Goal: Task Accomplishment & Management: Manage account settings

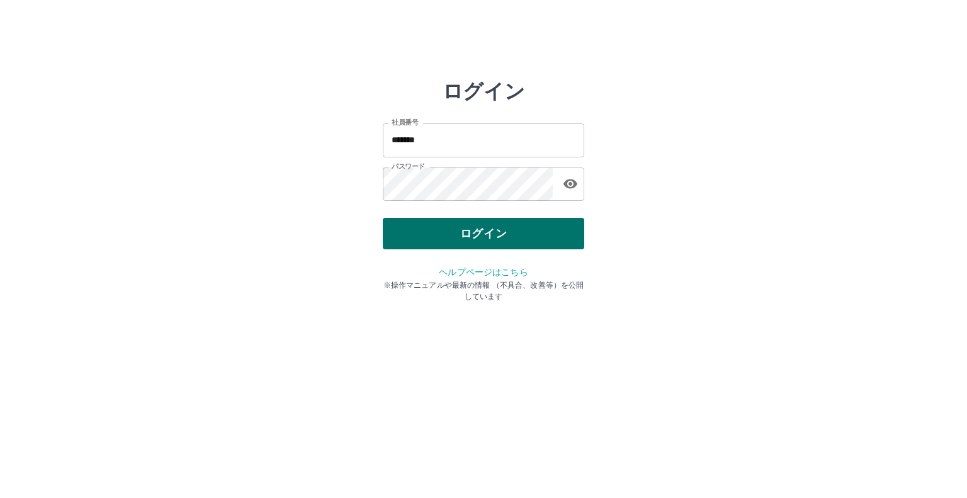
click at [533, 237] on button "ログイン" at bounding box center [483, 233] width 201 height 31
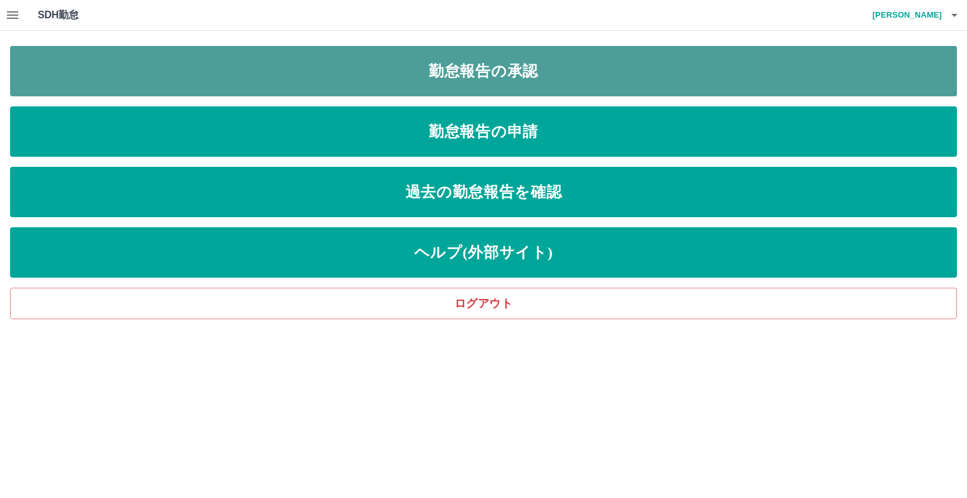
click at [468, 81] on link "勤怠報告の承認" at bounding box center [483, 71] width 947 height 50
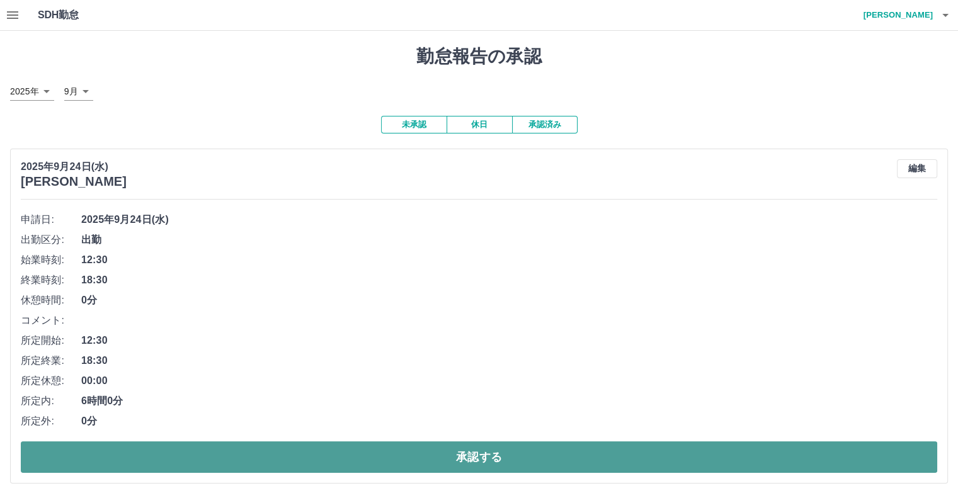
click at [745, 461] on button "承認する" at bounding box center [479, 456] width 916 height 31
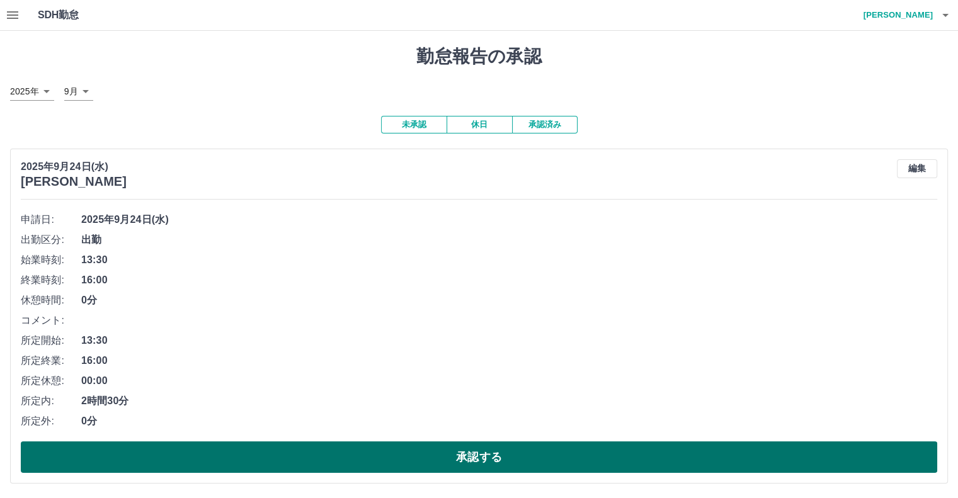
click at [667, 457] on button "承認する" at bounding box center [479, 456] width 916 height 31
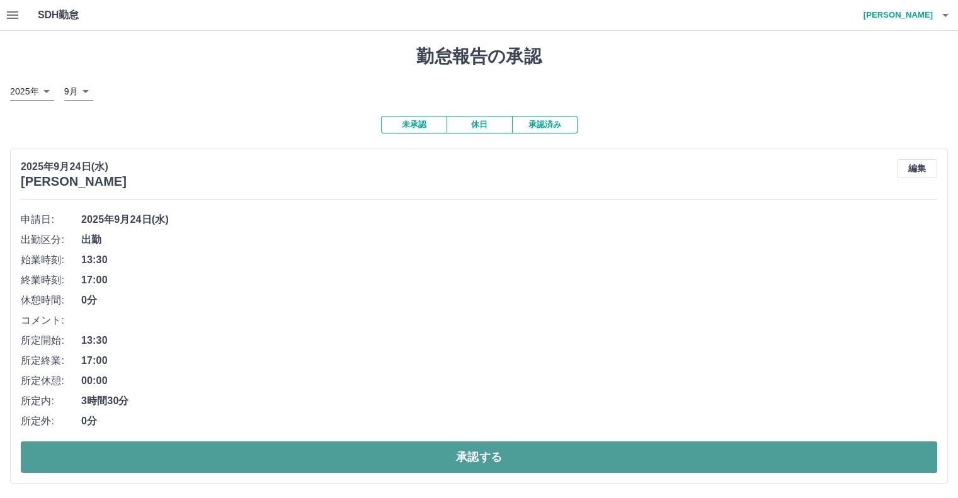
click at [458, 455] on button "承認する" at bounding box center [479, 456] width 916 height 31
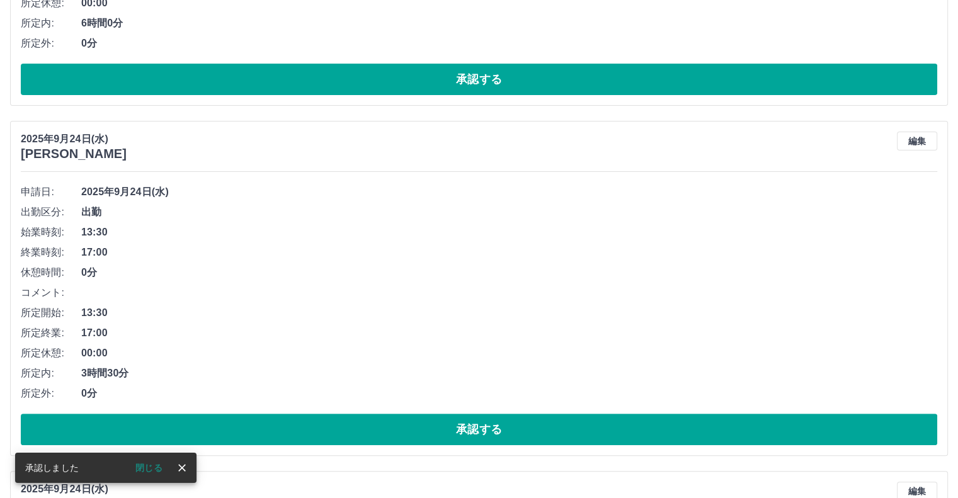
scroll to position [28, 0]
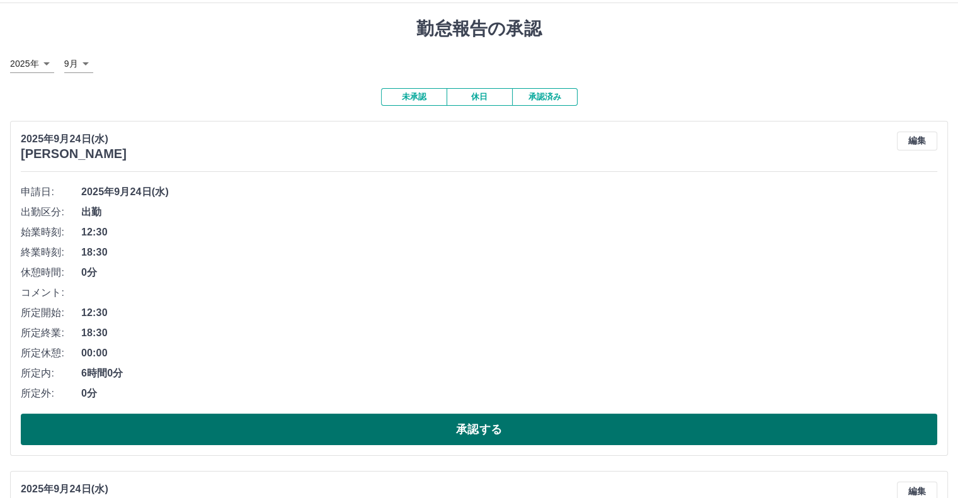
click at [457, 429] on button "承認する" at bounding box center [479, 429] width 916 height 31
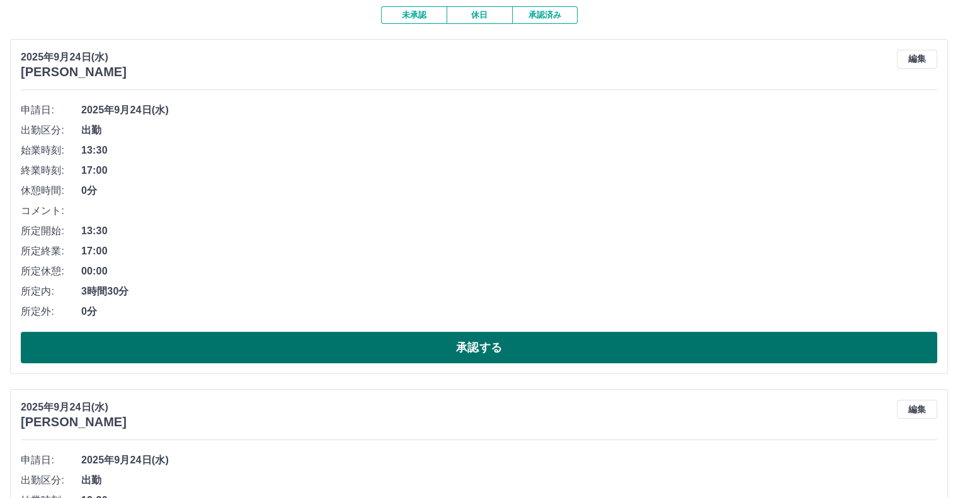
scroll to position [181, 0]
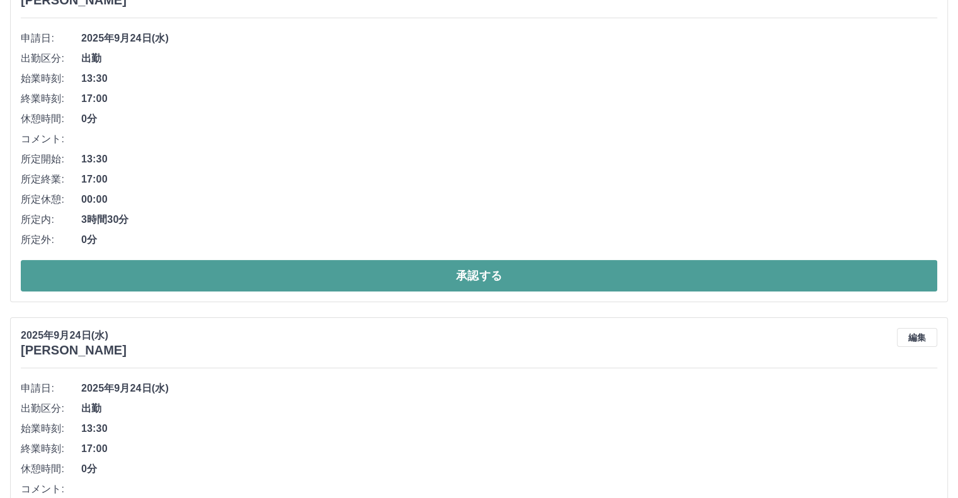
click at [574, 277] on button "承認する" at bounding box center [479, 275] width 916 height 31
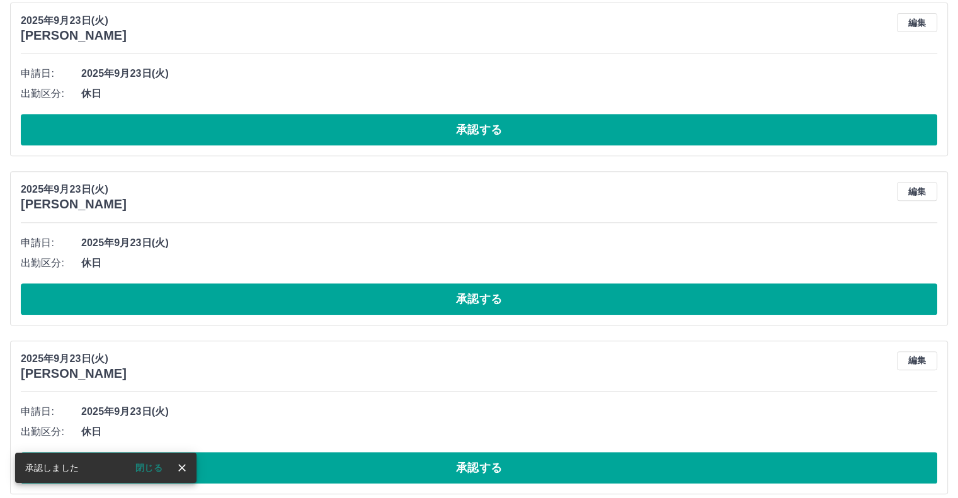
scroll to position [146, 0]
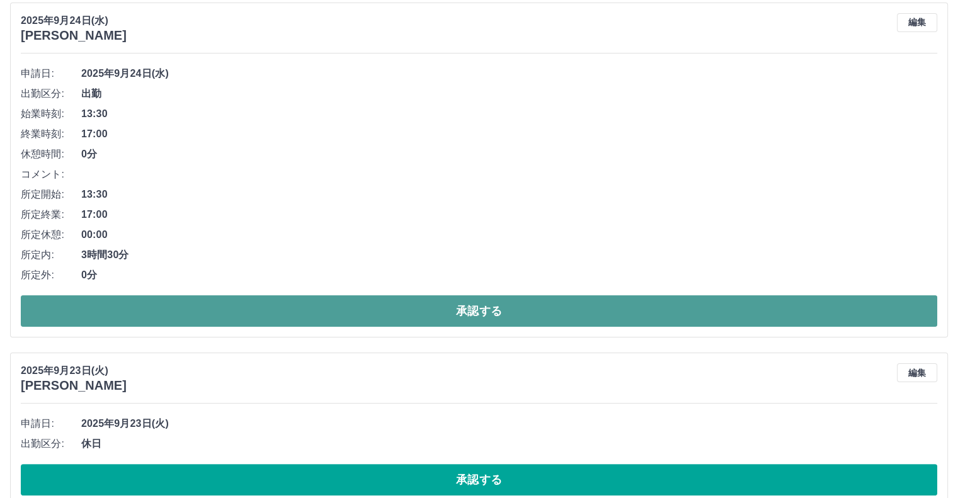
click at [540, 310] on button "承認する" at bounding box center [479, 310] width 916 height 31
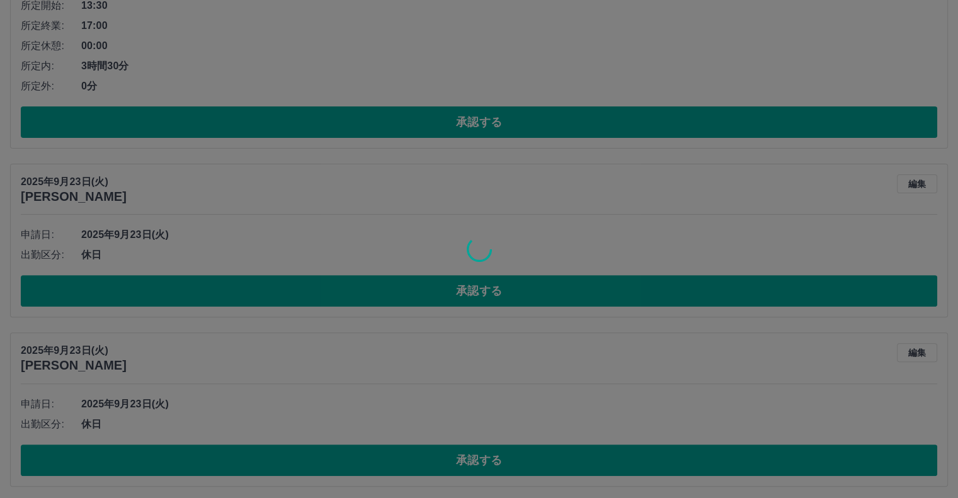
scroll to position [0, 0]
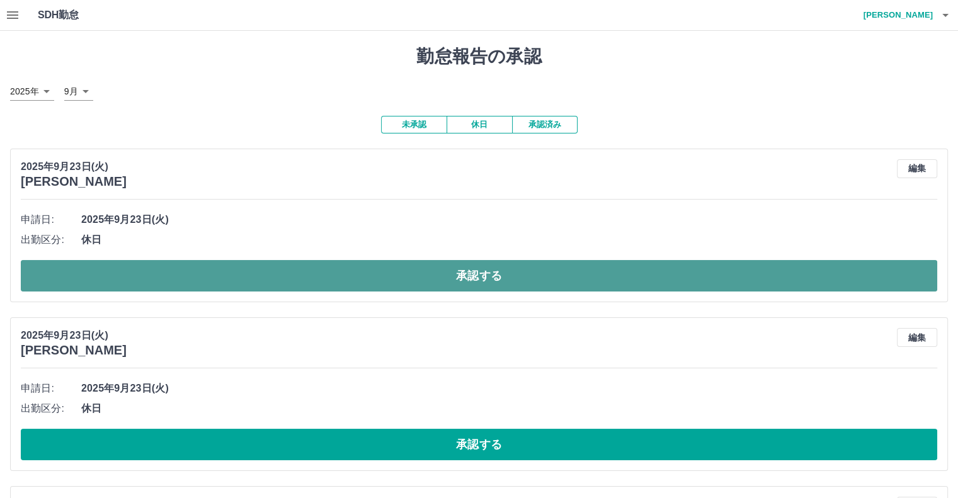
click at [551, 279] on button "承認する" at bounding box center [479, 275] width 916 height 31
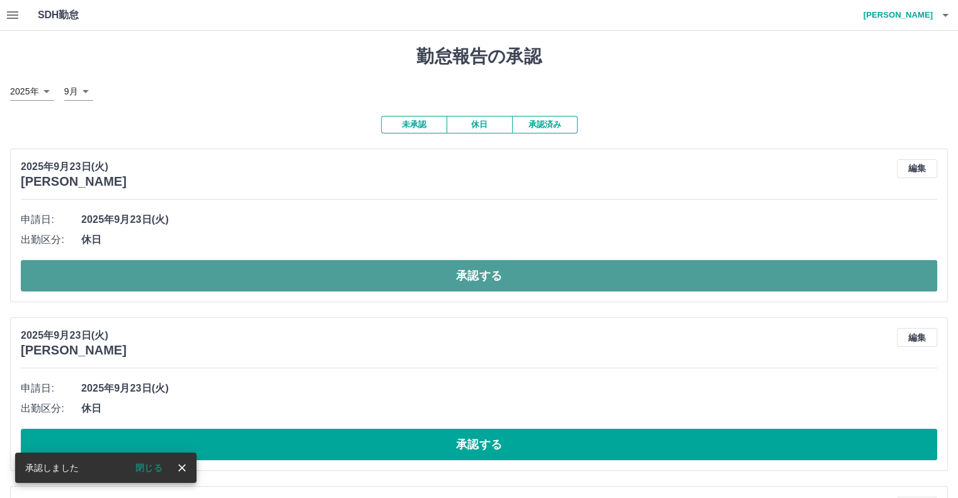
click at [542, 279] on button "承認する" at bounding box center [479, 275] width 916 height 31
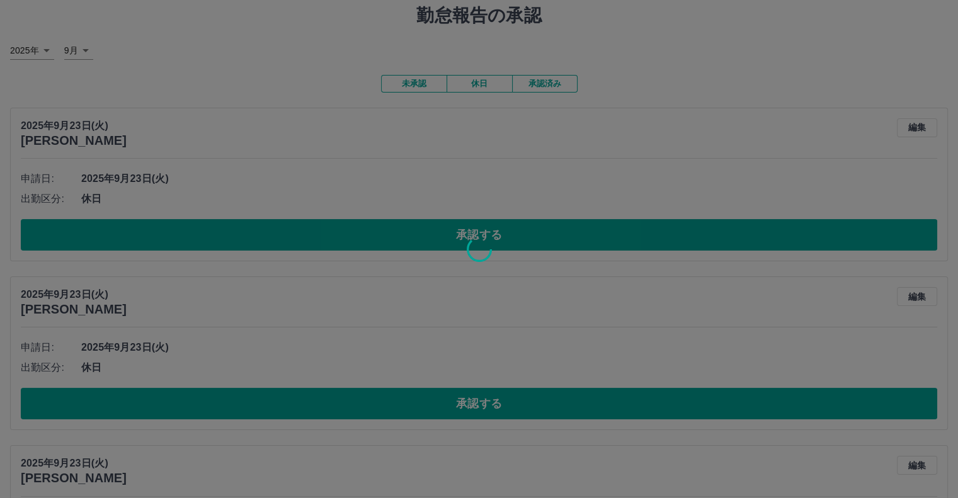
scroll to position [63, 0]
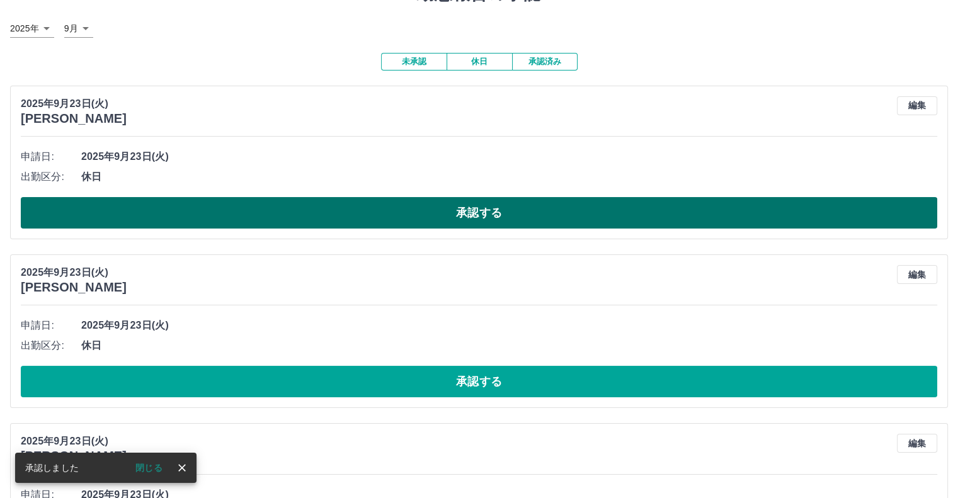
click at [535, 218] on button "承認する" at bounding box center [479, 212] width 916 height 31
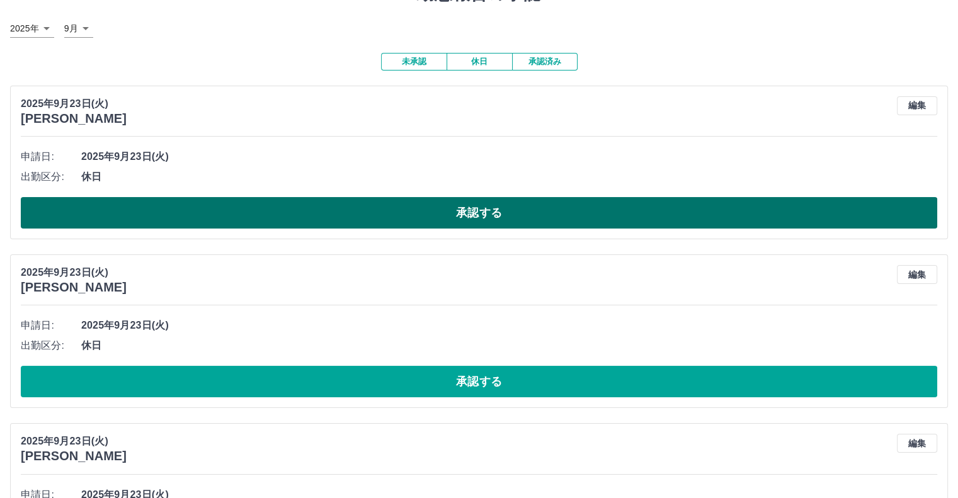
click at [541, 215] on button "承認する" at bounding box center [479, 212] width 916 height 31
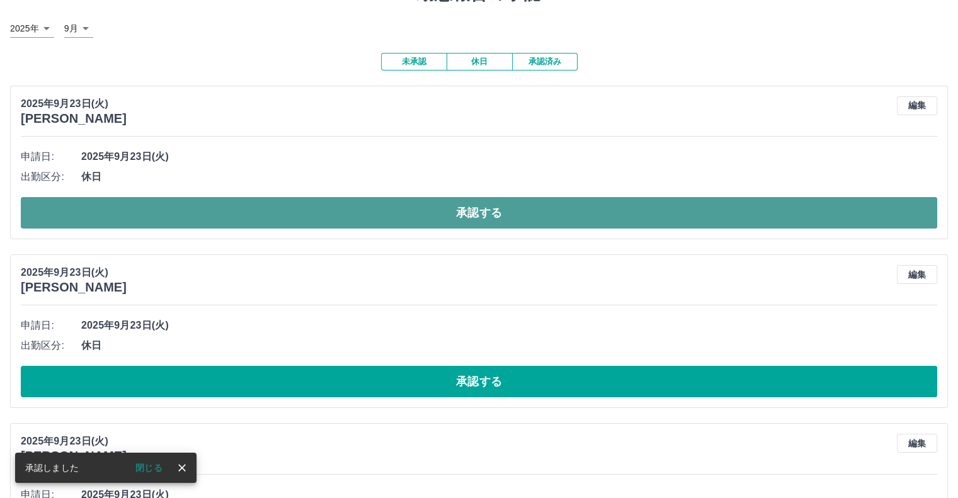
click at [540, 213] on button "承認する" at bounding box center [479, 212] width 916 height 31
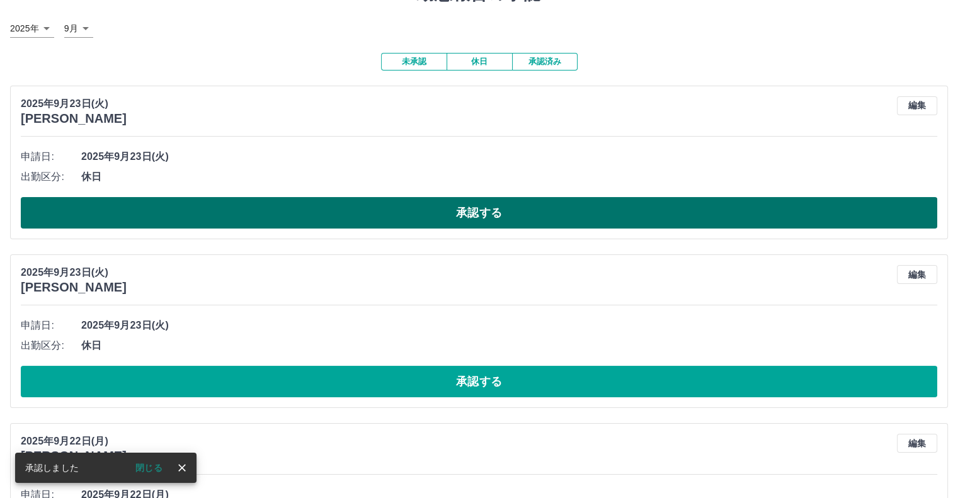
click at [494, 215] on button "承認する" at bounding box center [479, 212] width 916 height 31
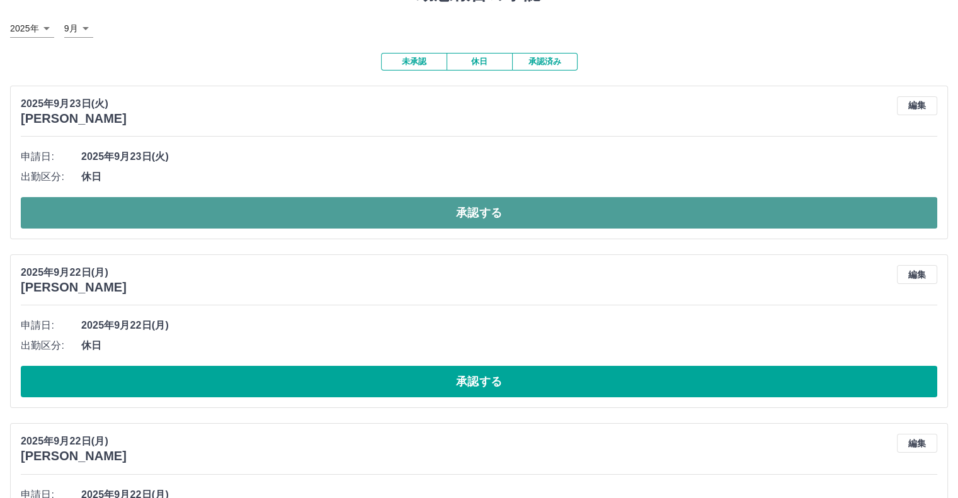
click at [490, 212] on button "承認する" at bounding box center [479, 212] width 916 height 31
click at [434, 220] on button "承認する" at bounding box center [479, 212] width 916 height 31
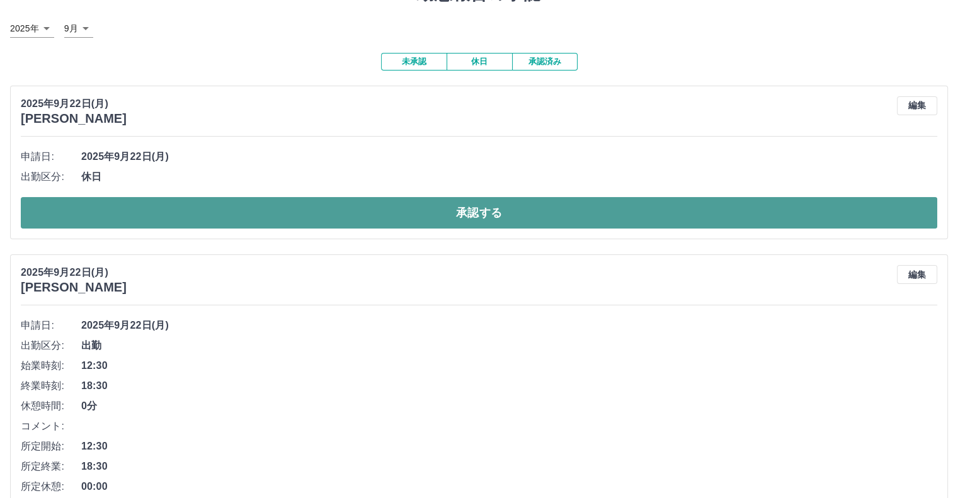
click at [397, 203] on button "承認する" at bounding box center [479, 212] width 916 height 31
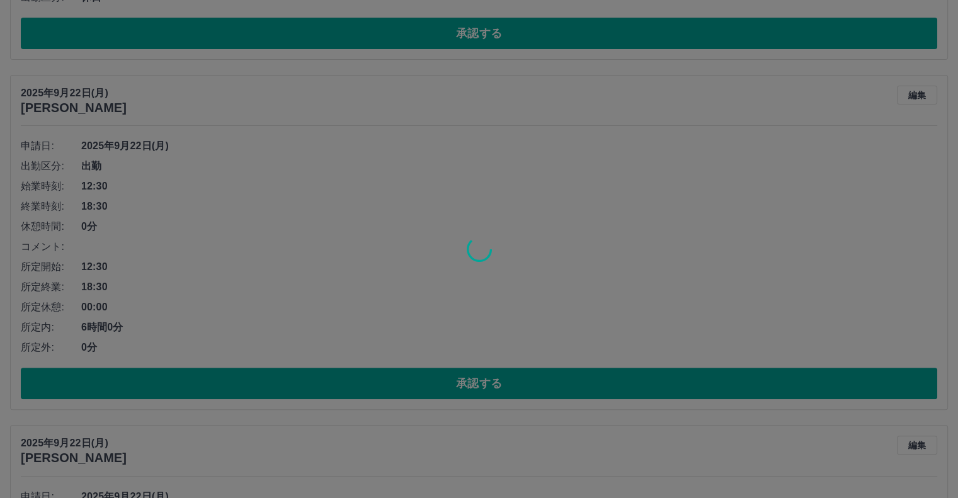
scroll to position [315, 0]
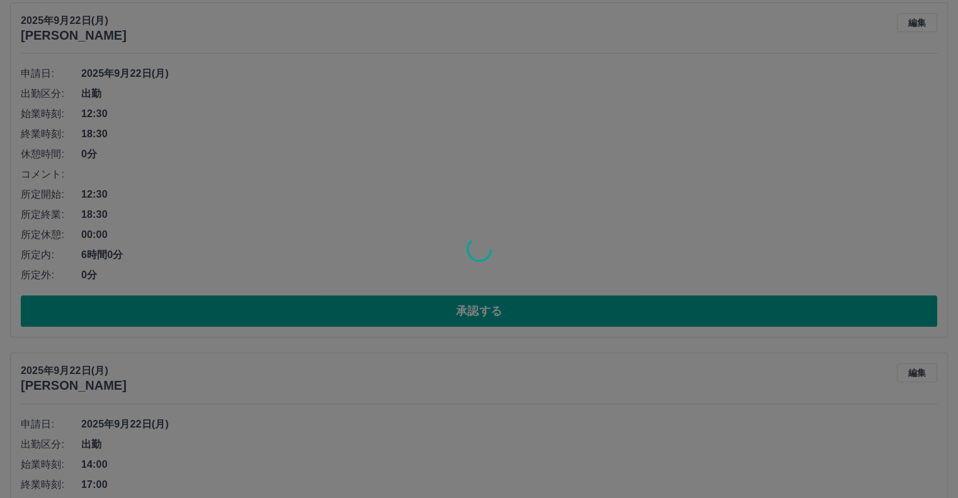
click at [256, 305] on div at bounding box center [479, 249] width 958 height 498
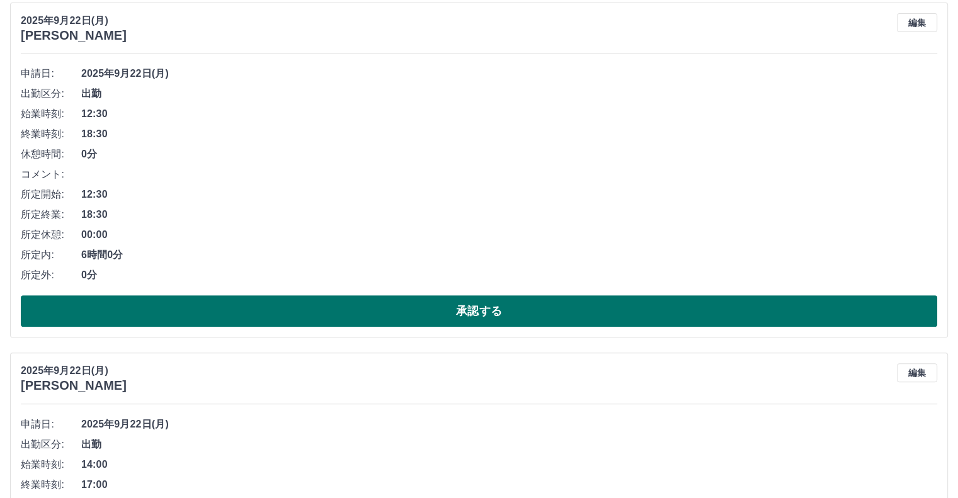
click at [319, 302] on button "承認する" at bounding box center [479, 310] width 916 height 31
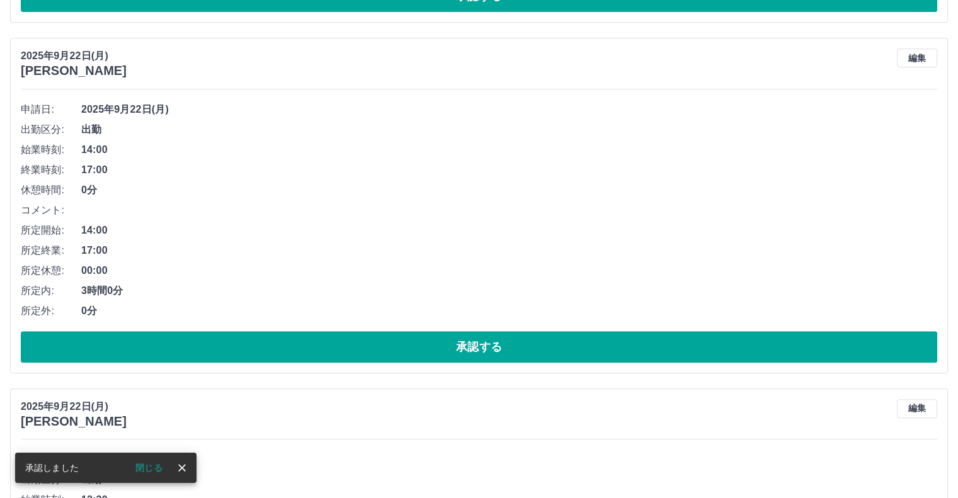
scroll to position [280, 0]
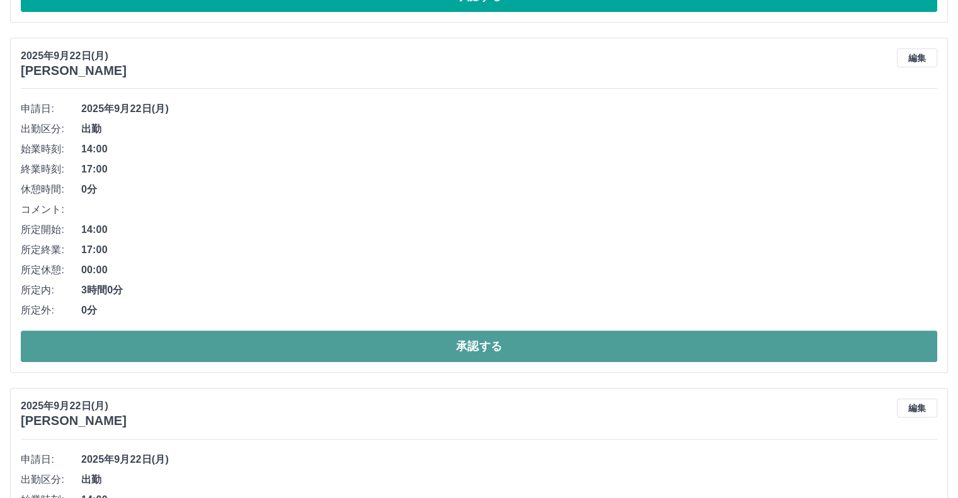
click at [312, 347] on button "承認する" at bounding box center [479, 346] width 916 height 31
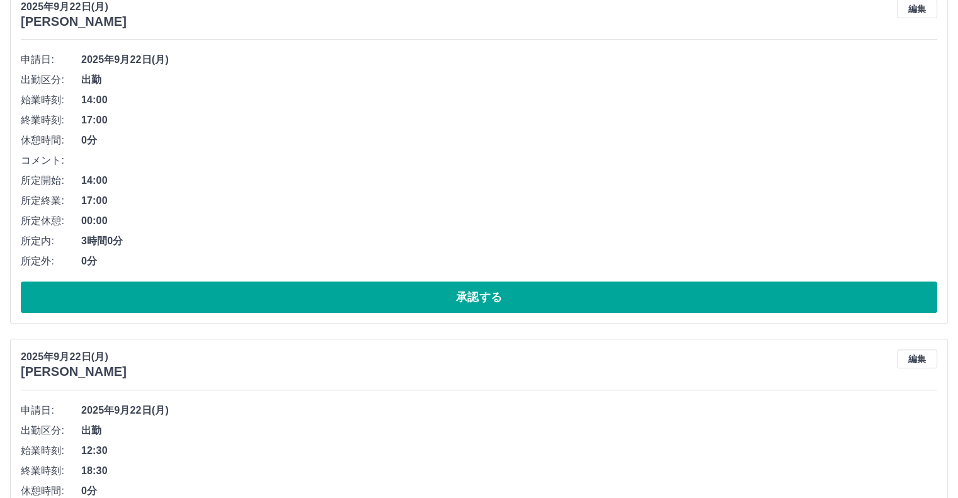
scroll to position [307, 0]
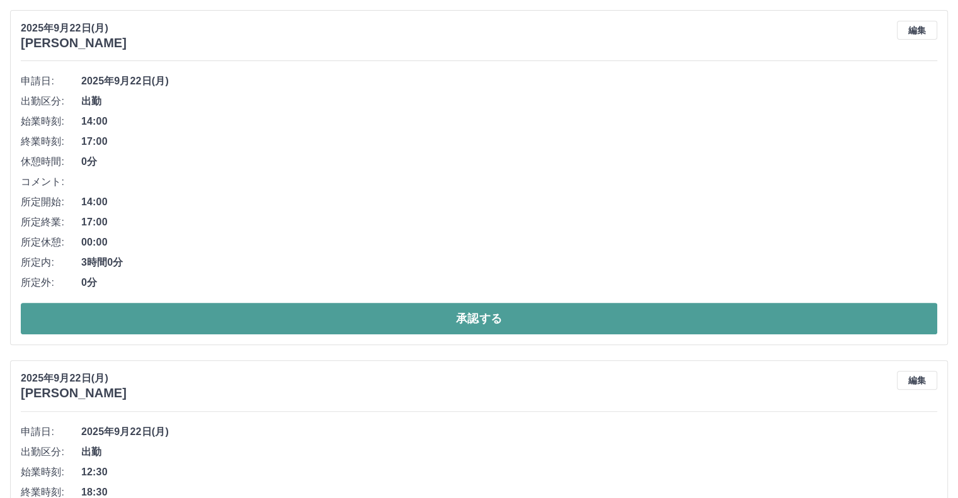
click at [325, 317] on button "承認する" at bounding box center [479, 318] width 916 height 31
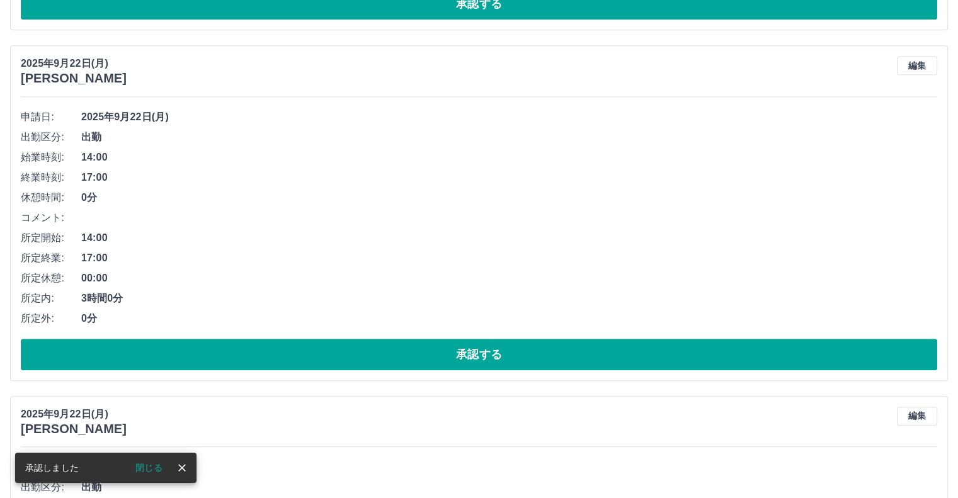
scroll to position [272, 0]
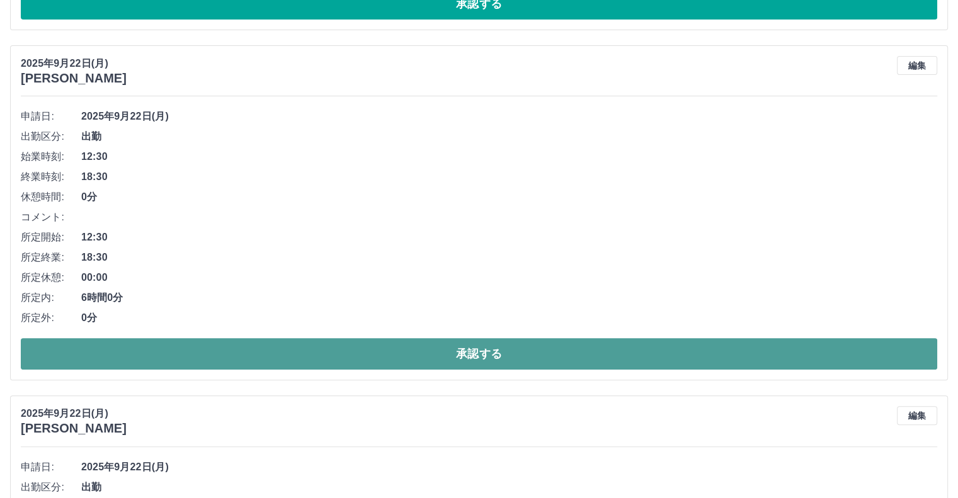
click at [307, 357] on button "承認する" at bounding box center [479, 353] width 916 height 31
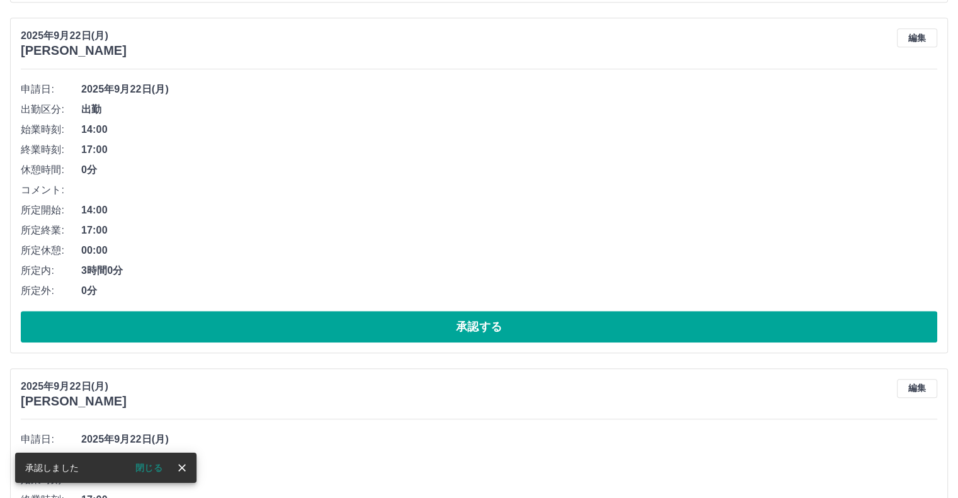
scroll to position [300, 0]
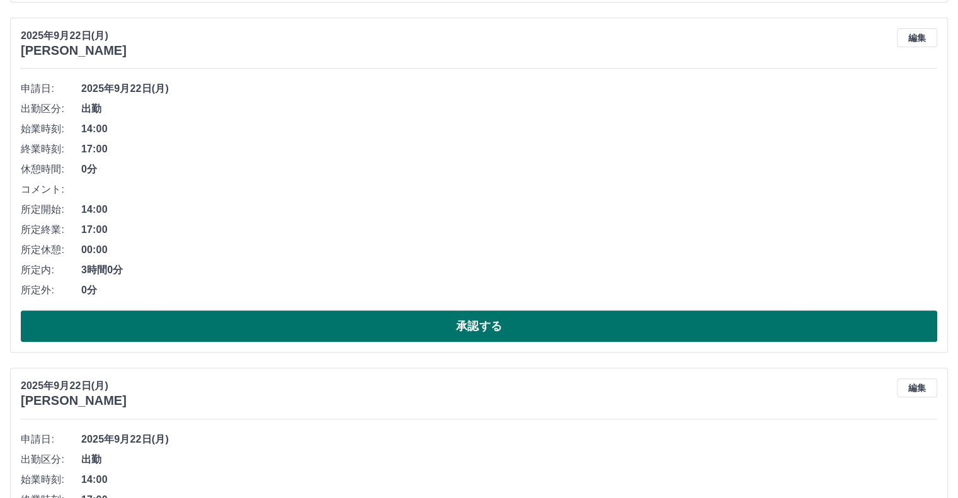
click at [201, 327] on button "承認する" at bounding box center [479, 325] width 916 height 31
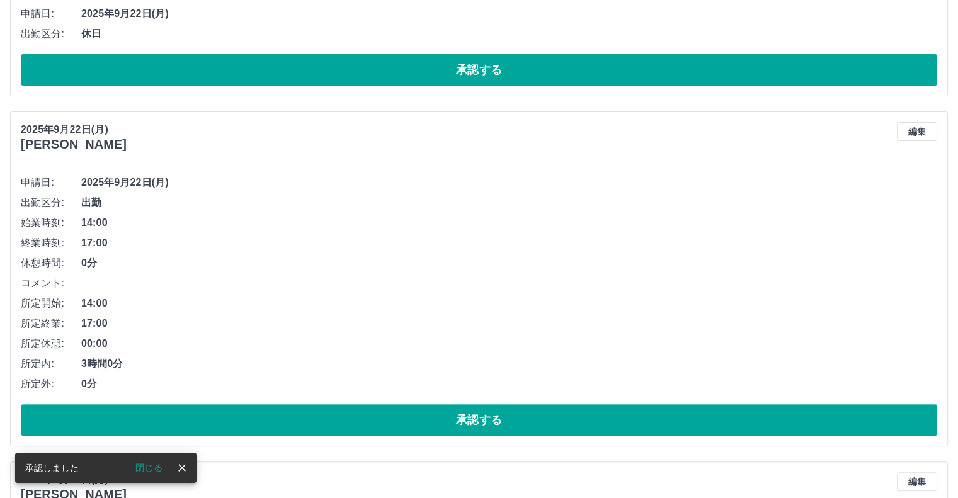
scroll to position [139, 0]
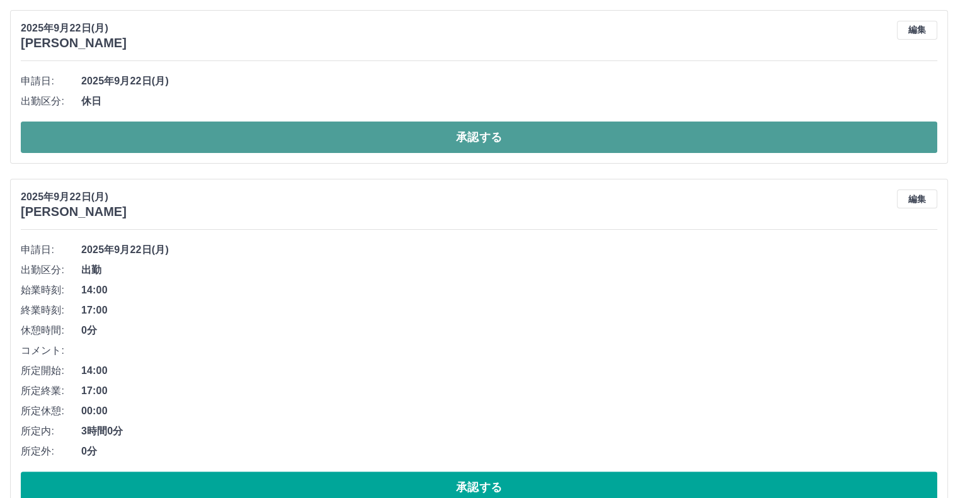
click at [189, 136] on button "承認する" at bounding box center [479, 137] width 916 height 31
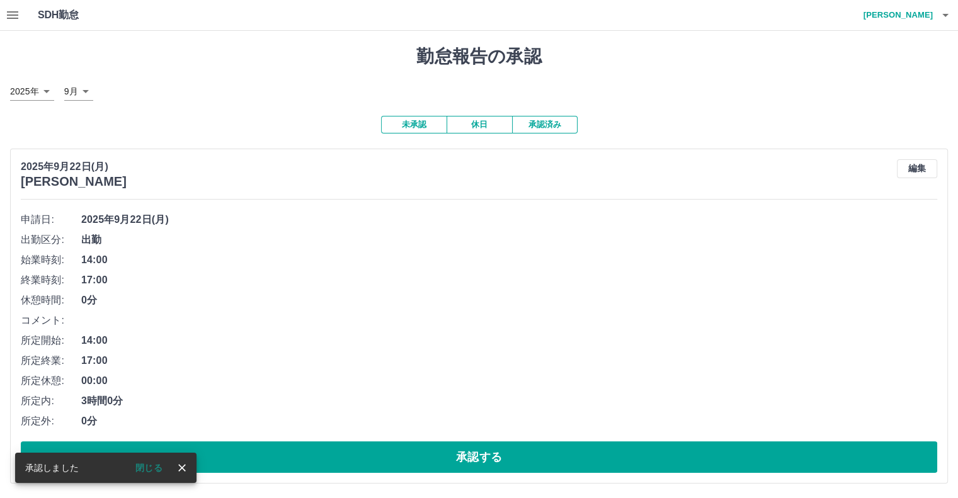
scroll to position [63, 0]
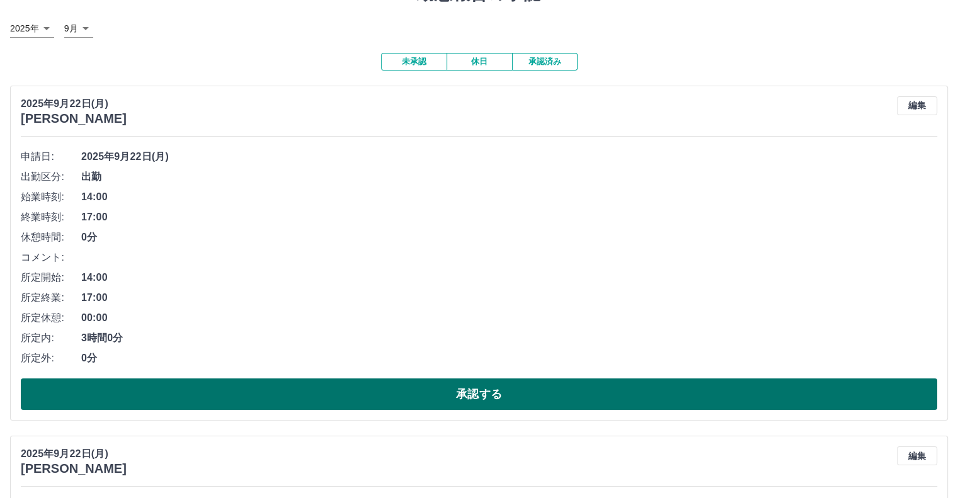
click at [183, 388] on button "承認する" at bounding box center [479, 393] width 916 height 31
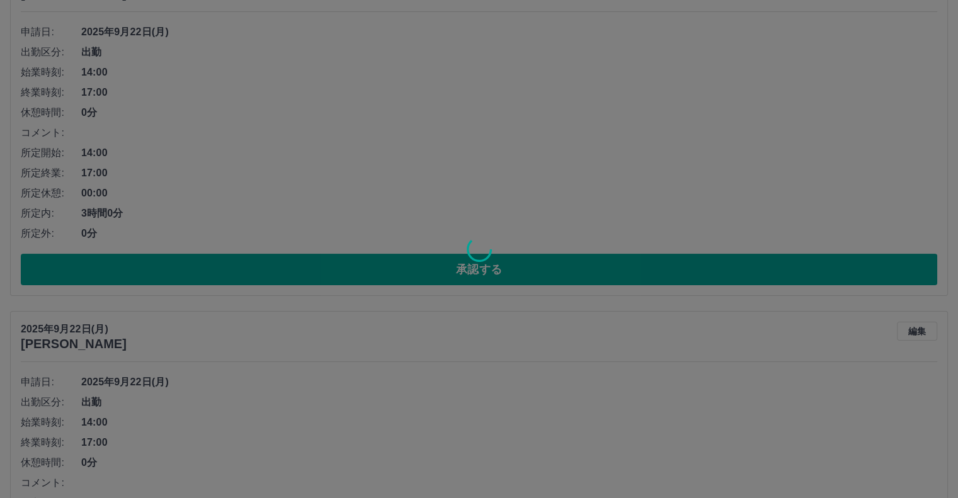
scroll to position [126, 0]
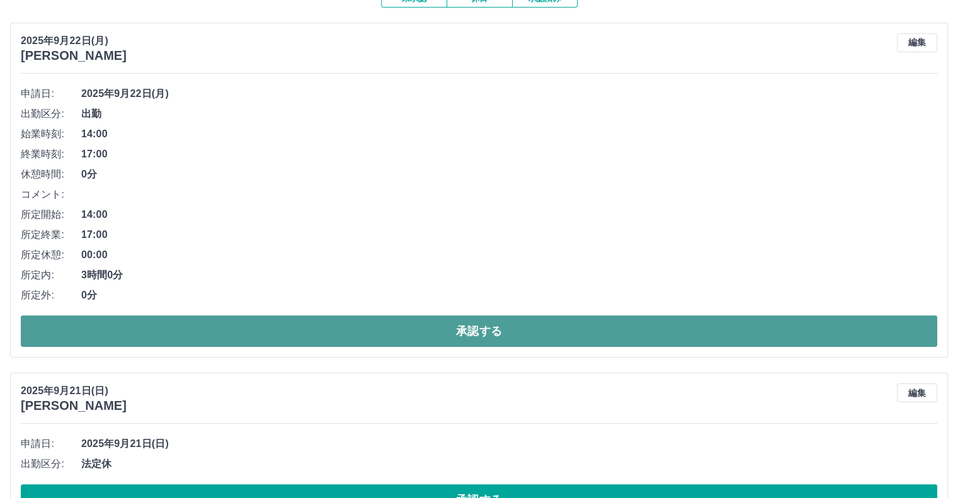
click at [179, 338] on button "承認する" at bounding box center [479, 330] width 916 height 31
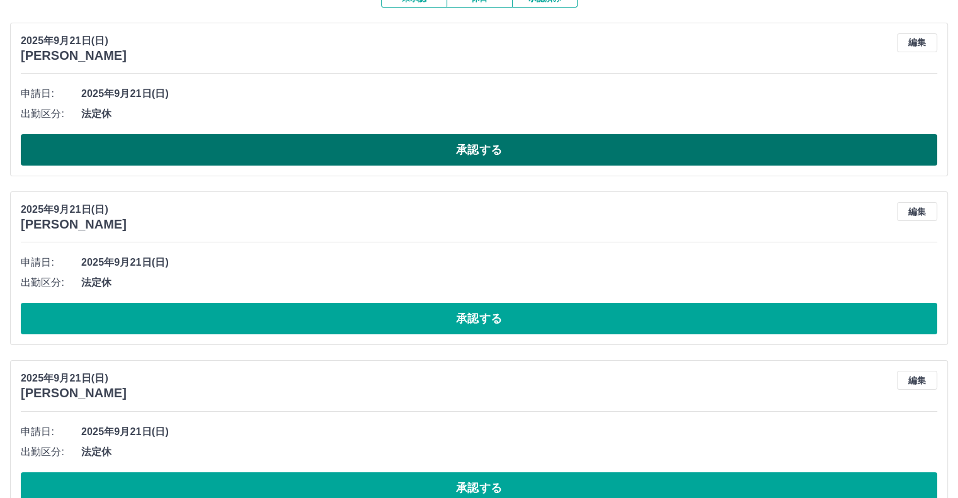
click at [205, 147] on button "承認する" at bounding box center [479, 149] width 916 height 31
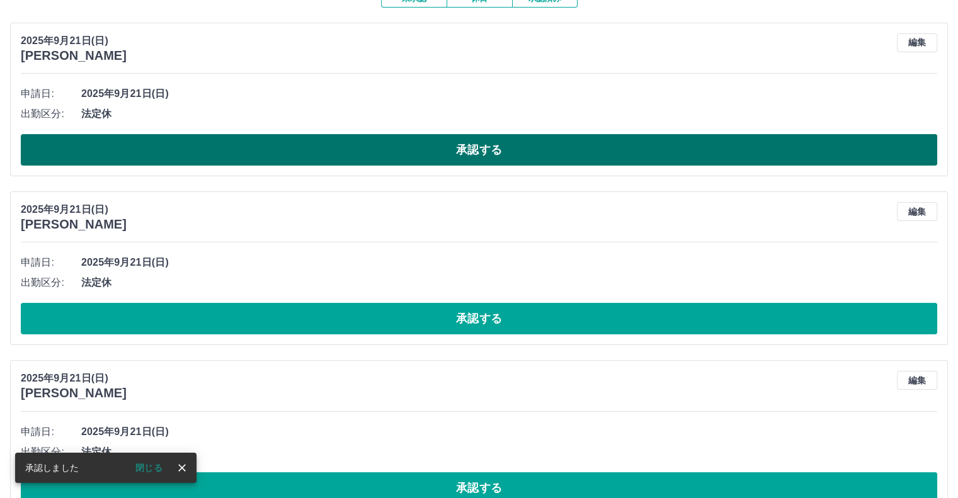
click at [204, 147] on button "承認する" at bounding box center [479, 149] width 916 height 31
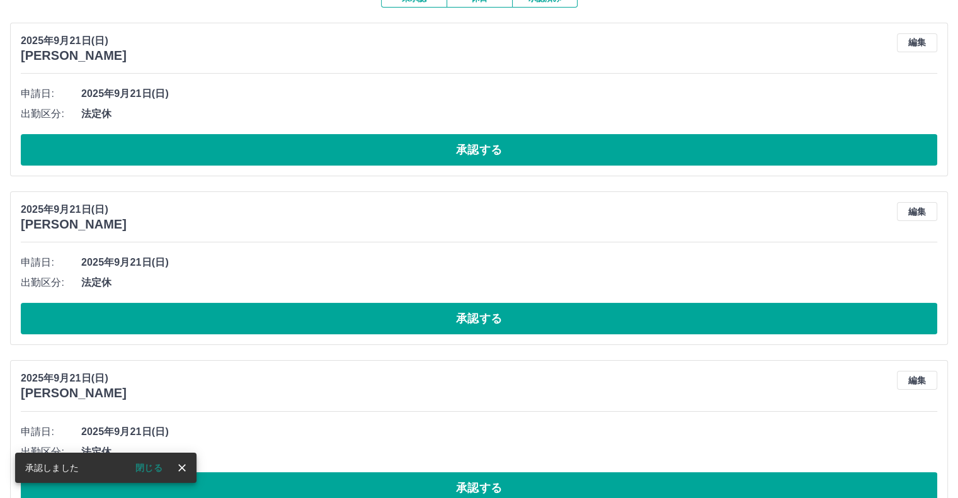
click at [195, 153] on button "承認する" at bounding box center [479, 149] width 916 height 31
click at [195, 153] on div at bounding box center [479, 249] width 958 height 498
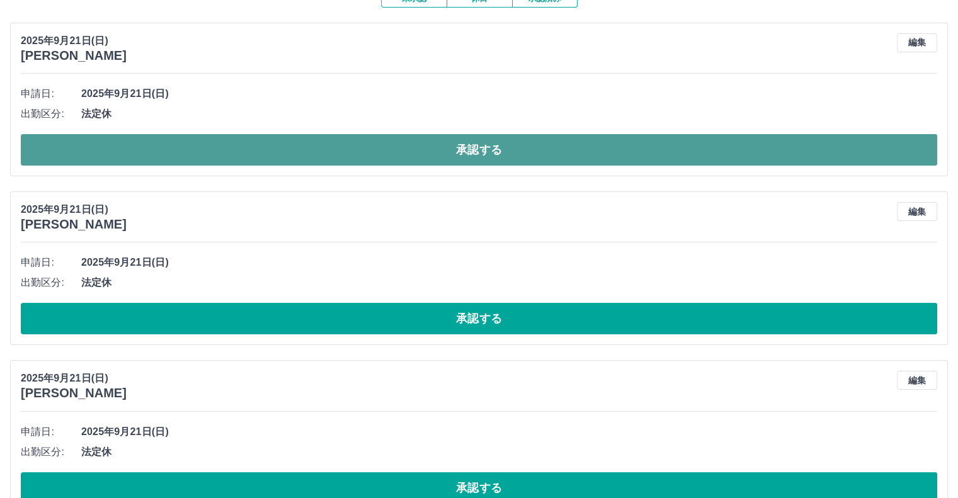
click at [187, 160] on button "承認する" at bounding box center [479, 149] width 916 height 31
click at [186, 160] on button "承認する" at bounding box center [479, 149] width 916 height 31
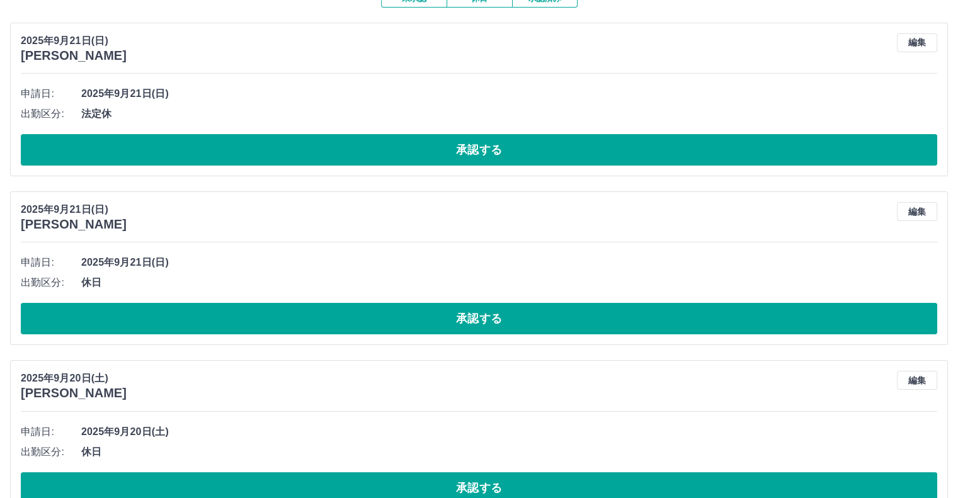
click at [186, 160] on button "承認する" at bounding box center [479, 149] width 916 height 31
click at [910, 43] on button "編集" at bounding box center [917, 42] width 40 height 19
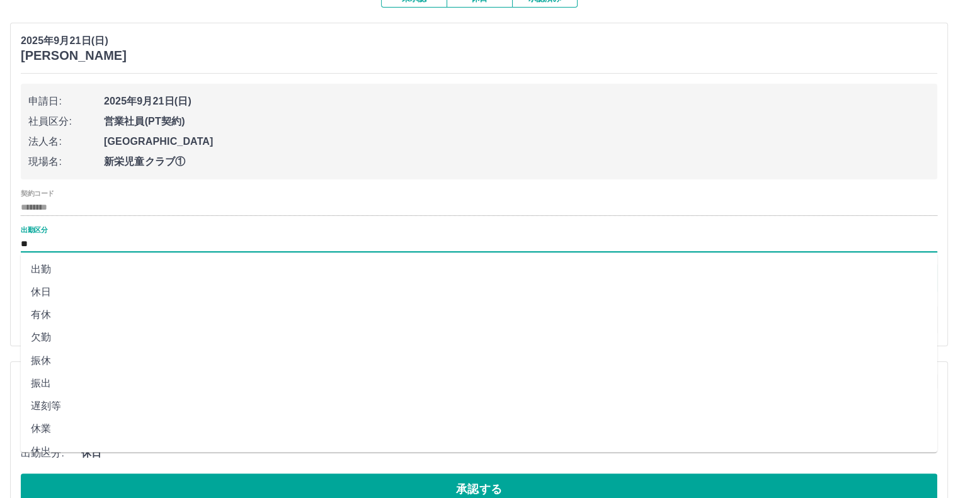
click at [58, 244] on input "**" at bounding box center [479, 244] width 916 height 16
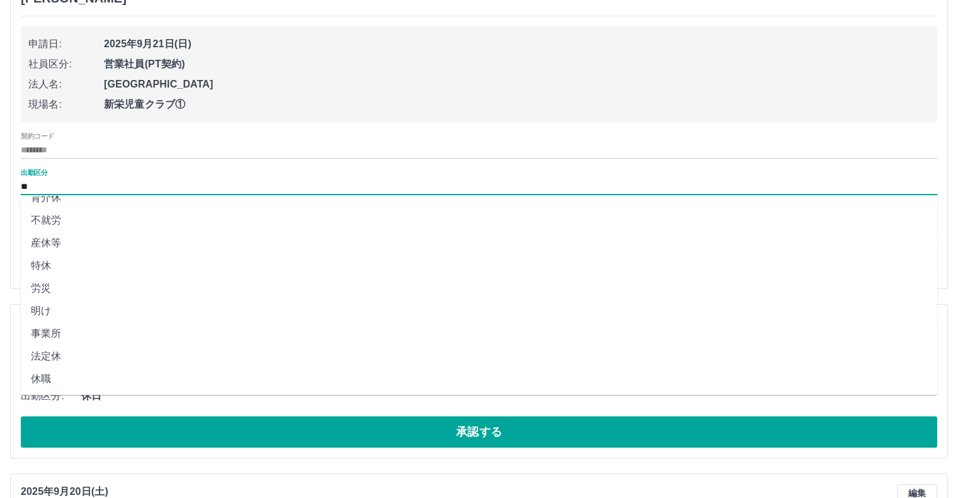
scroll to position [252, 0]
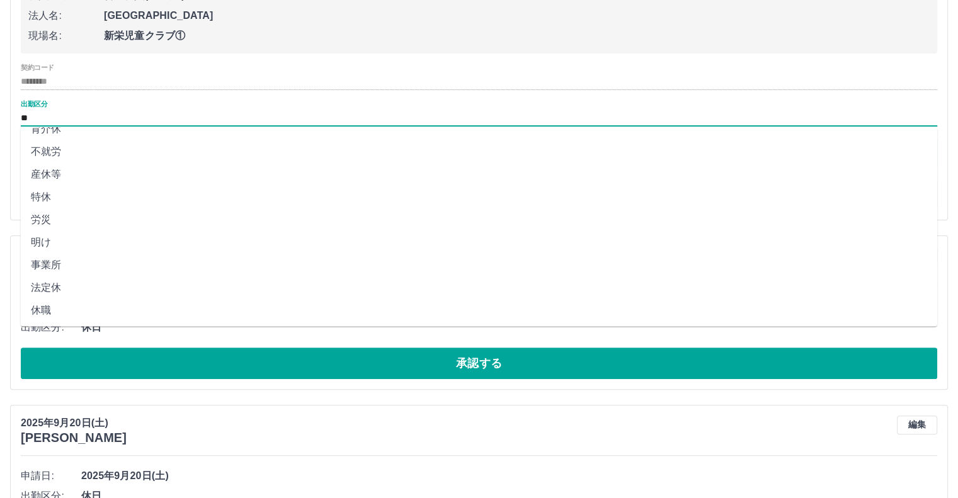
click at [67, 288] on li "法定休" at bounding box center [479, 287] width 916 height 23
type input "***"
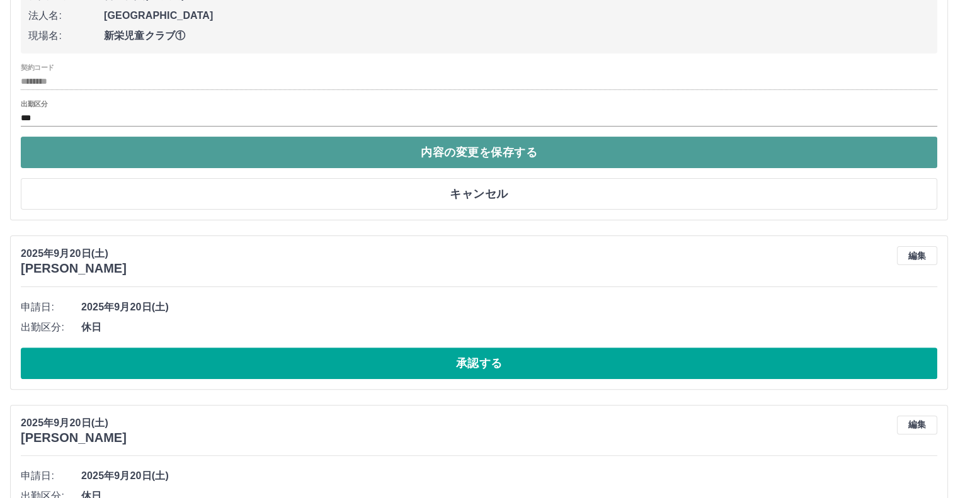
click at [446, 153] on button "内容の変更を保存する" at bounding box center [479, 152] width 916 height 31
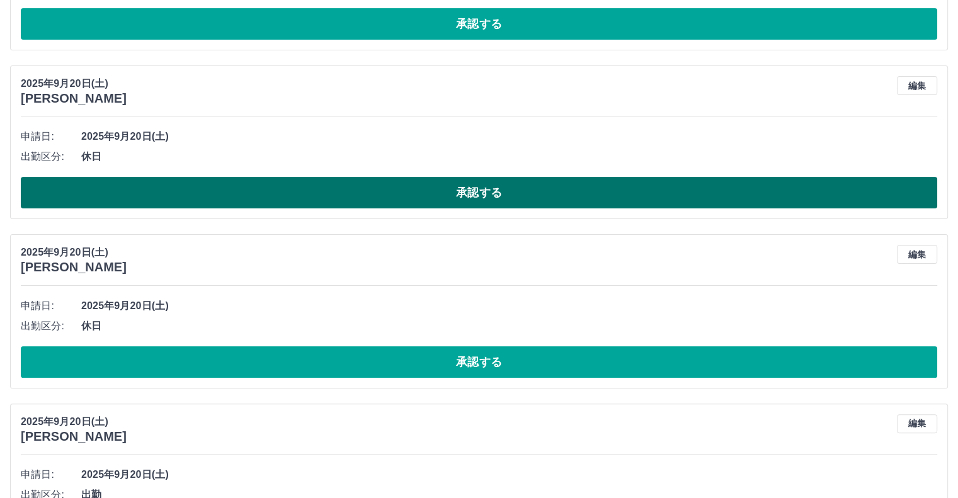
click at [392, 201] on button "承認する" at bounding box center [479, 192] width 916 height 31
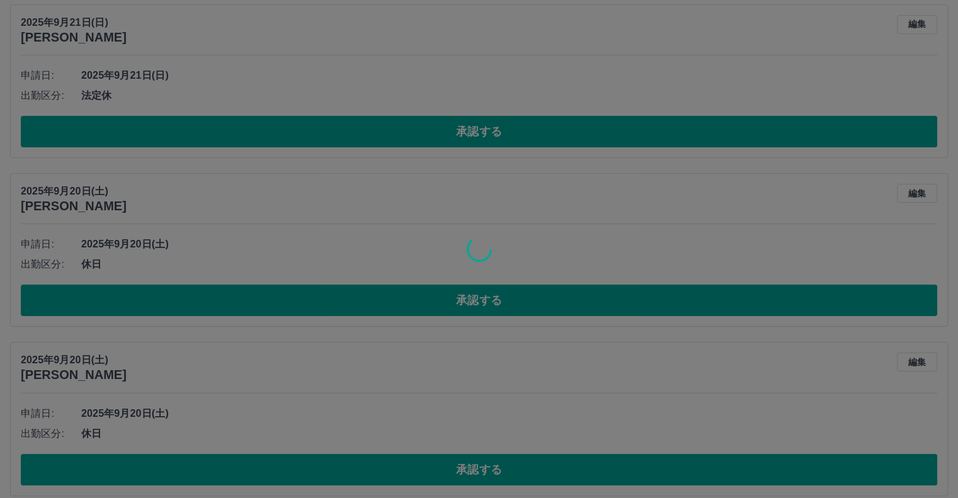
scroll to position [126, 0]
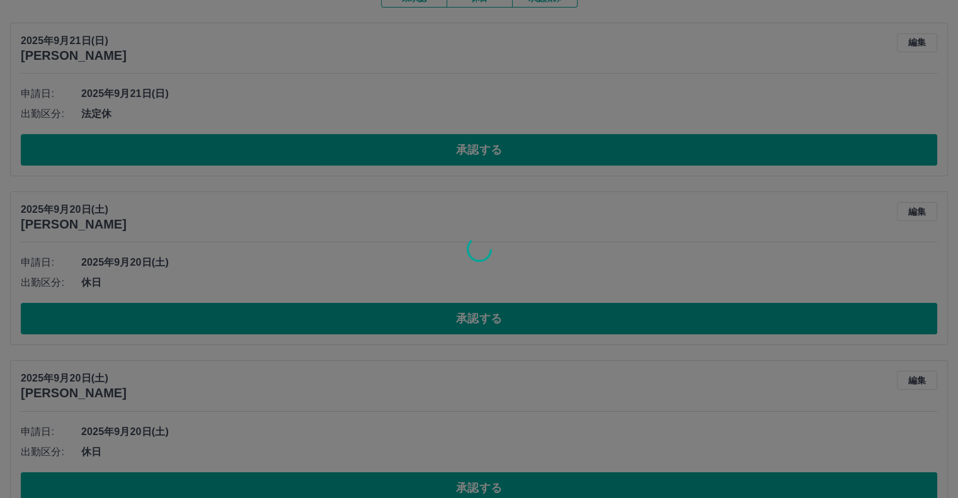
click at [349, 154] on div at bounding box center [479, 249] width 958 height 498
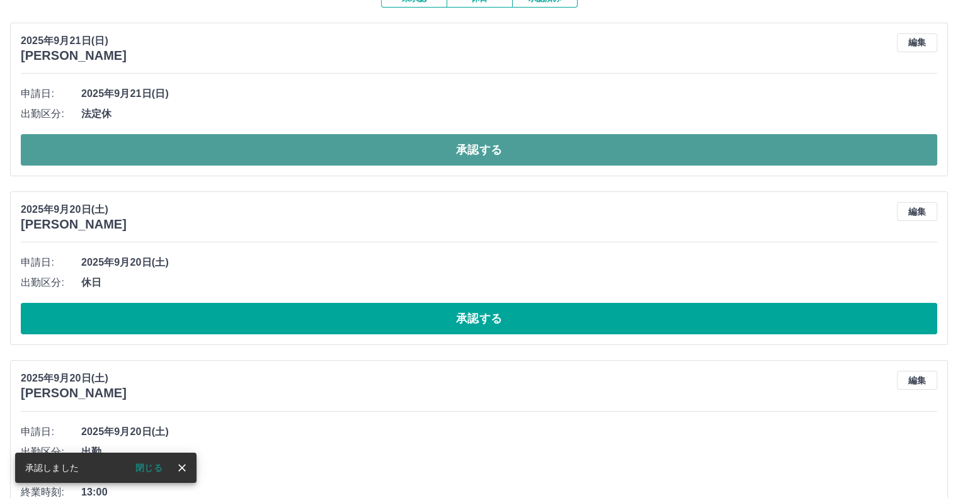
click at [350, 155] on button "承認する" at bounding box center [479, 149] width 916 height 31
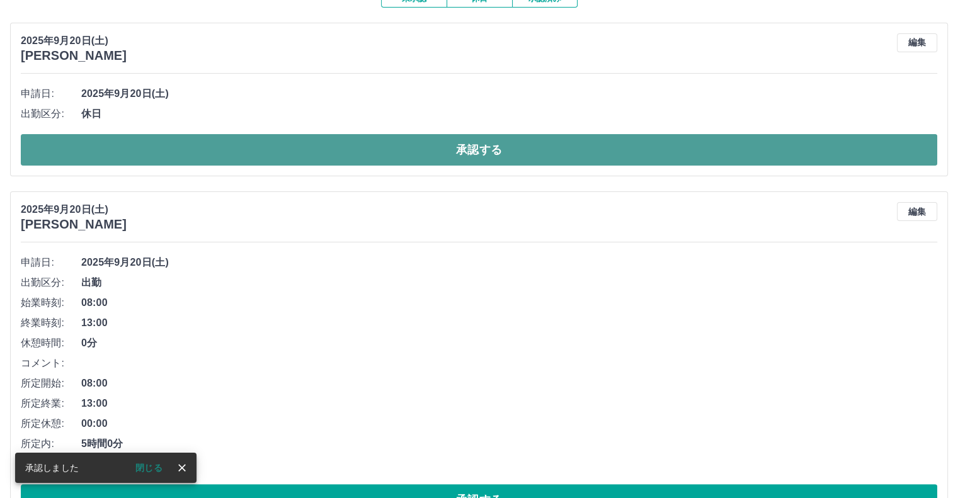
click at [337, 161] on button "承認する" at bounding box center [479, 149] width 916 height 31
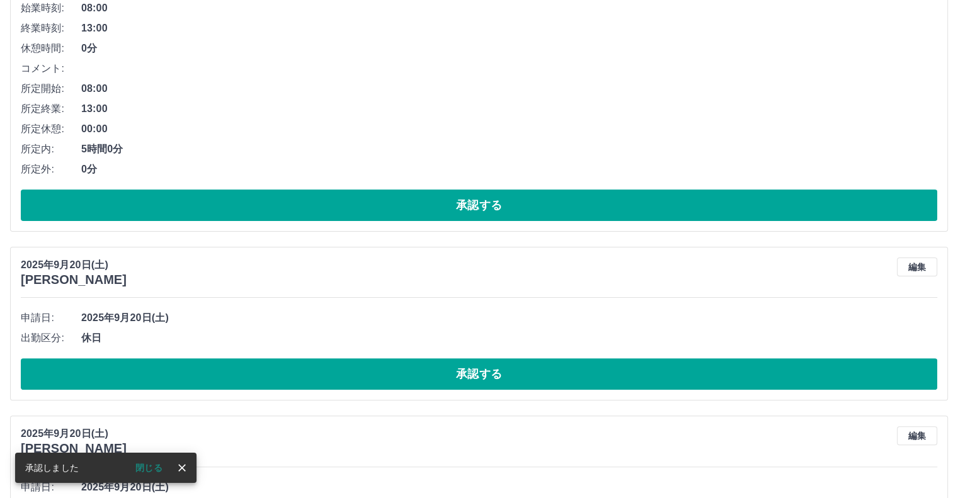
scroll to position [83, 0]
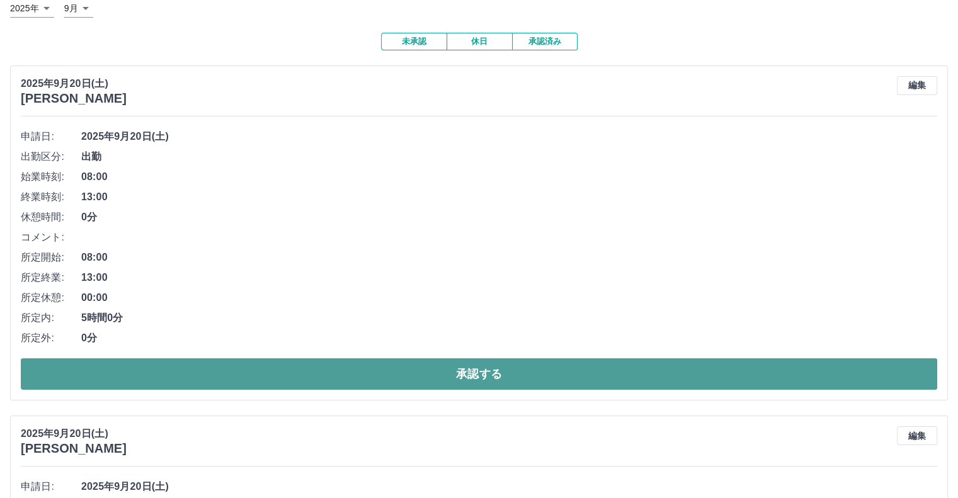
click at [249, 368] on button "承認する" at bounding box center [479, 373] width 916 height 31
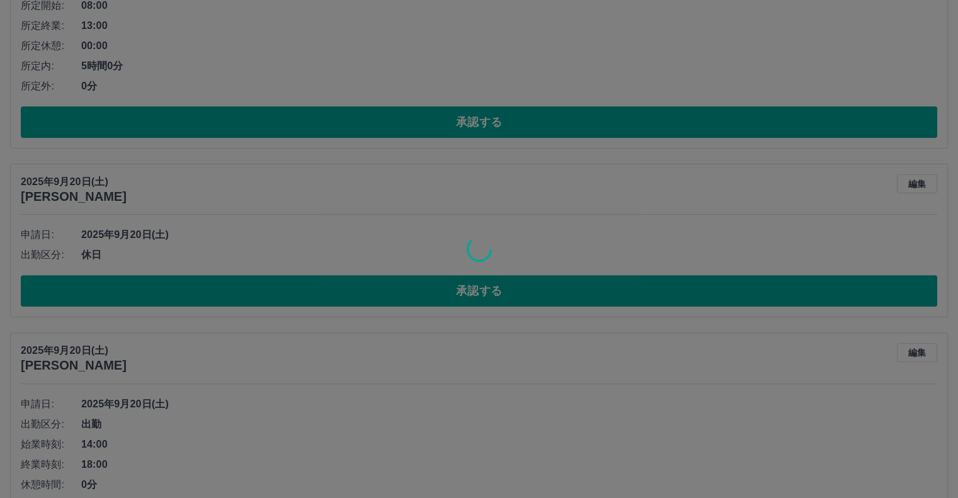
scroll to position [0, 0]
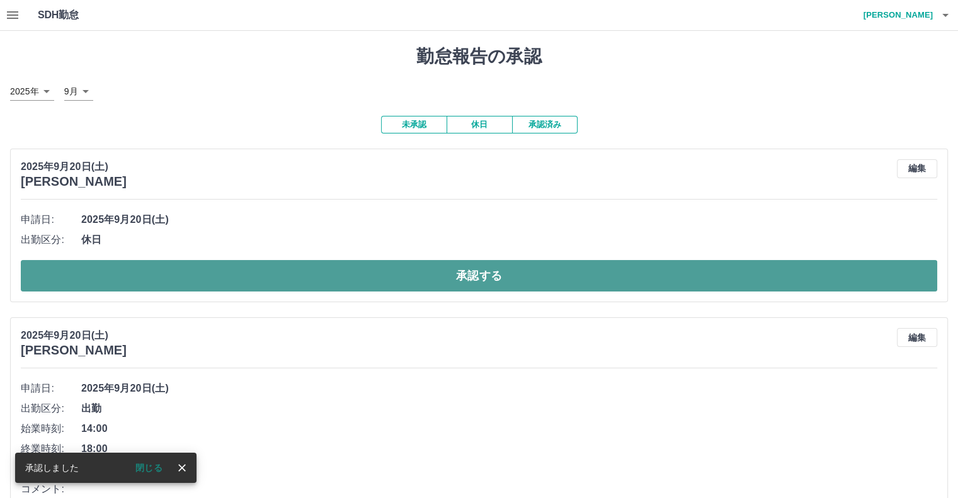
click at [268, 285] on button "承認する" at bounding box center [479, 275] width 916 height 31
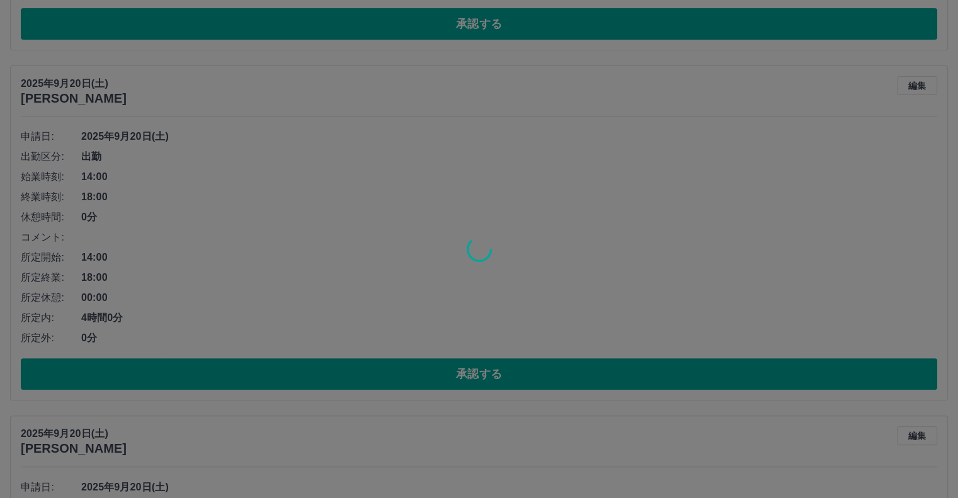
scroll to position [83, 0]
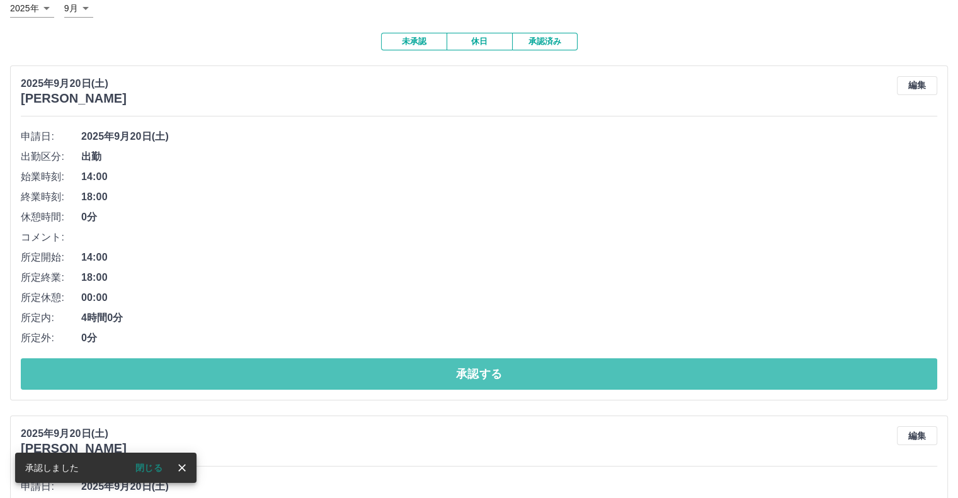
click at [228, 373] on button "承認する" at bounding box center [479, 373] width 916 height 31
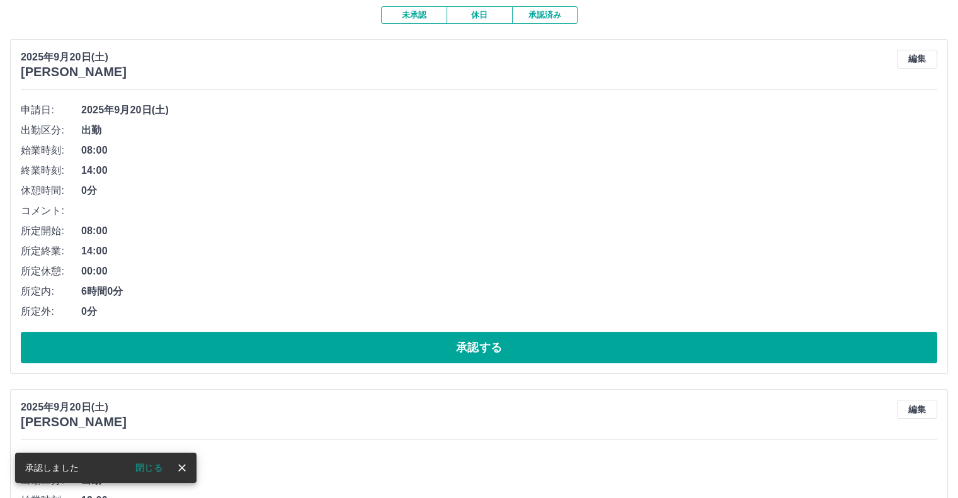
scroll to position [126, 0]
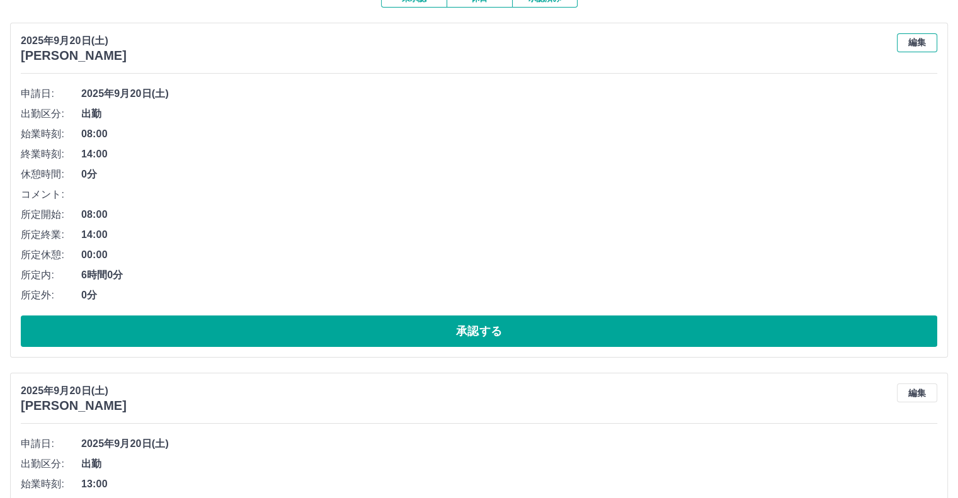
click at [909, 45] on button "編集" at bounding box center [917, 42] width 40 height 19
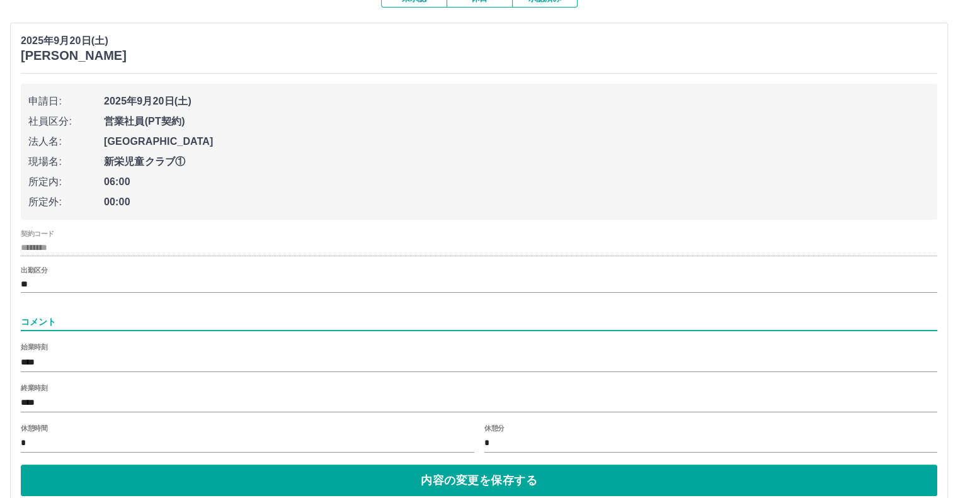
click at [65, 319] on input "コメント" at bounding box center [479, 322] width 916 height 18
type input "*******"
click at [52, 279] on input "**" at bounding box center [479, 284] width 916 height 16
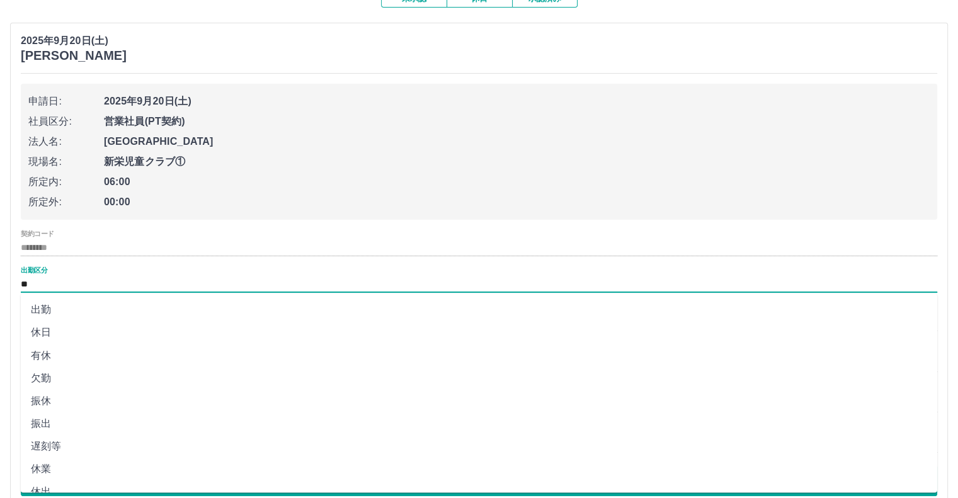
click at [43, 422] on li "振出" at bounding box center [479, 423] width 916 height 23
type input "**"
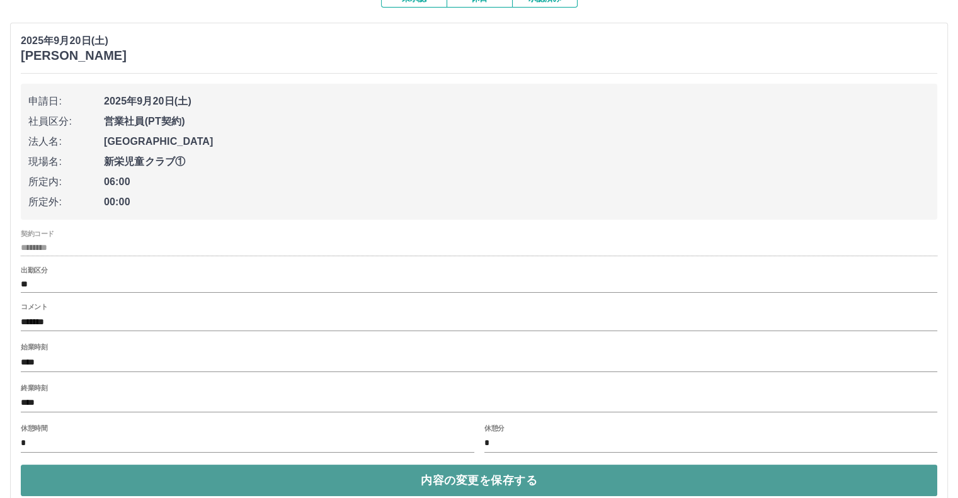
click at [642, 481] on button "内容の変更を保存する" at bounding box center [479, 480] width 916 height 31
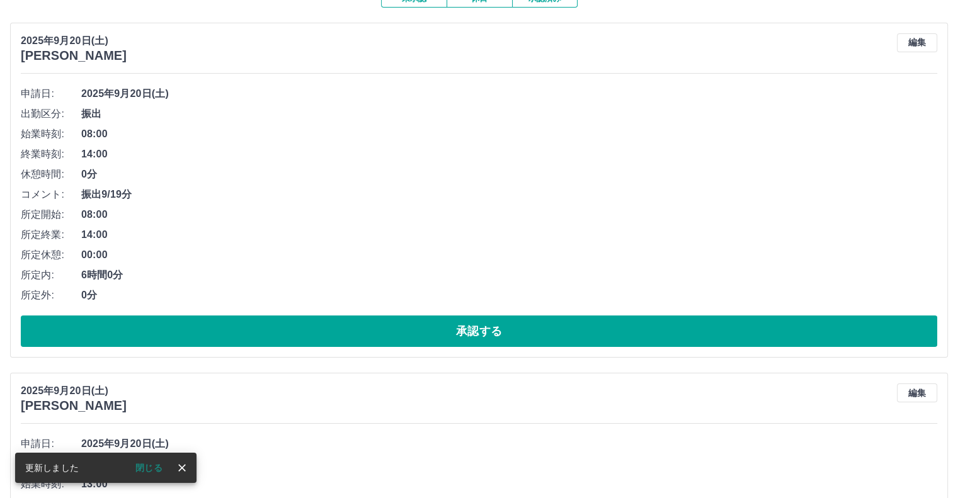
click at [299, 334] on button "承認する" at bounding box center [479, 330] width 916 height 31
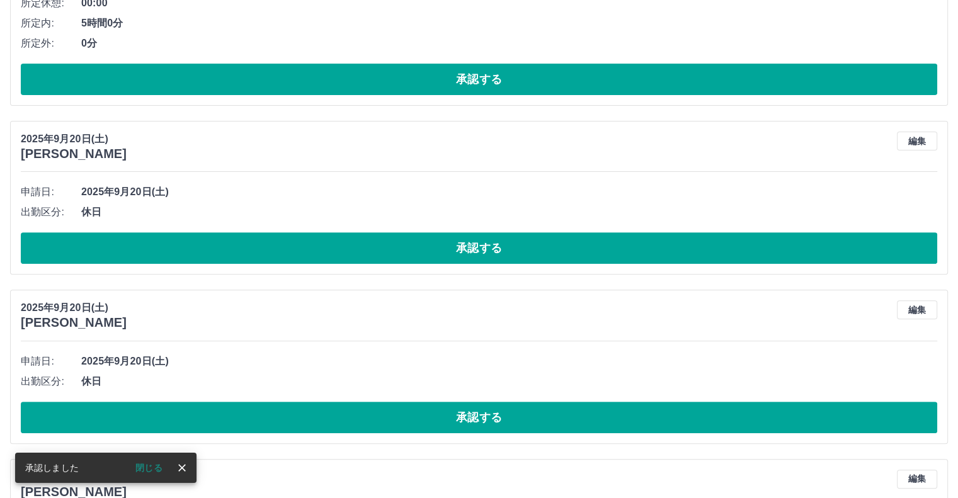
scroll to position [28, 0]
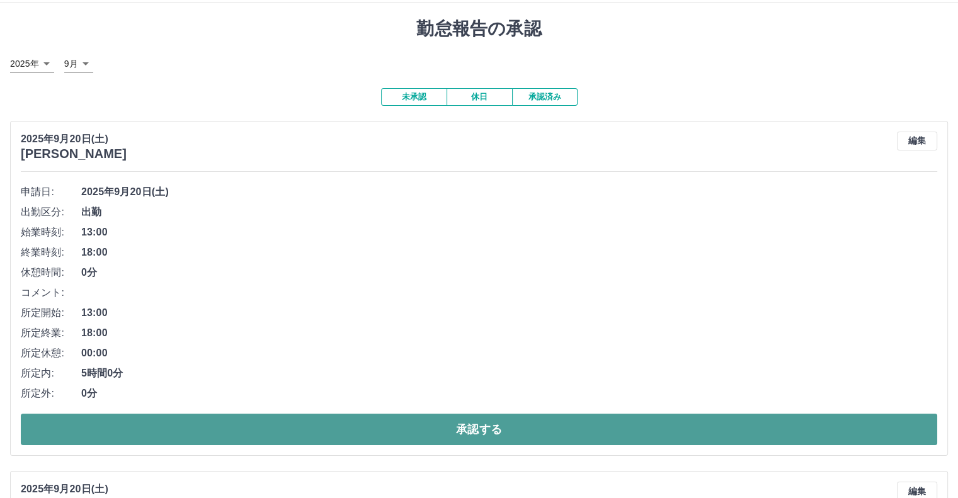
click at [244, 422] on button "承認する" at bounding box center [479, 429] width 916 height 31
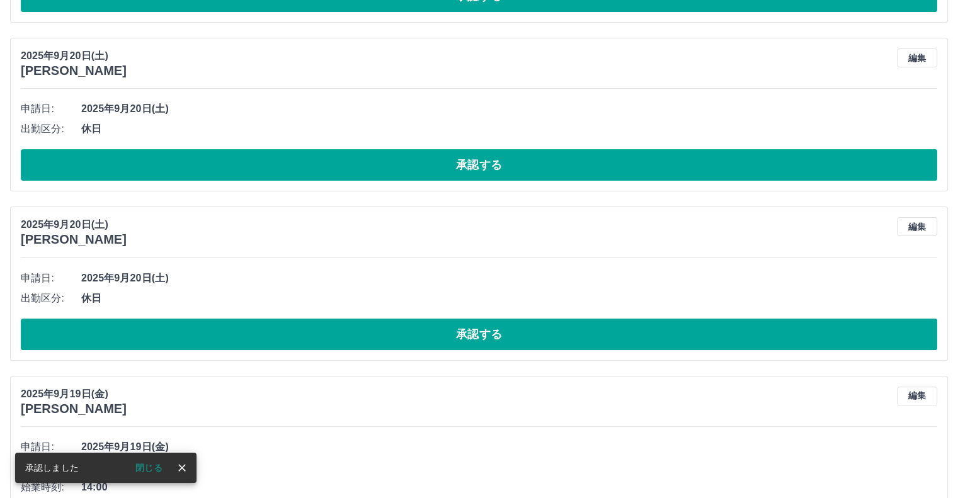
scroll to position [0, 0]
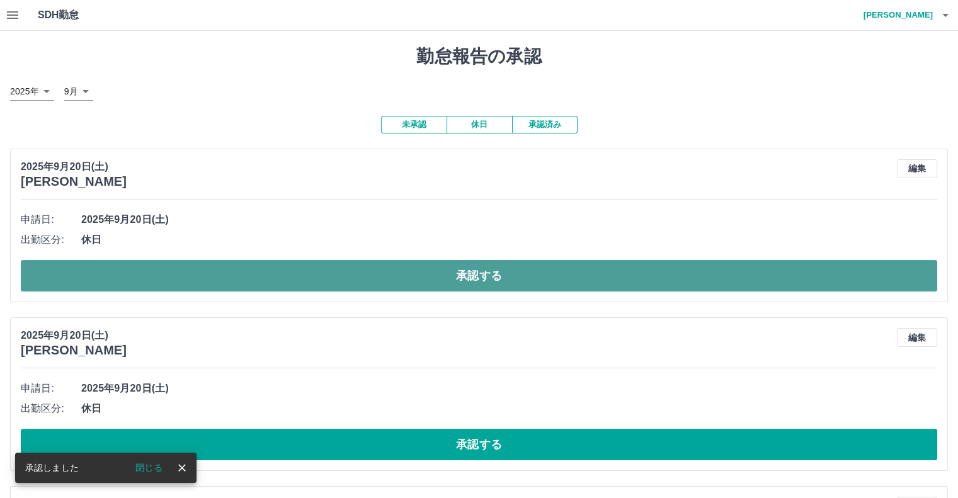
click at [117, 276] on button "承認する" at bounding box center [479, 275] width 916 height 31
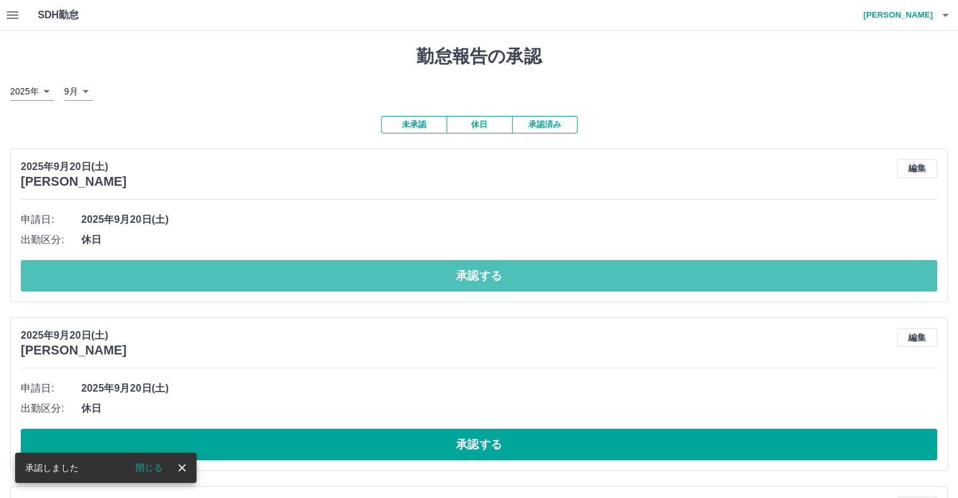
click at [118, 275] on button "承認する" at bounding box center [479, 275] width 916 height 31
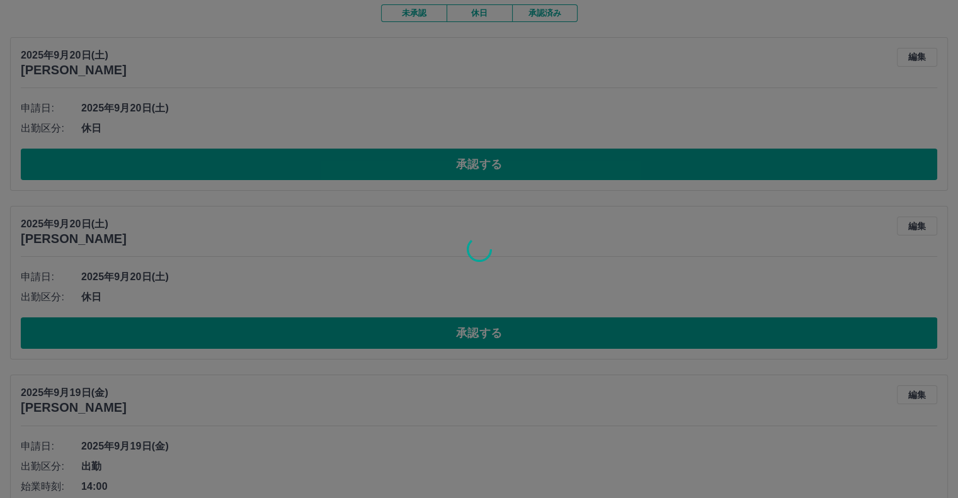
scroll to position [126, 0]
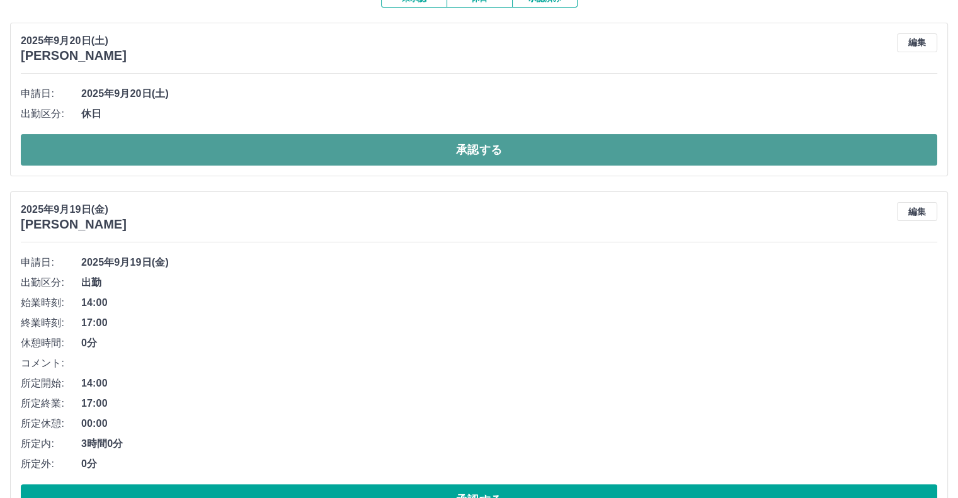
click at [181, 149] on button "承認する" at bounding box center [479, 149] width 916 height 31
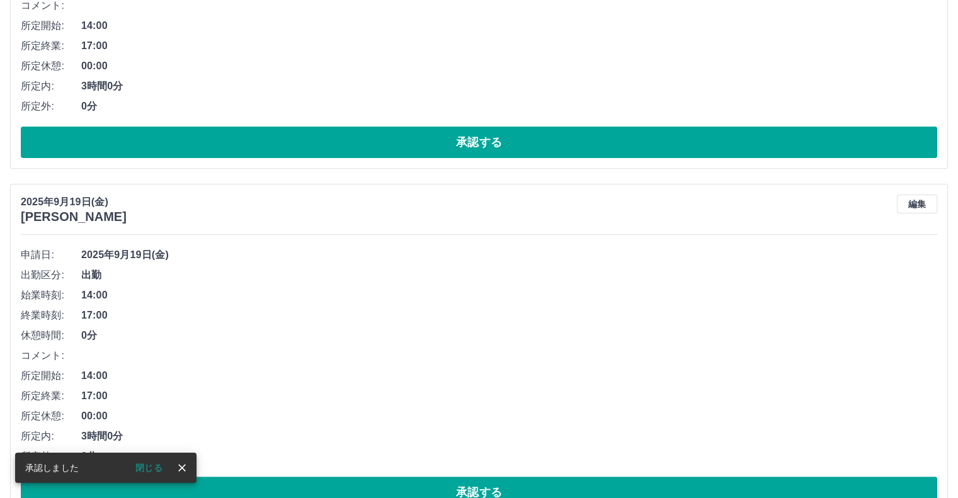
scroll to position [146, 0]
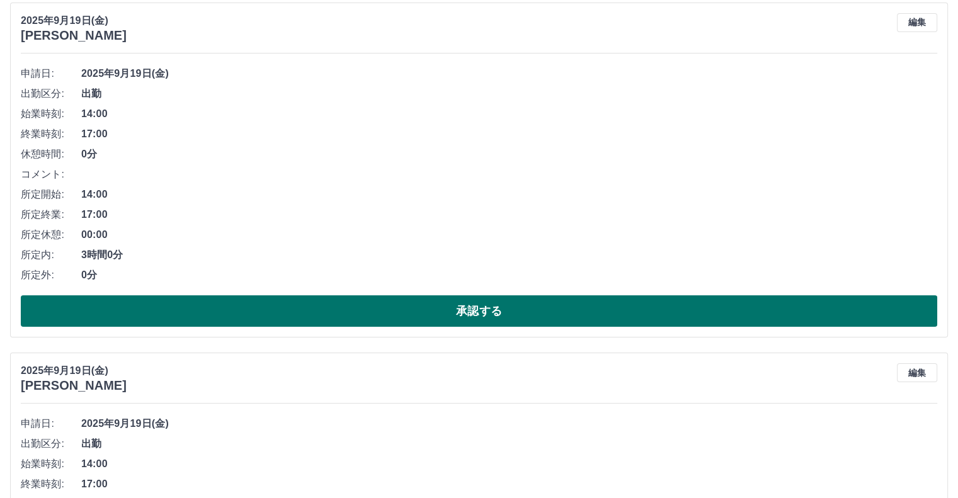
click at [149, 319] on button "承認する" at bounding box center [479, 310] width 916 height 31
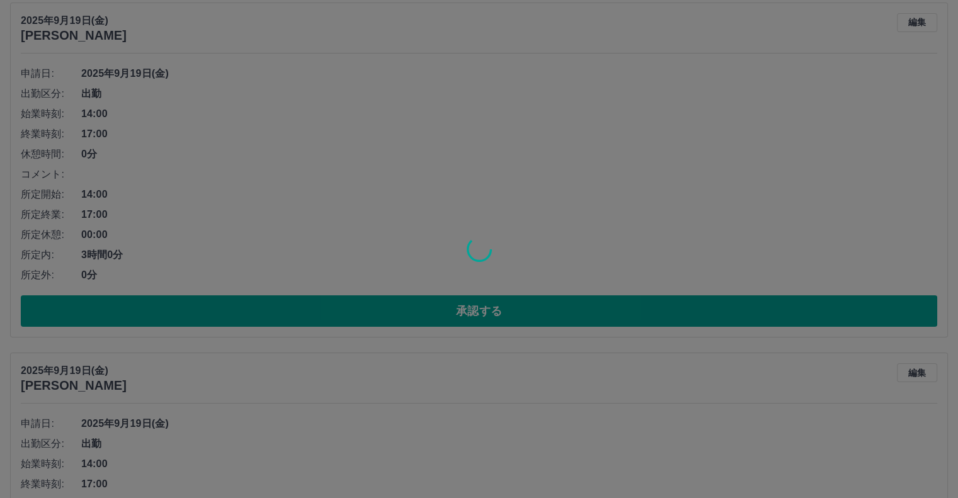
click at [151, 315] on div at bounding box center [479, 249] width 958 height 498
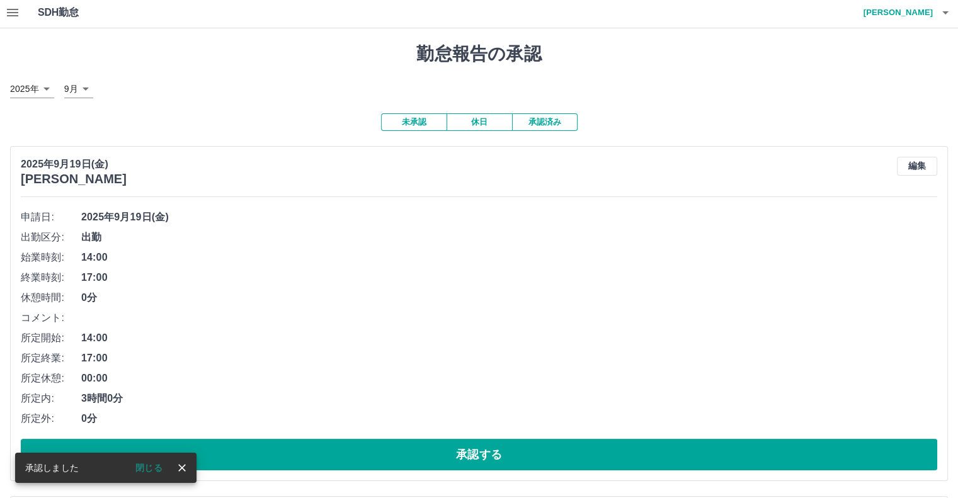
scroll to position [65, 0]
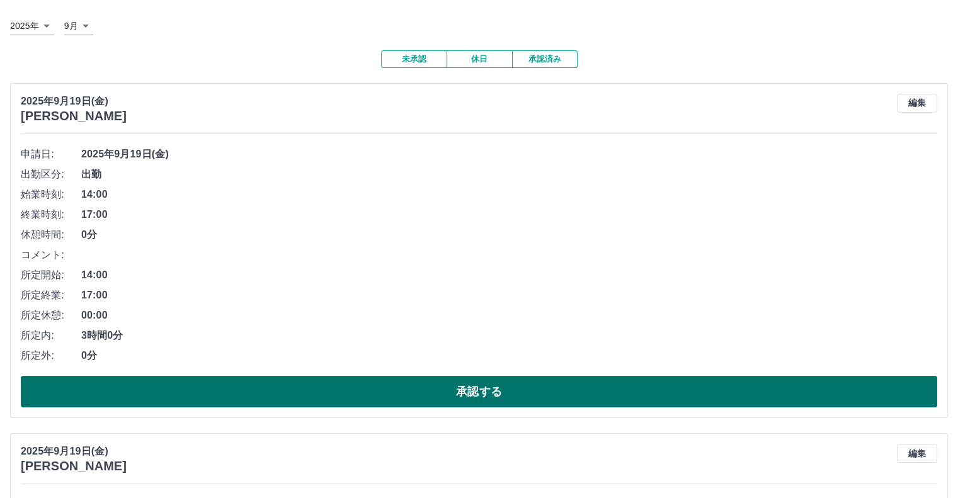
click at [174, 398] on button "承認する" at bounding box center [479, 391] width 916 height 31
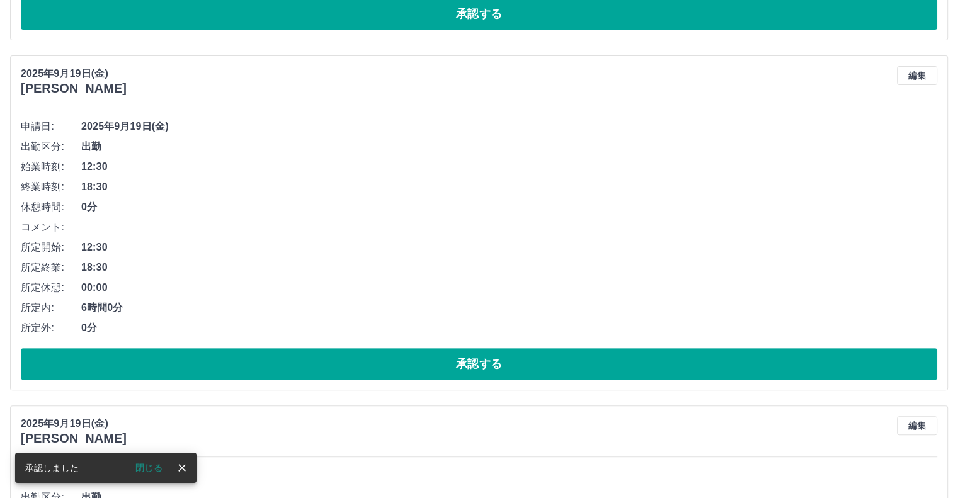
scroll to position [93, 0]
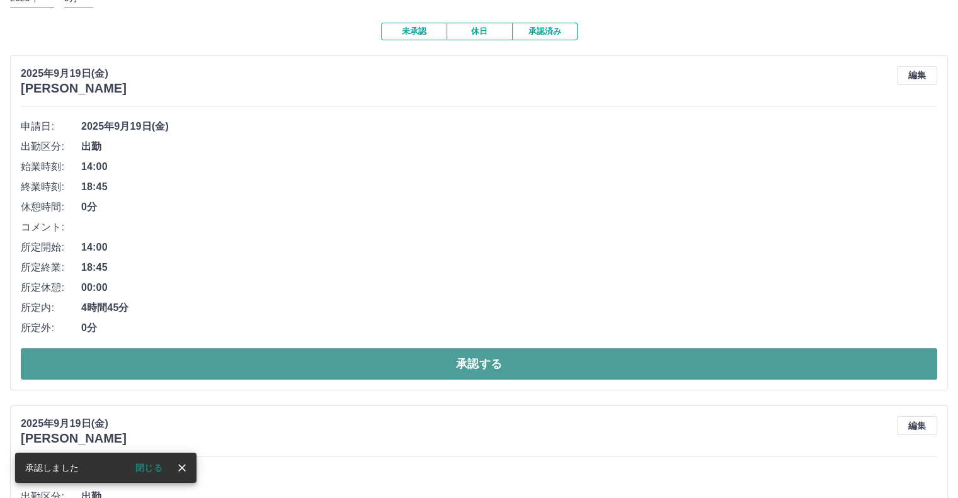
click at [190, 365] on button "承認する" at bounding box center [479, 363] width 916 height 31
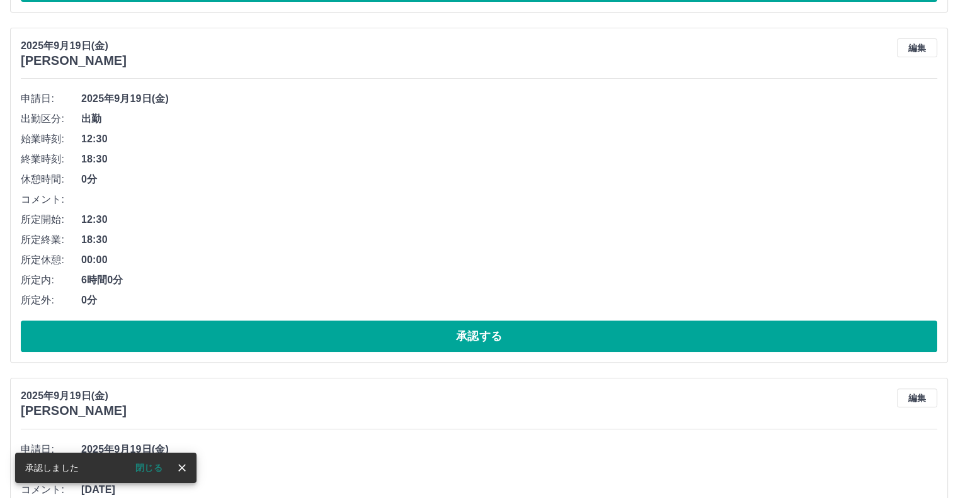
scroll to position [121, 0]
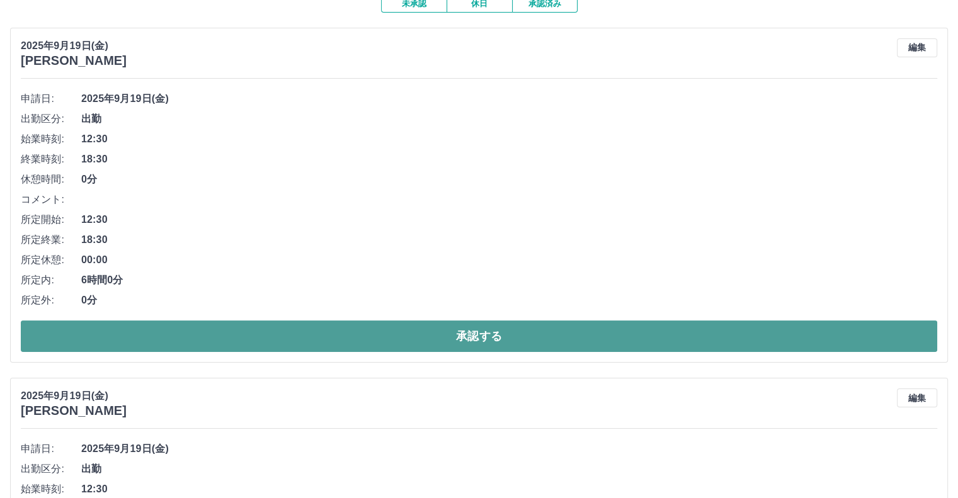
click at [229, 337] on button "承認する" at bounding box center [479, 335] width 916 height 31
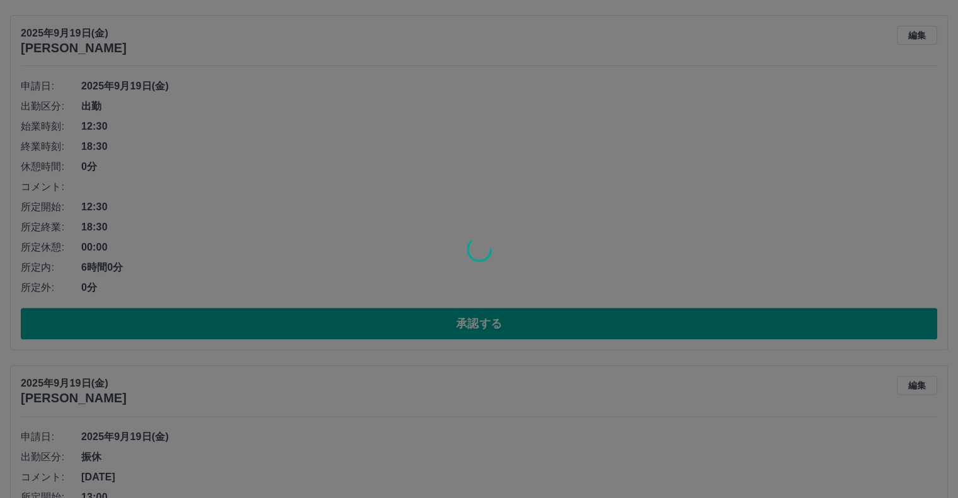
scroll to position [499, 0]
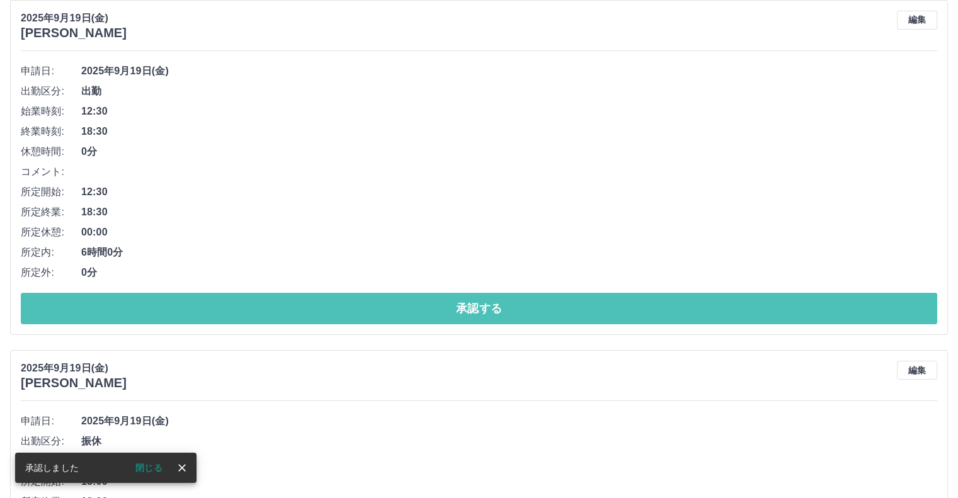
click at [235, 312] on button "承認する" at bounding box center [479, 308] width 916 height 31
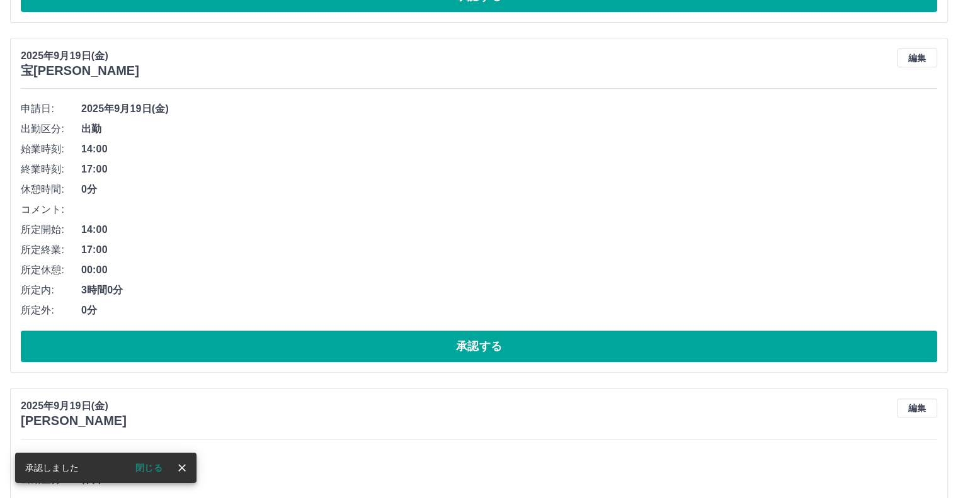
scroll to position [50, 0]
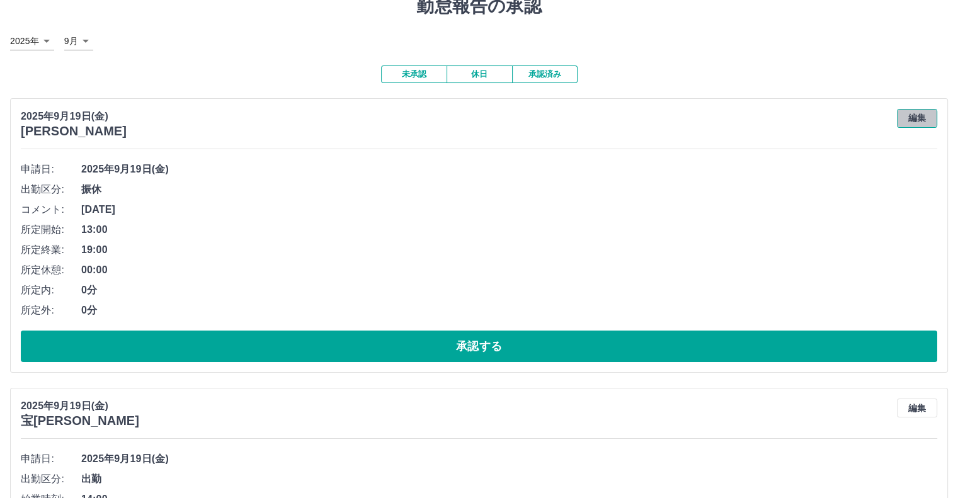
click at [912, 116] on button "編集" at bounding box center [917, 118] width 40 height 19
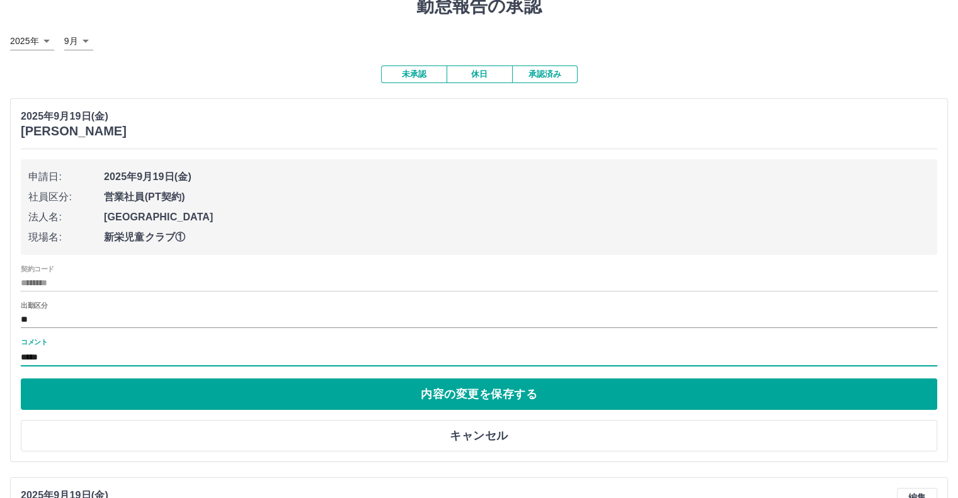
click at [67, 354] on input "*****" at bounding box center [479, 357] width 916 height 18
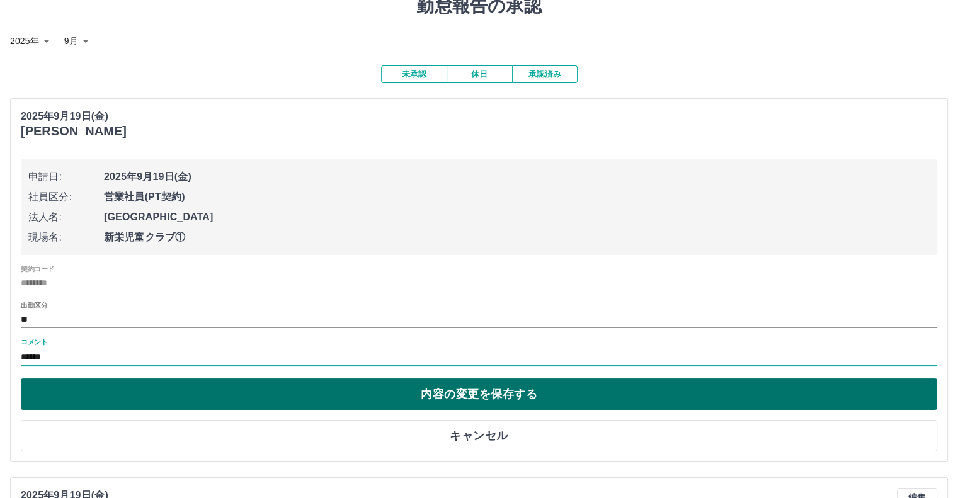
type input "******"
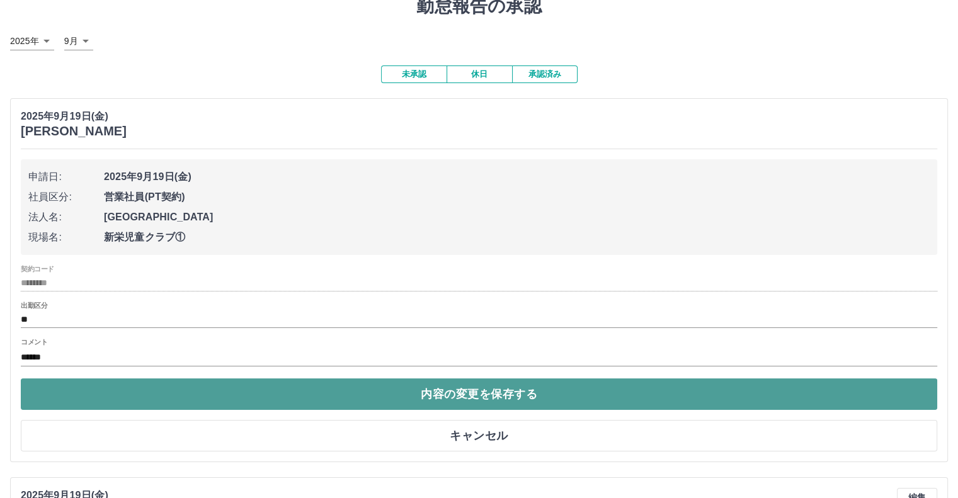
click at [71, 394] on button "内容の変更を保存する" at bounding box center [479, 393] width 916 height 31
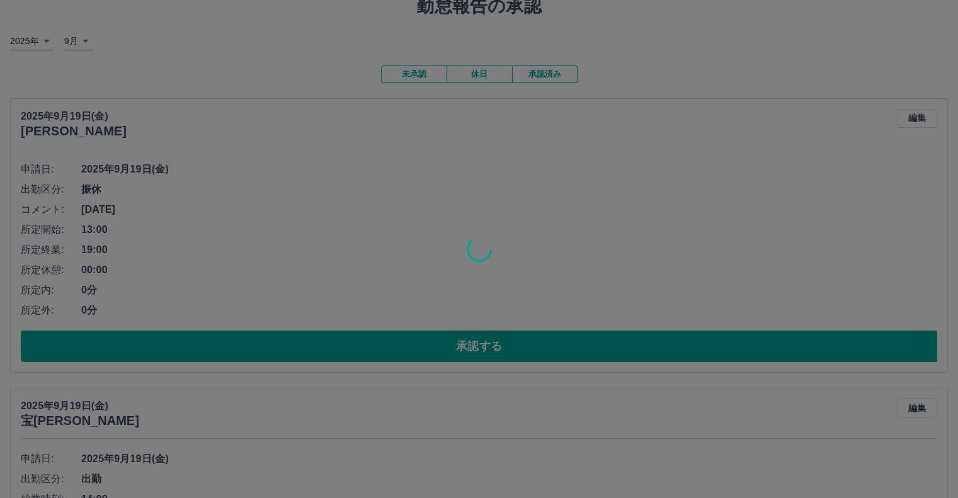
click at [379, 354] on div at bounding box center [479, 249] width 958 height 498
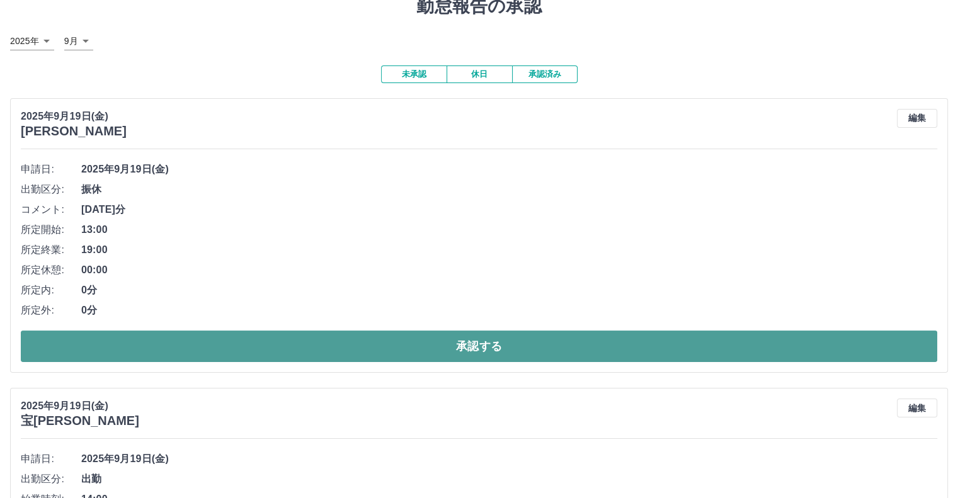
click at [380, 347] on button "承認する" at bounding box center [479, 346] width 916 height 31
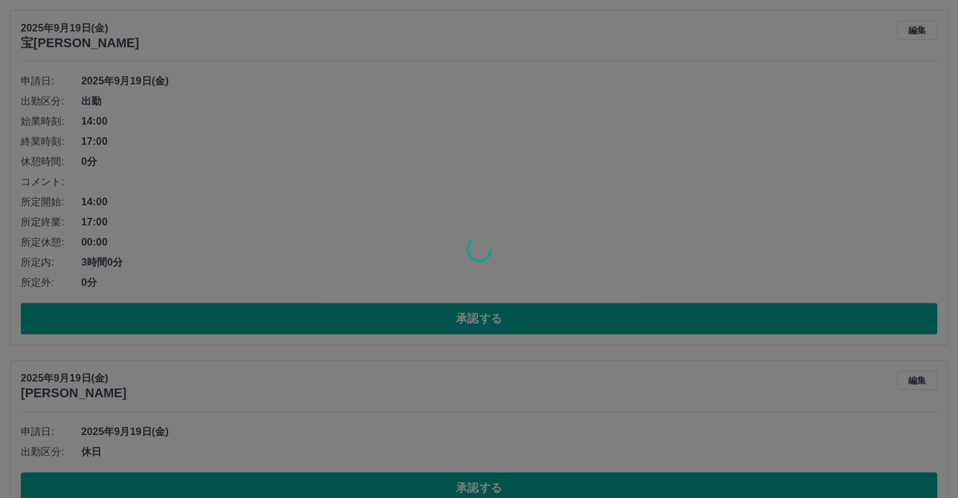
scroll to position [139, 0]
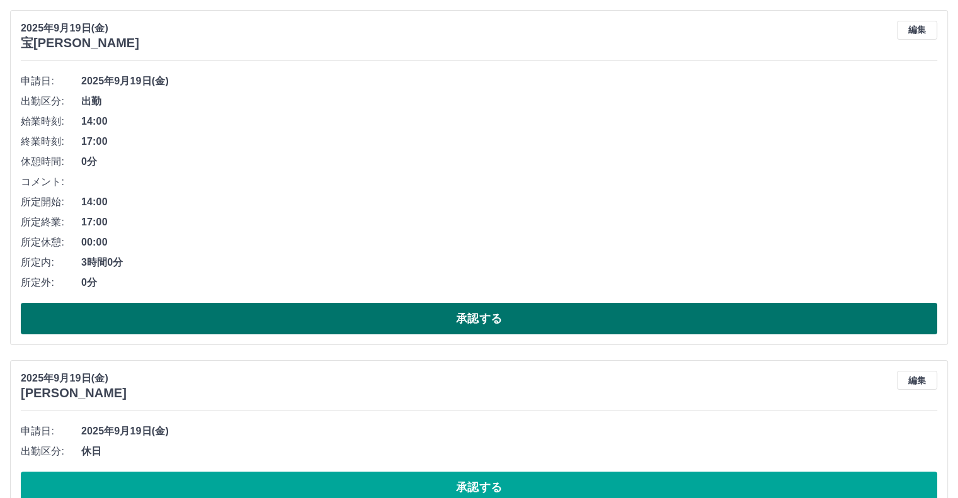
click at [269, 319] on button "承認する" at bounding box center [479, 318] width 916 height 31
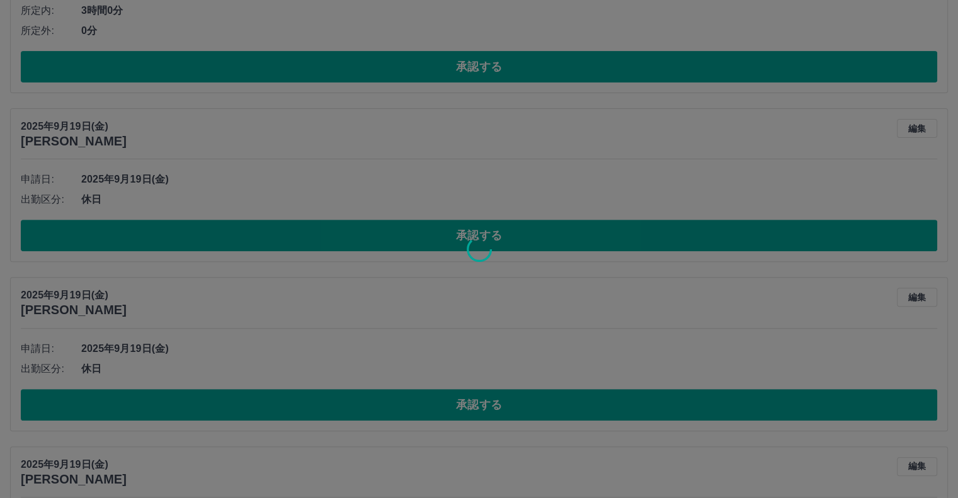
scroll to position [40, 0]
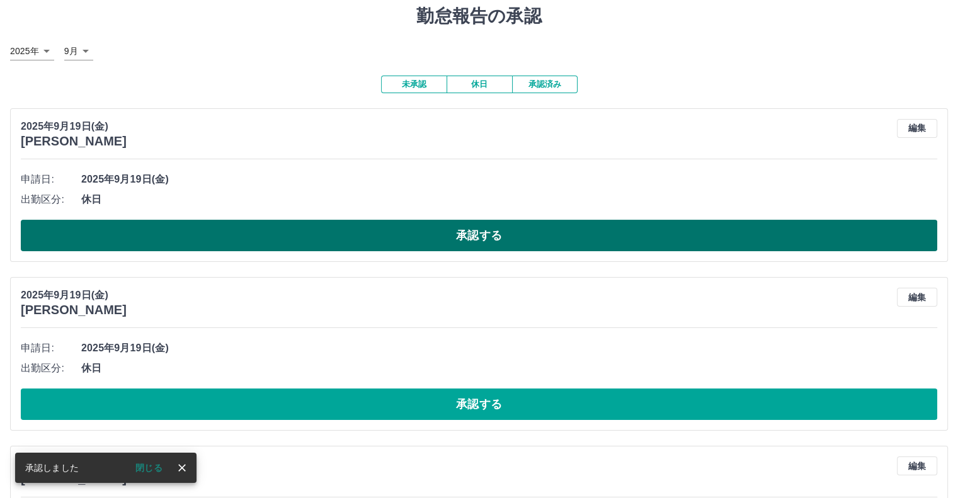
click at [235, 232] on button "承認する" at bounding box center [479, 235] width 916 height 31
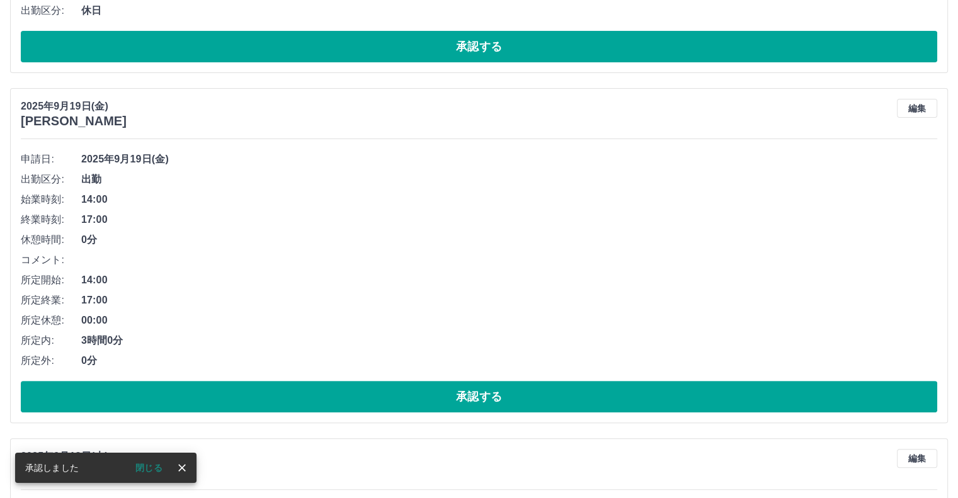
scroll to position [60, 0]
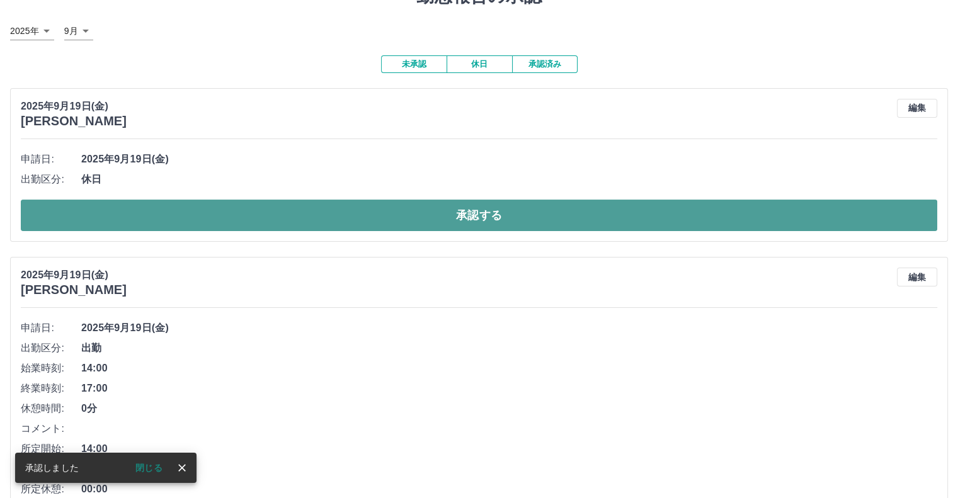
click at [224, 225] on button "承認する" at bounding box center [479, 215] width 916 height 31
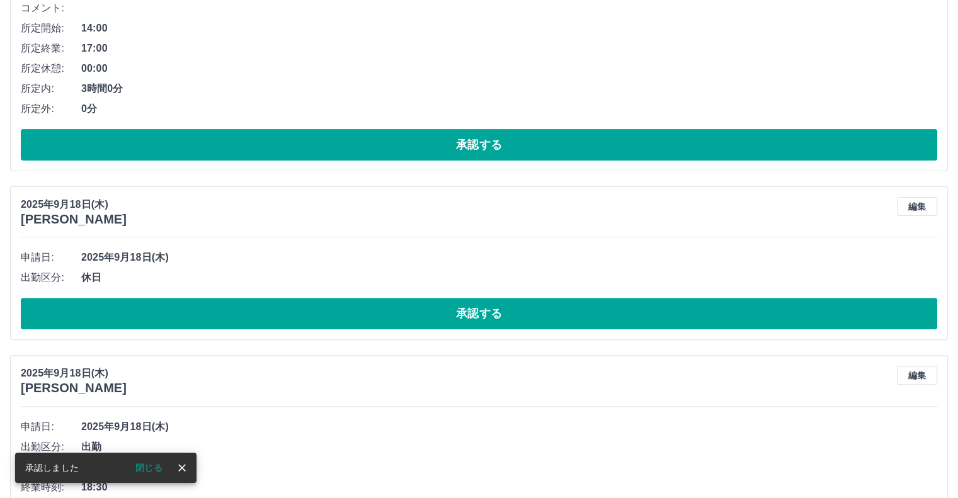
scroll to position [144, 0]
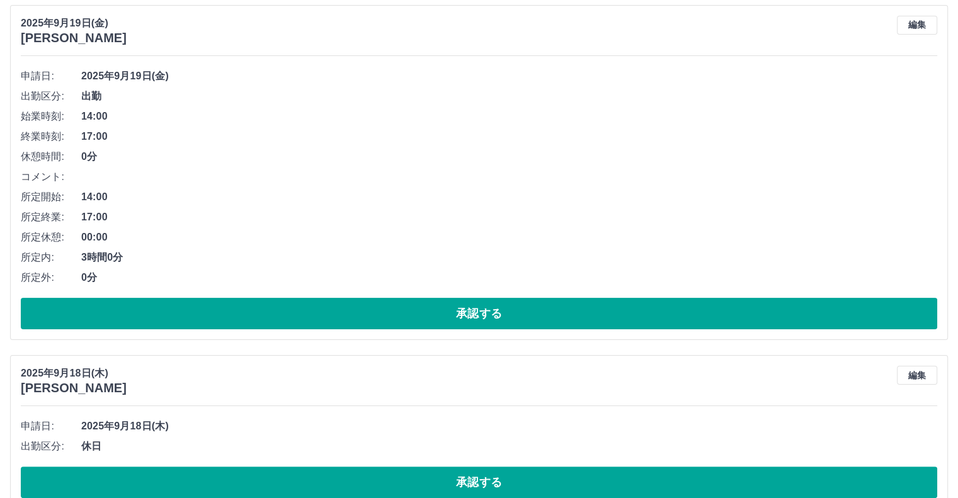
click at [233, 317] on button "承認する" at bounding box center [479, 313] width 916 height 31
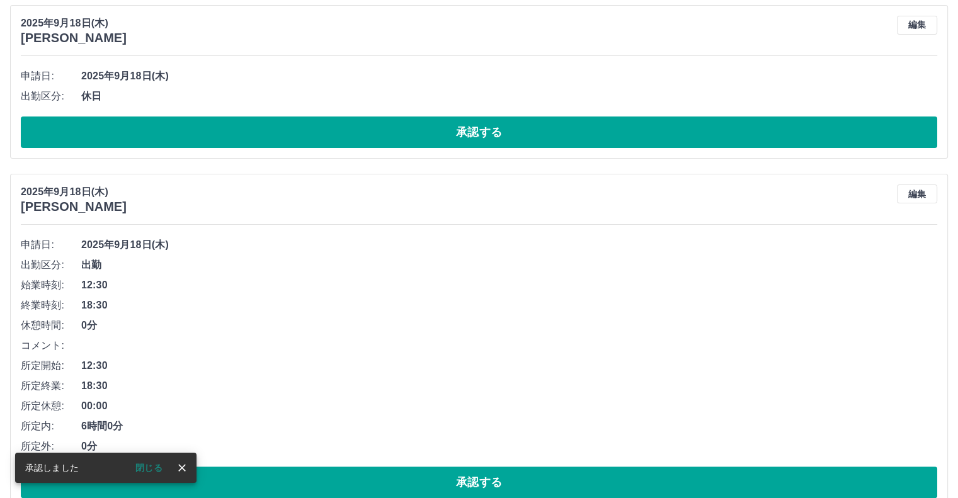
scroll to position [0, 0]
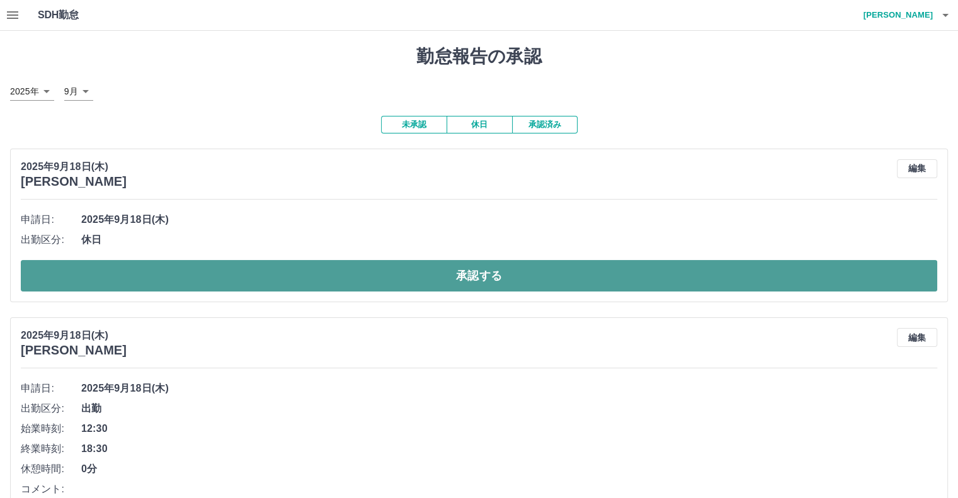
click at [237, 283] on button "承認する" at bounding box center [479, 275] width 916 height 31
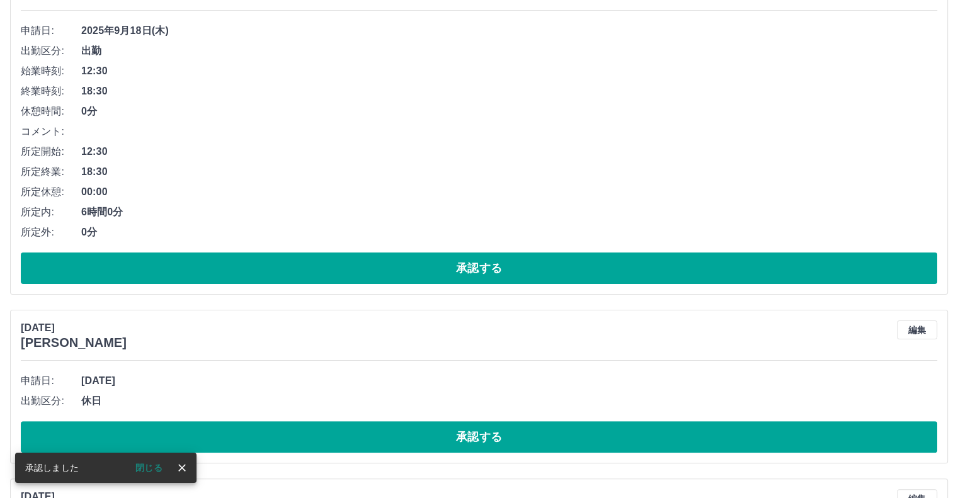
scroll to position [20, 0]
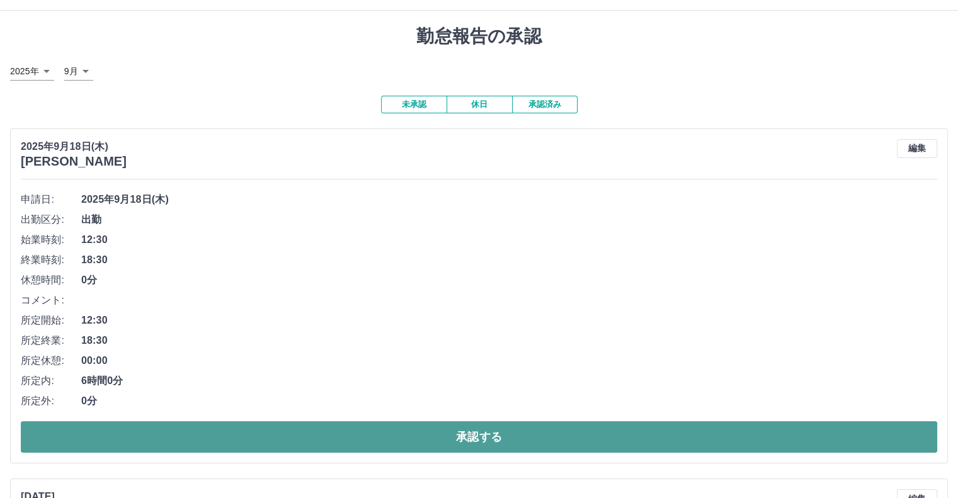
click at [191, 446] on button "承認する" at bounding box center [479, 436] width 916 height 31
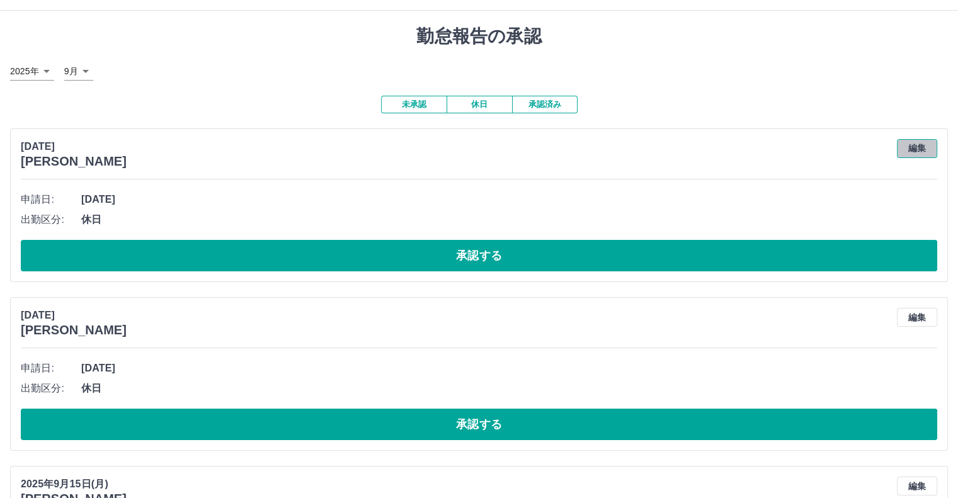
click at [928, 150] on button "編集" at bounding box center [917, 148] width 40 height 19
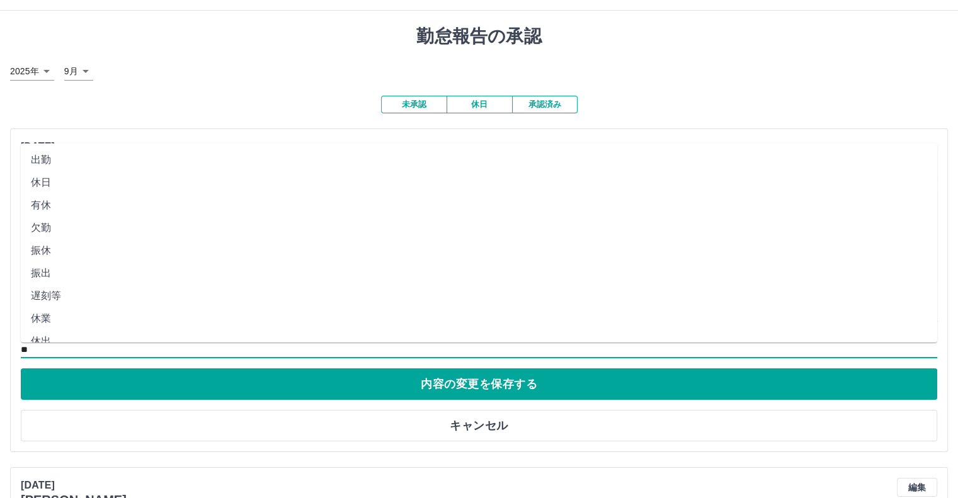
click at [67, 348] on input "**" at bounding box center [479, 350] width 916 height 16
click at [62, 158] on li "出勤" at bounding box center [479, 159] width 916 height 23
type input "**"
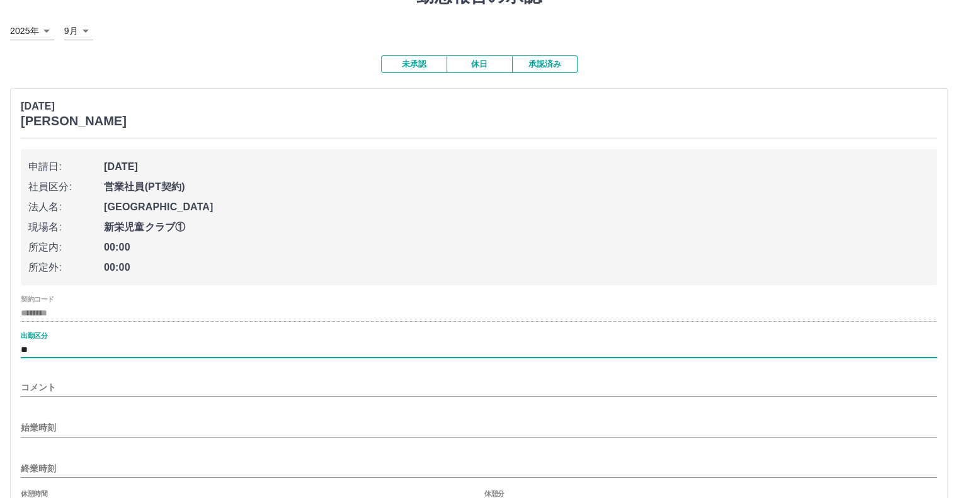
scroll to position [83, 0]
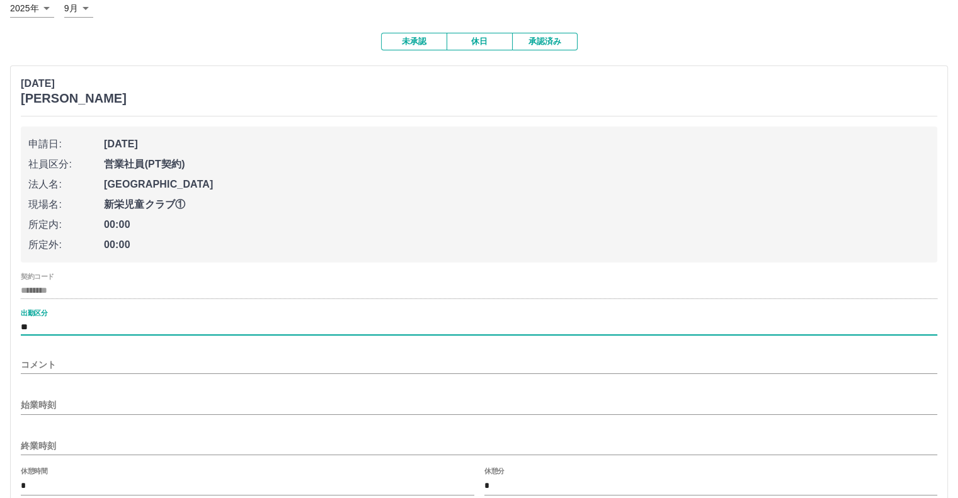
click at [67, 402] on input "始業時刻" at bounding box center [479, 405] width 916 height 18
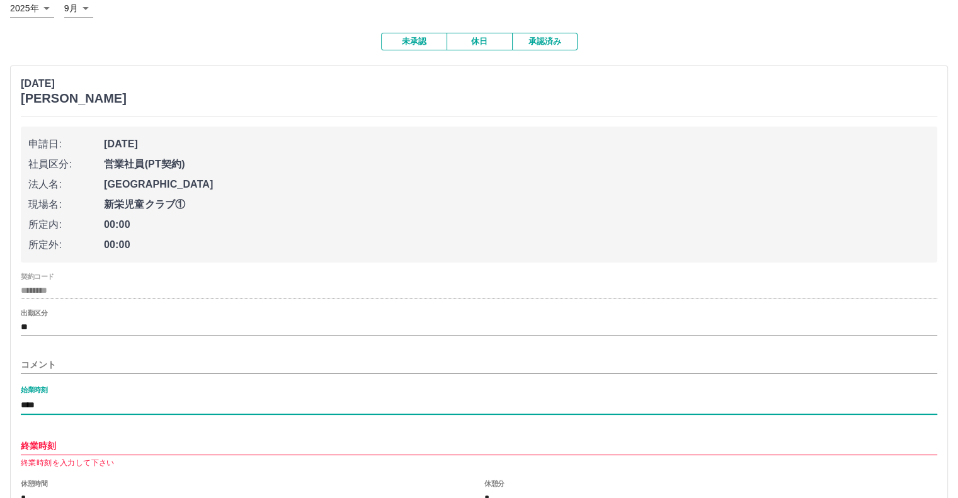
type input "****"
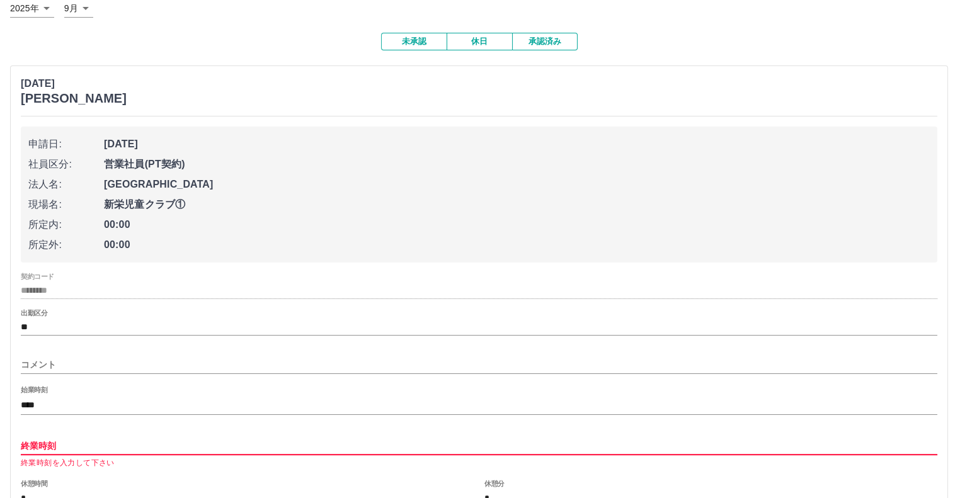
click at [137, 441] on input "終業時刻" at bounding box center [479, 446] width 916 height 18
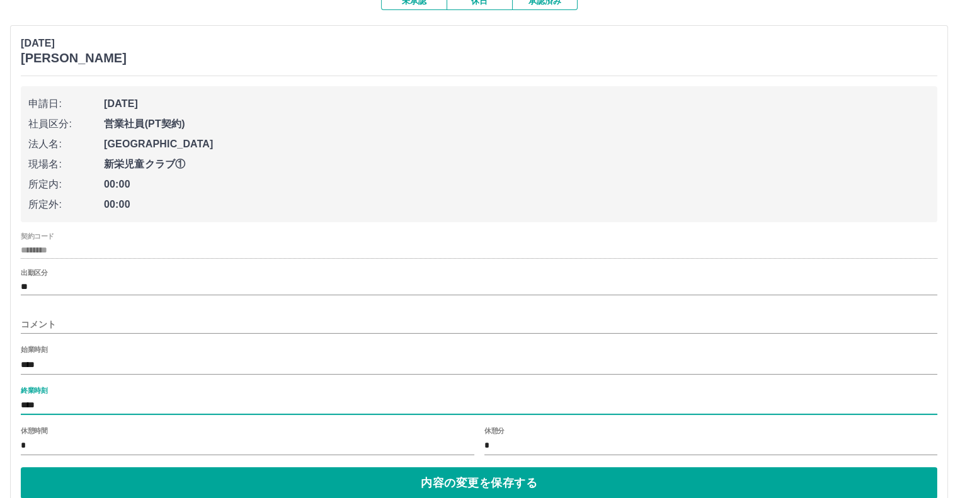
scroll to position [146, 0]
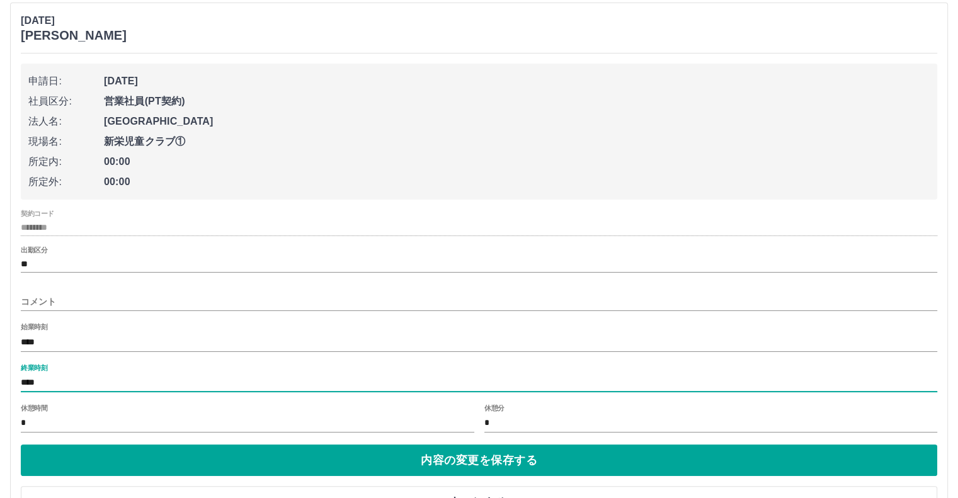
type input "****"
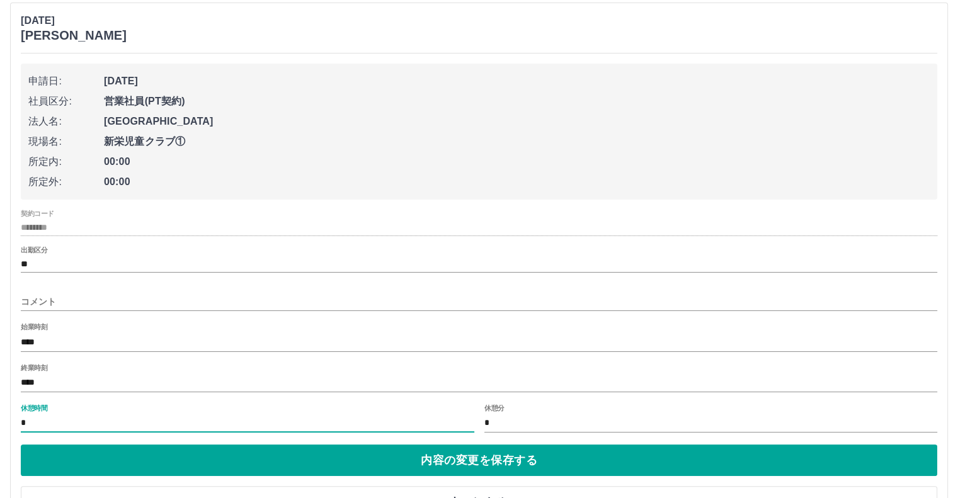
click at [116, 421] on input "*" at bounding box center [247, 423] width 453 height 18
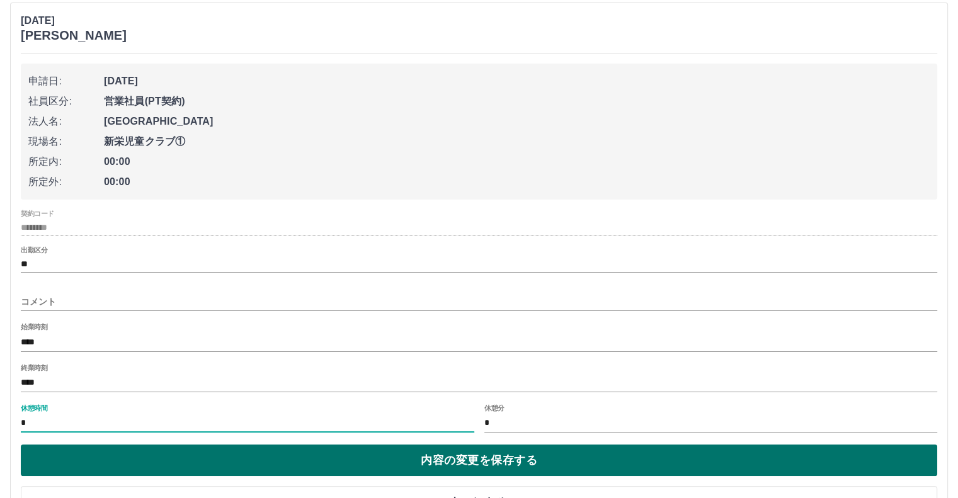
type input "*"
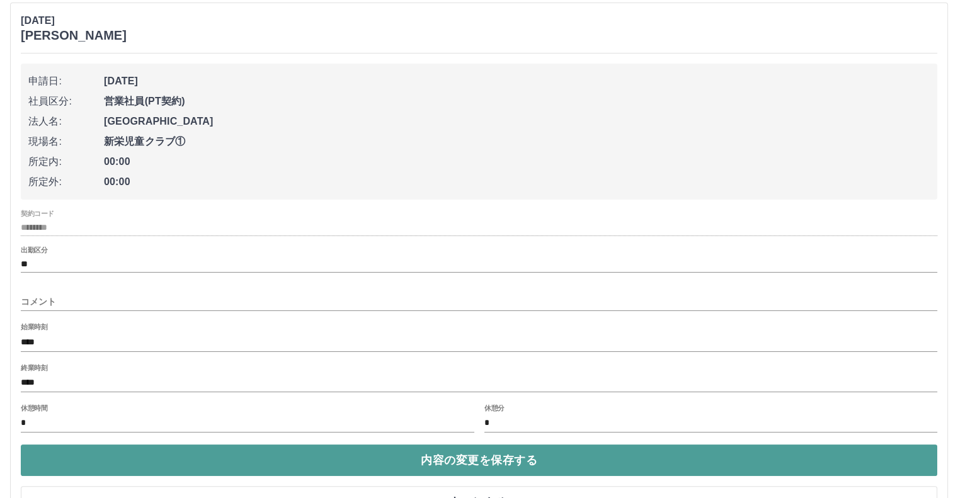
click at [68, 460] on button "内容の変更を保存する" at bounding box center [479, 460] width 916 height 31
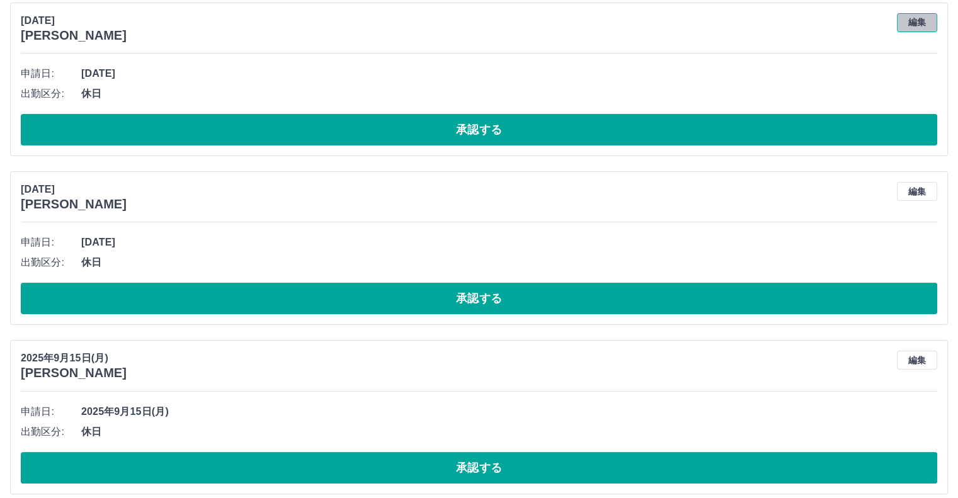
click at [926, 18] on button "編集" at bounding box center [917, 22] width 40 height 19
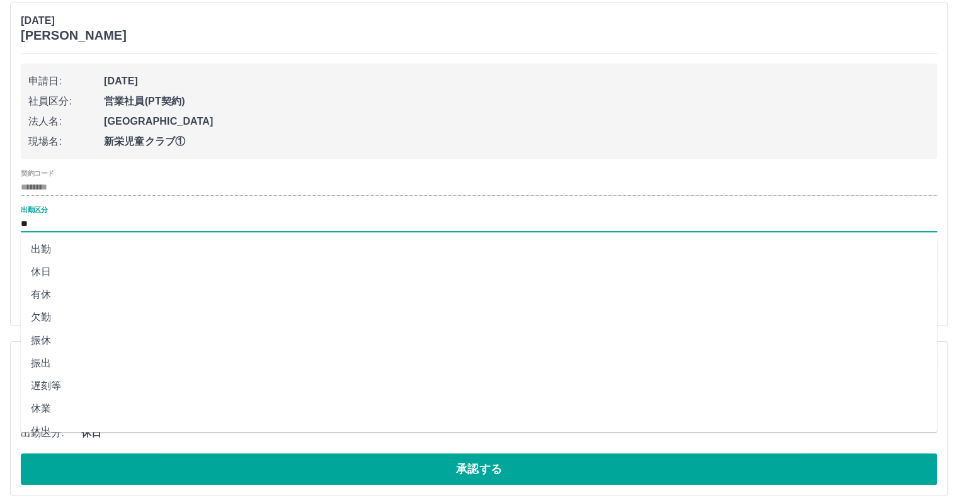
click at [49, 220] on input "**" at bounding box center [479, 224] width 916 height 16
click at [77, 251] on li "出勤" at bounding box center [479, 249] width 916 height 23
type input "**"
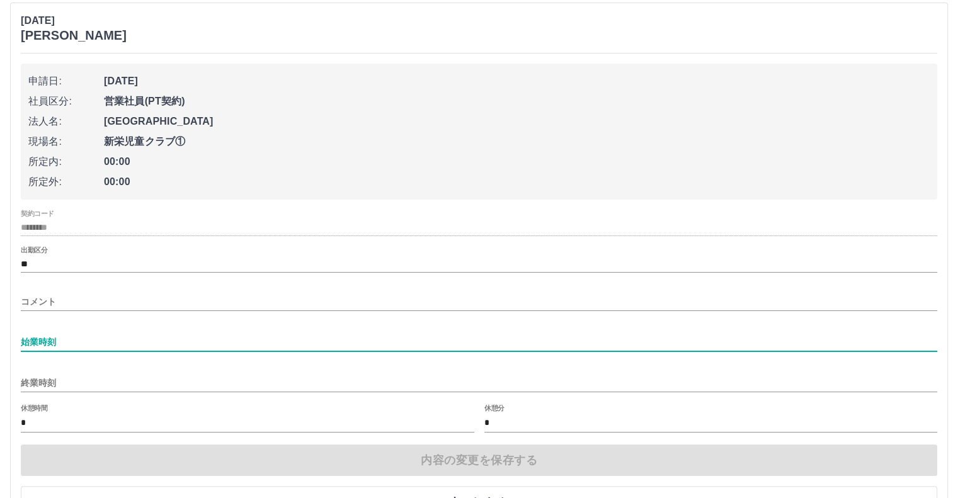
click at [69, 336] on input "始業時刻" at bounding box center [479, 342] width 916 height 18
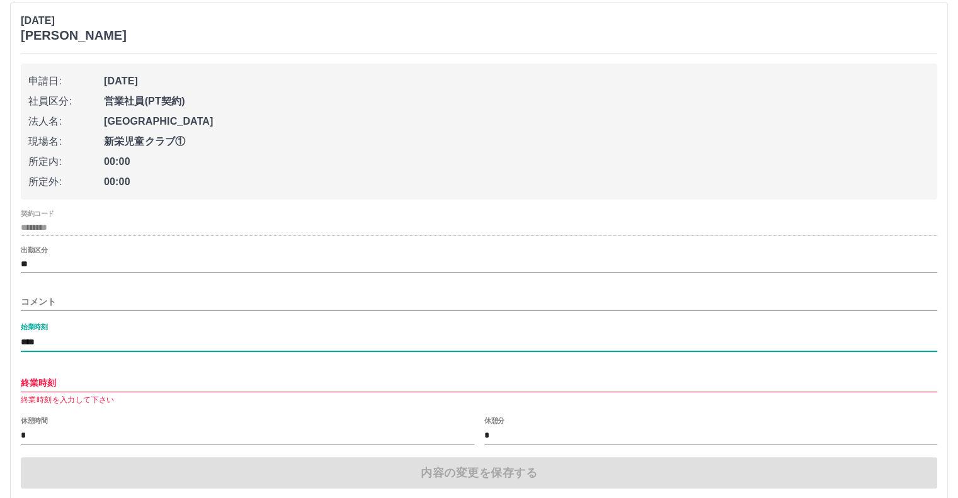
type input "****"
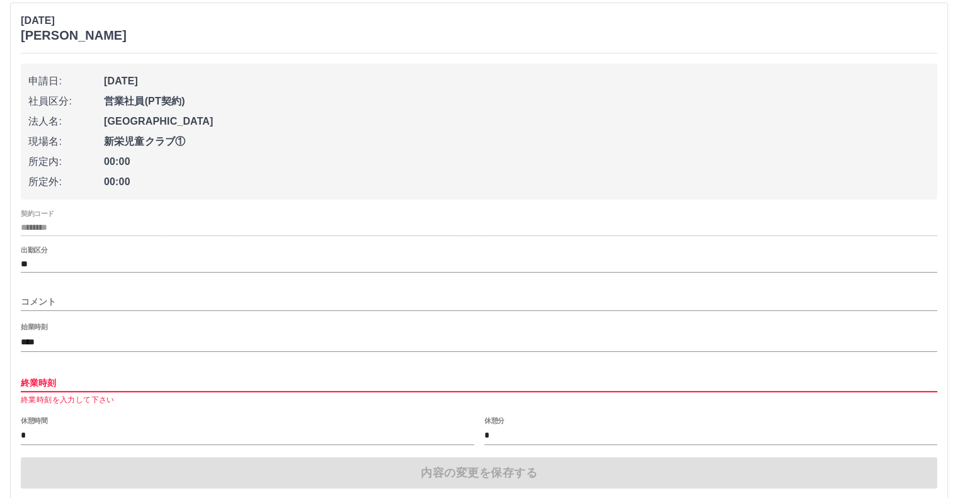
click at [68, 383] on input "終業時刻" at bounding box center [479, 383] width 916 height 18
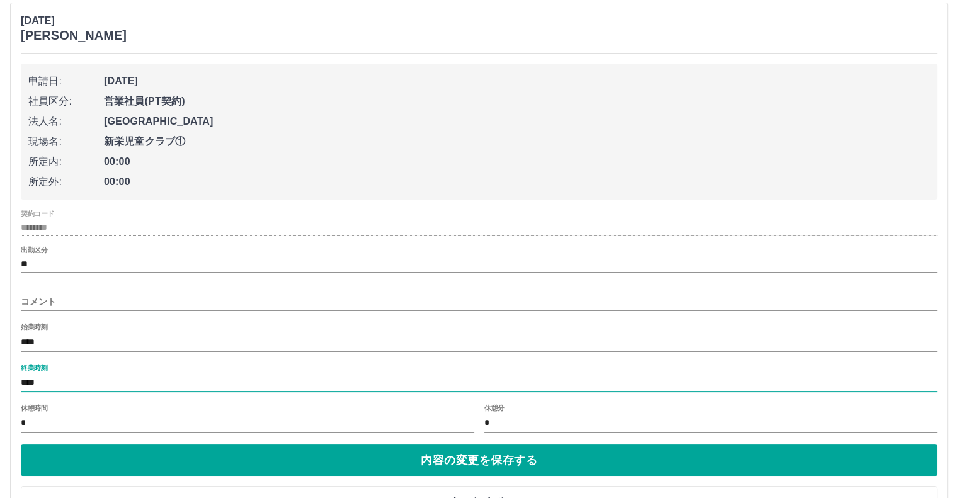
type input "****"
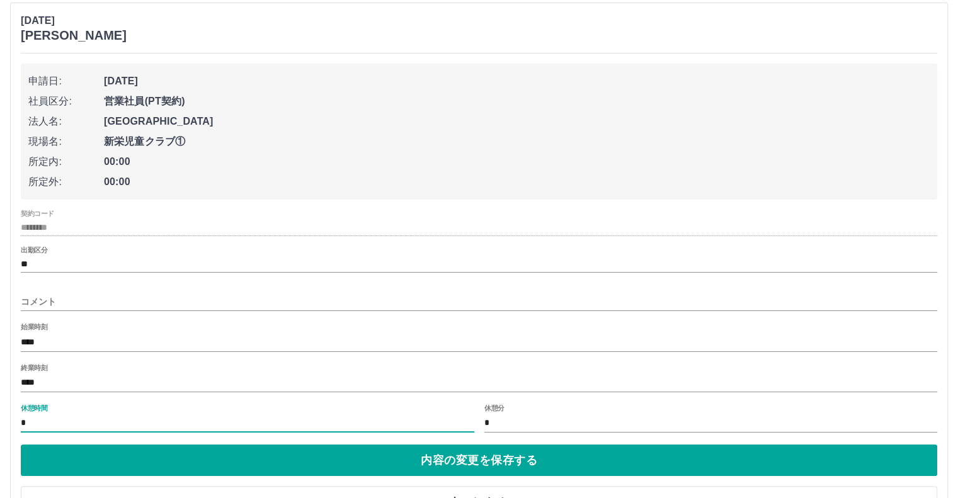
click at [40, 421] on input "*" at bounding box center [247, 423] width 453 height 18
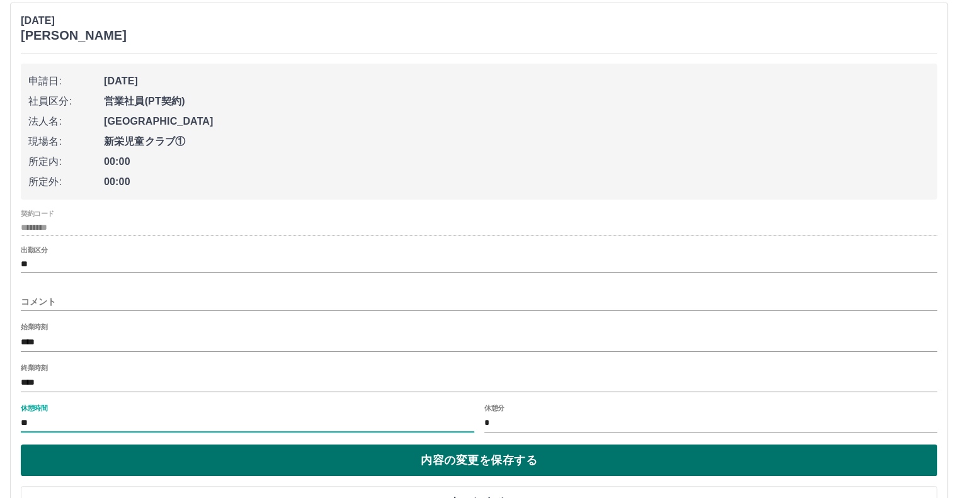
type input "**"
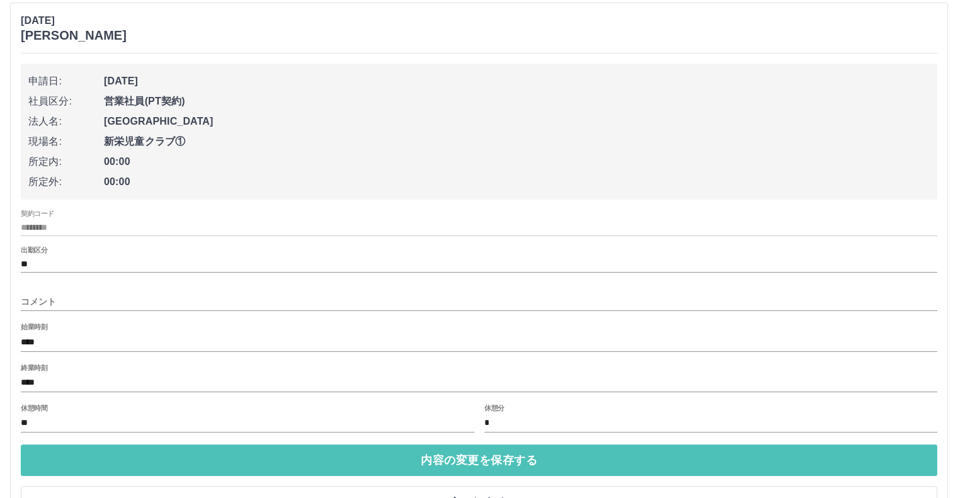
click at [64, 465] on button "内容の変更を保存する" at bounding box center [479, 460] width 916 height 31
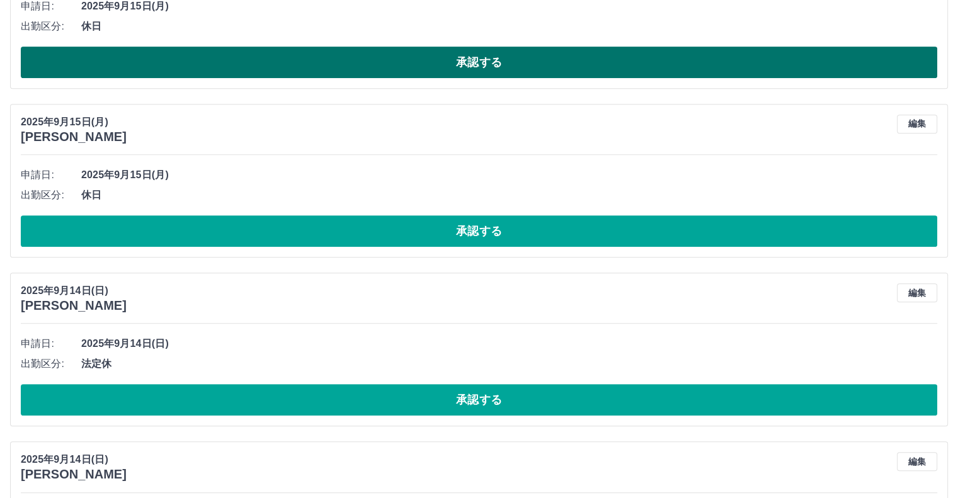
scroll to position [587, 0]
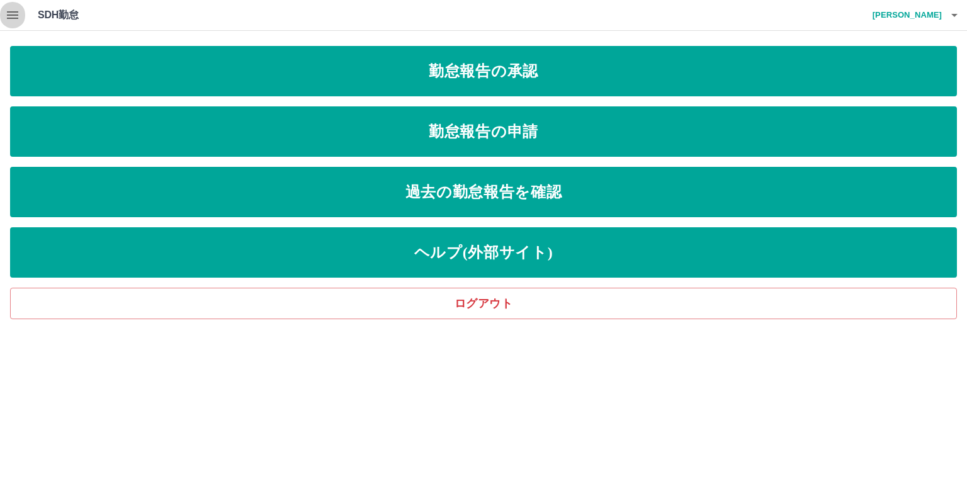
click at [15, 17] on icon "button" at bounding box center [12, 15] width 15 height 15
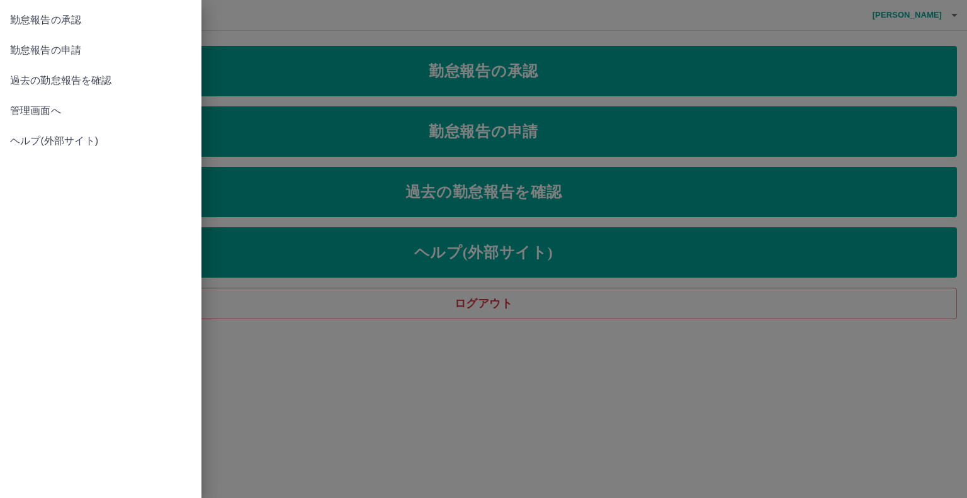
click at [23, 112] on span "管理画面へ" at bounding box center [100, 110] width 181 height 15
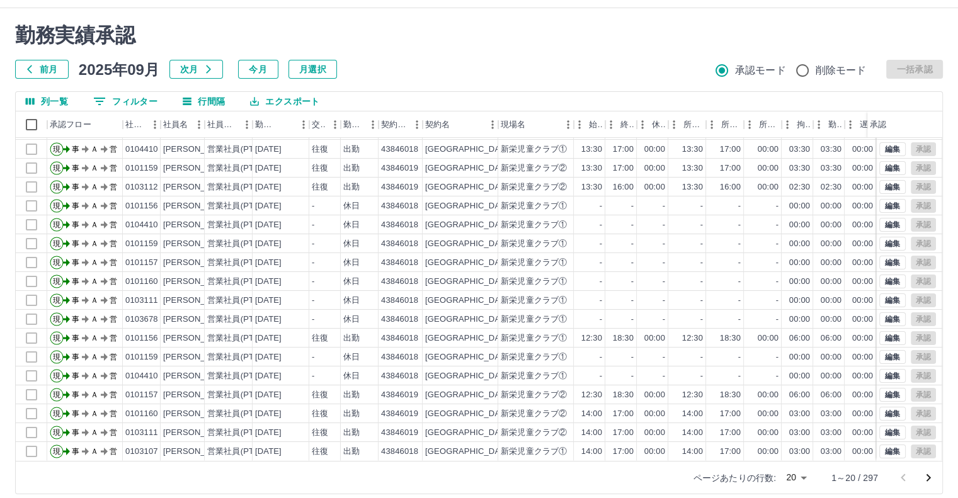
scroll to position [34, 0]
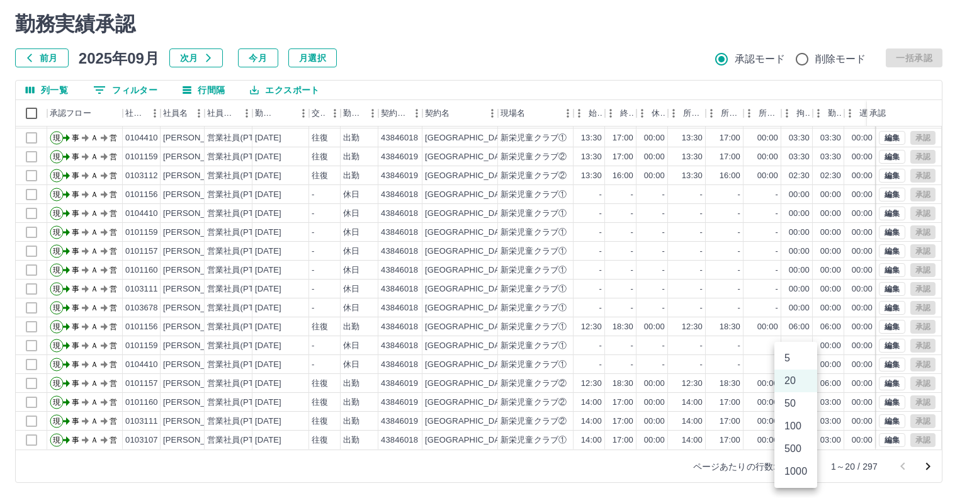
click at [801, 463] on body "SDH勤怠 [PERSON_NAME] 勤務実績承認 前月 [DATE] 次月 今月 月選択 承認モード 削除モード 一括承認 列一覧 0 フィルター 行間隔…" at bounding box center [483, 232] width 967 height 532
click at [803, 451] on li "500" at bounding box center [795, 449] width 43 height 23
type input "***"
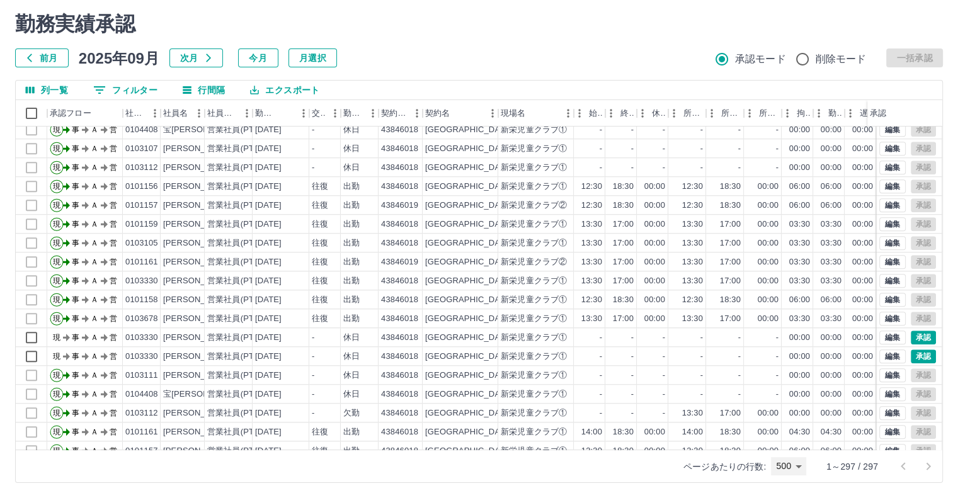
scroll to position [1259, 0]
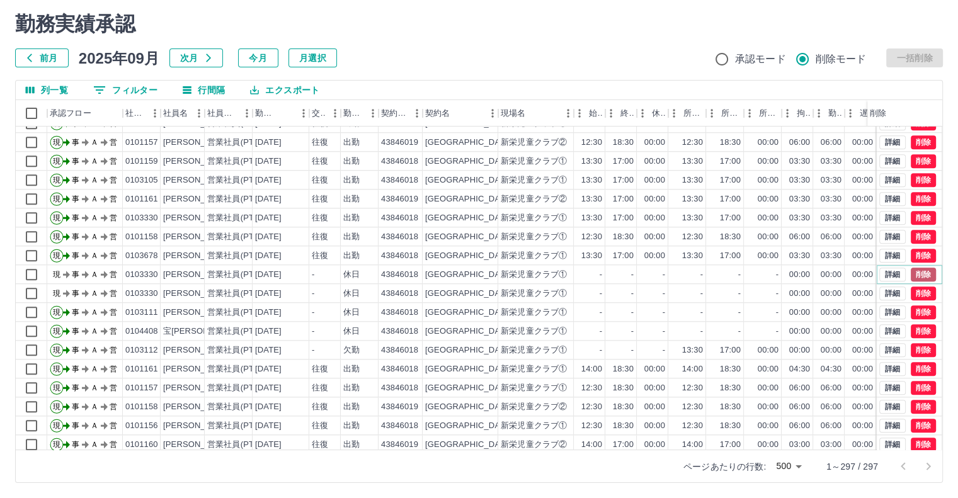
click at [914, 272] on button "削除" at bounding box center [922, 275] width 25 height 14
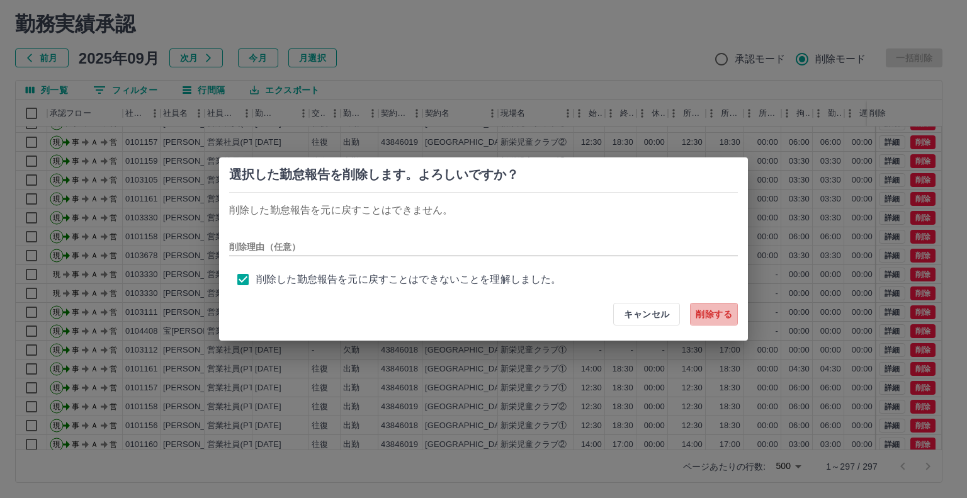
click at [710, 317] on button "削除する" at bounding box center [714, 314] width 48 height 23
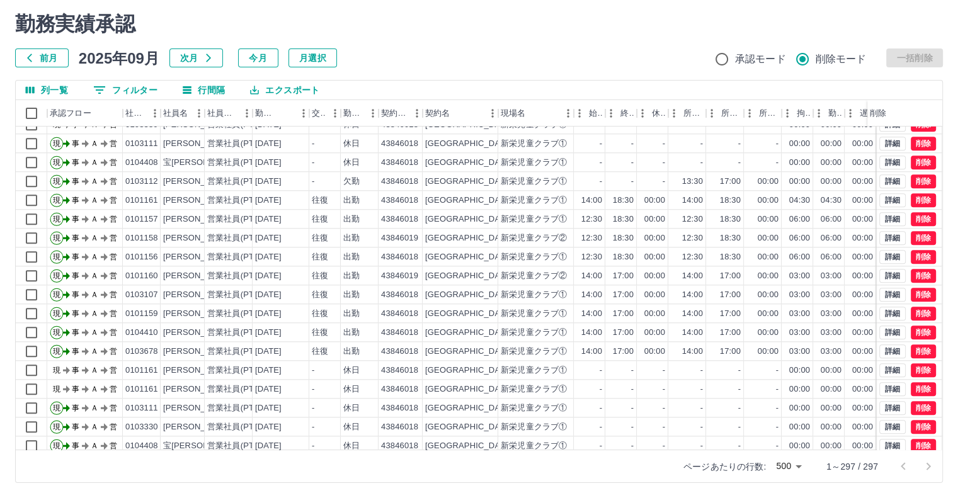
scroll to position [1511, 0]
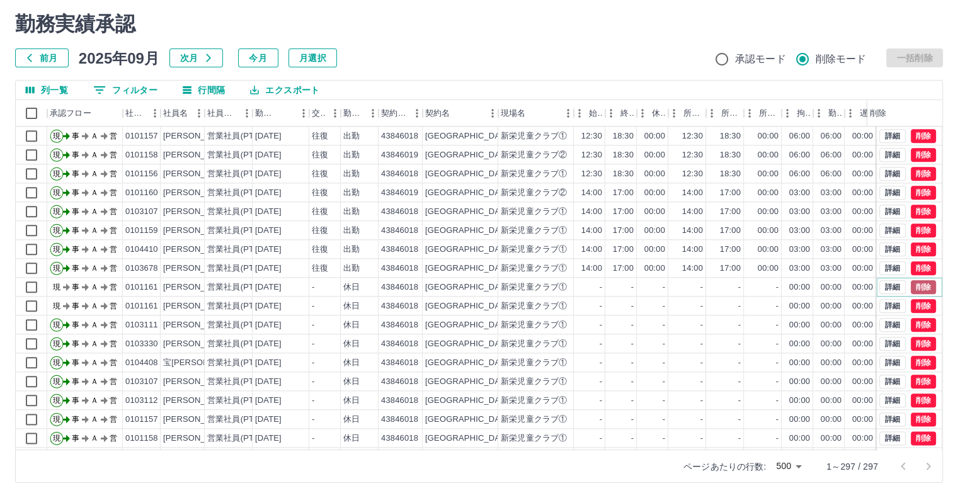
click at [914, 281] on button "削除" at bounding box center [922, 287] width 25 height 14
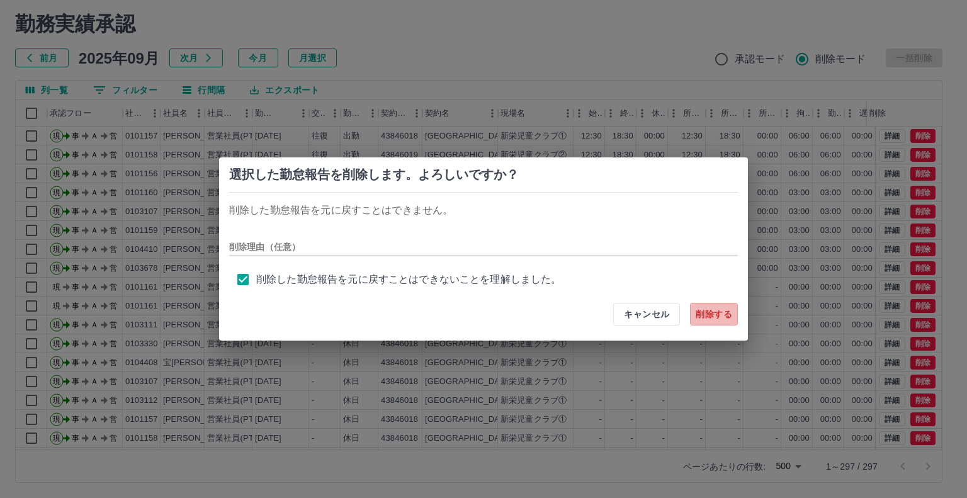
click at [720, 312] on button "削除する" at bounding box center [714, 314] width 48 height 23
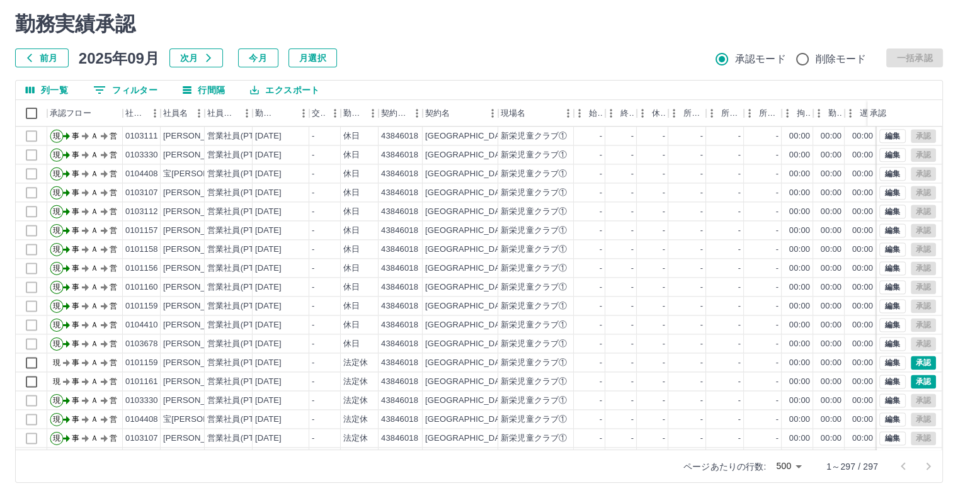
scroll to position [1826, 0]
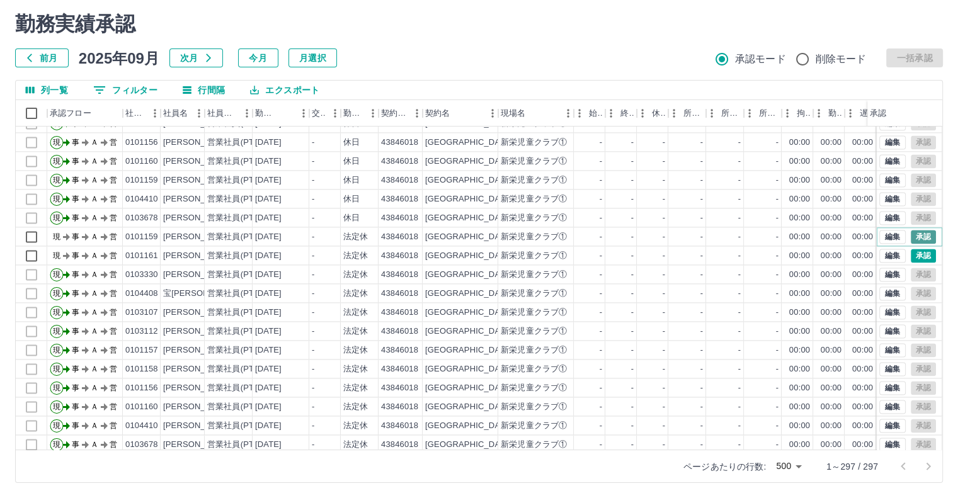
click at [912, 234] on button "承認" at bounding box center [922, 237] width 25 height 14
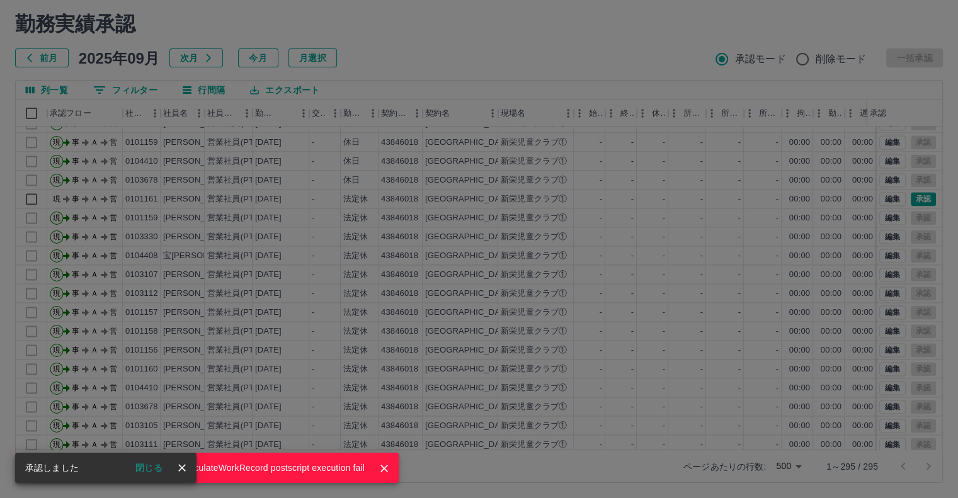
scroll to position [1788, 0]
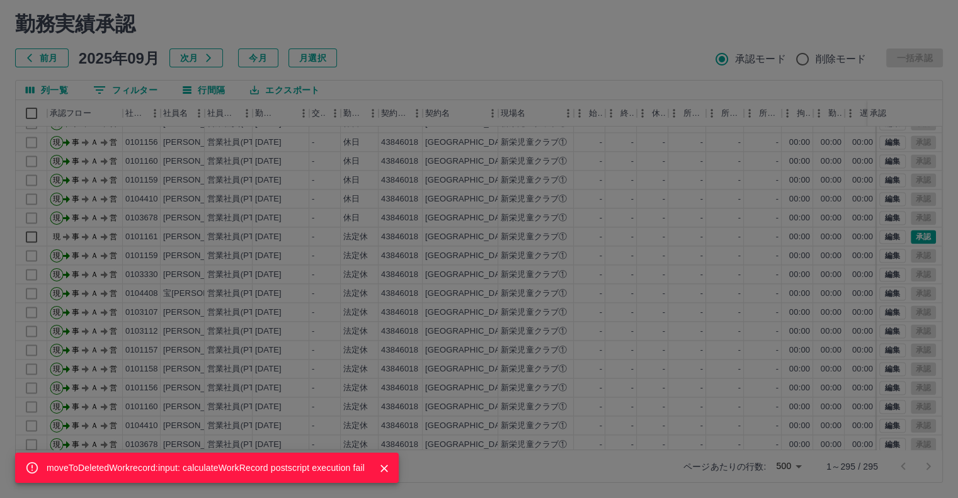
click at [380, 466] on icon "Close" at bounding box center [384, 468] width 13 height 13
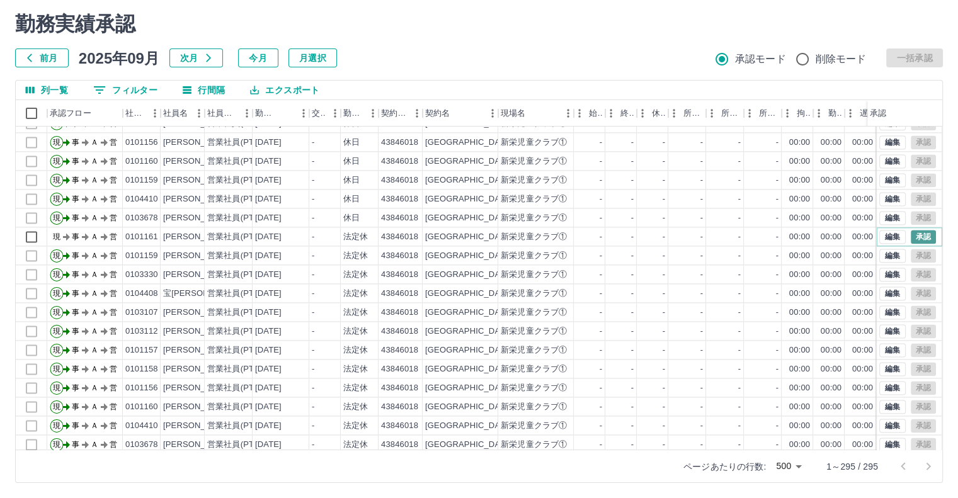
click at [915, 234] on button "承認" at bounding box center [922, 237] width 25 height 14
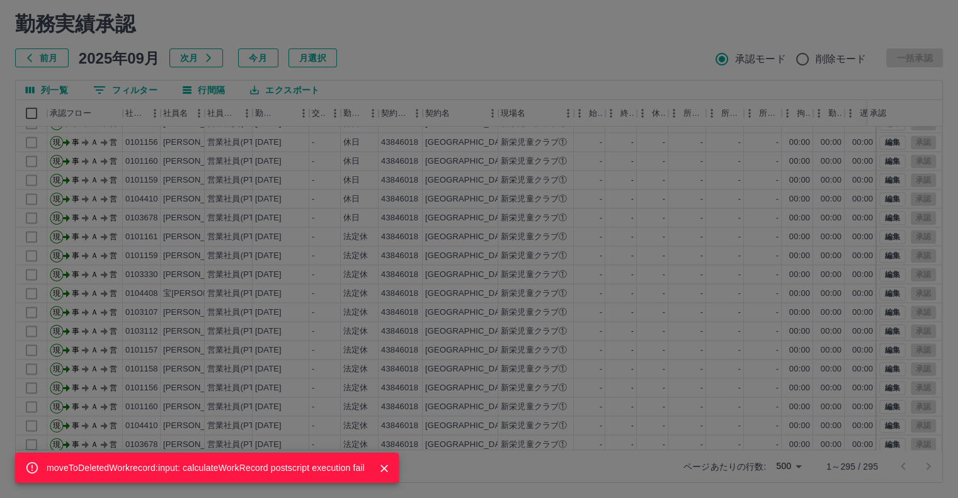
click at [382, 467] on icon "Close" at bounding box center [384, 468] width 13 height 13
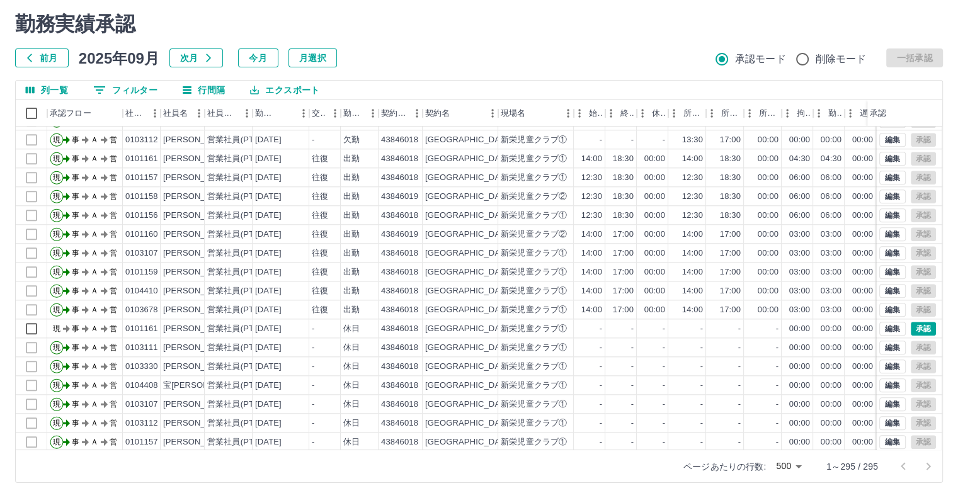
scroll to position [1473, 0]
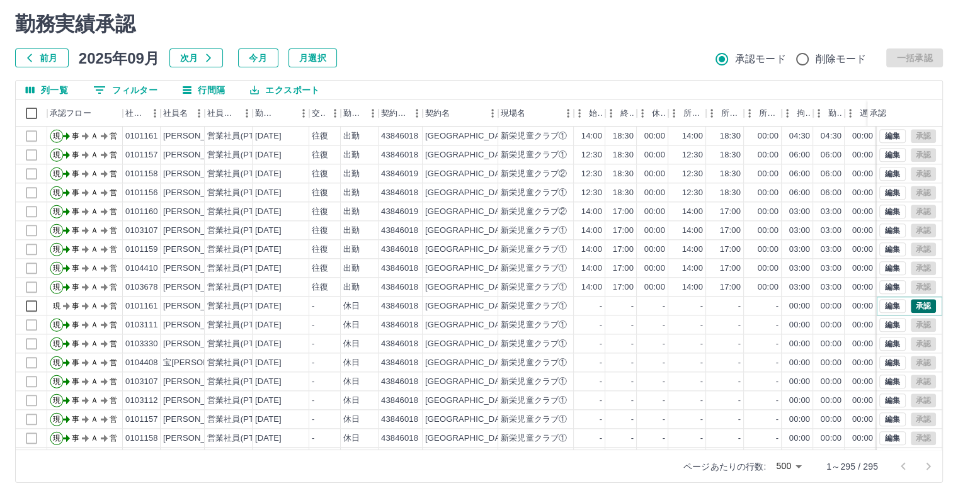
click at [910, 303] on button "承認" at bounding box center [922, 306] width 25 height 14
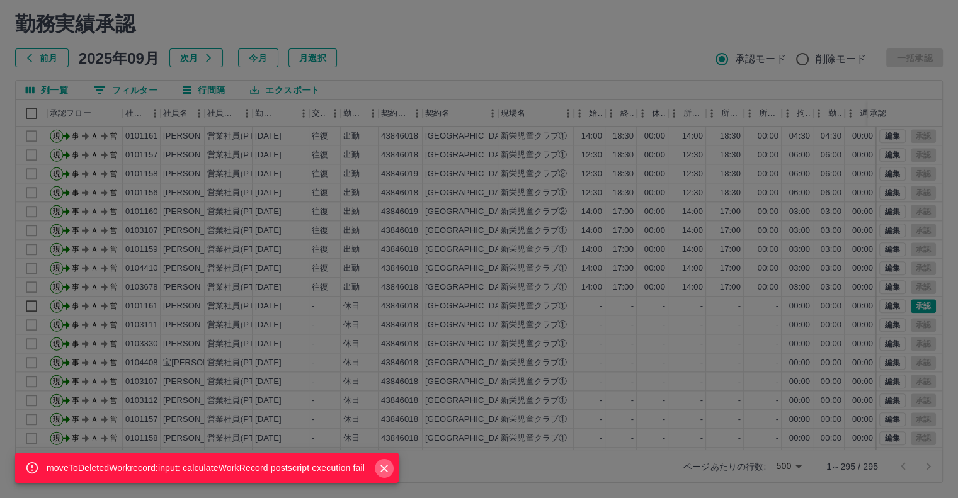
click at [385, 465] on icon "Close" at bounding box center [384, 468] width 13 height 13
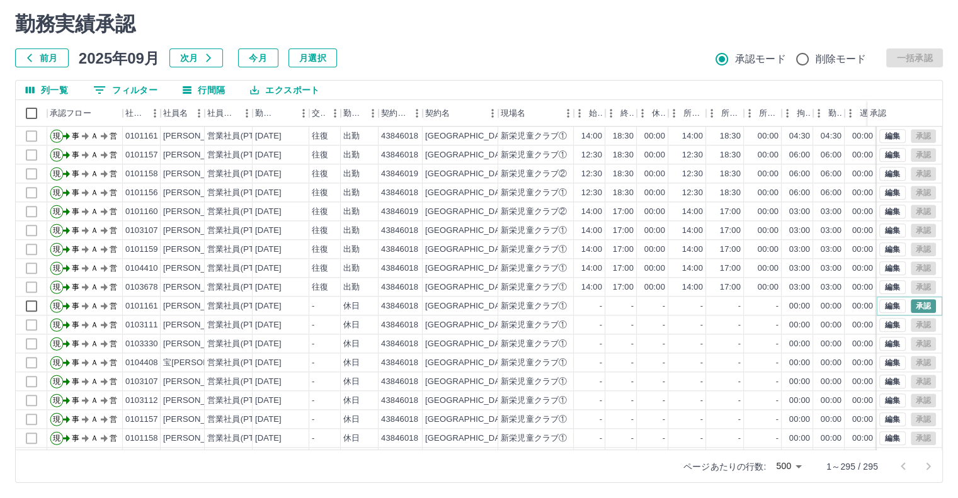
click at [915, 305] on button "承認" at bounding box center [922, 306] width 25 height 14
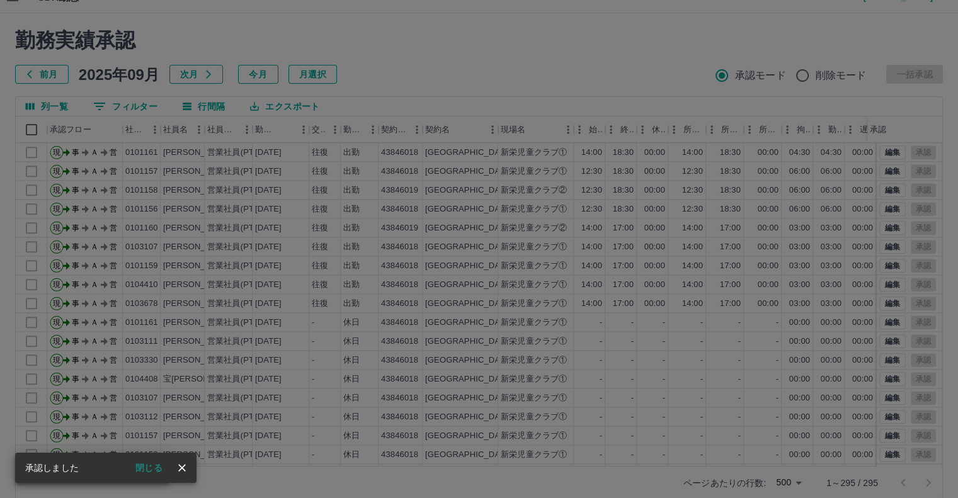
scroll to position [34, 0]
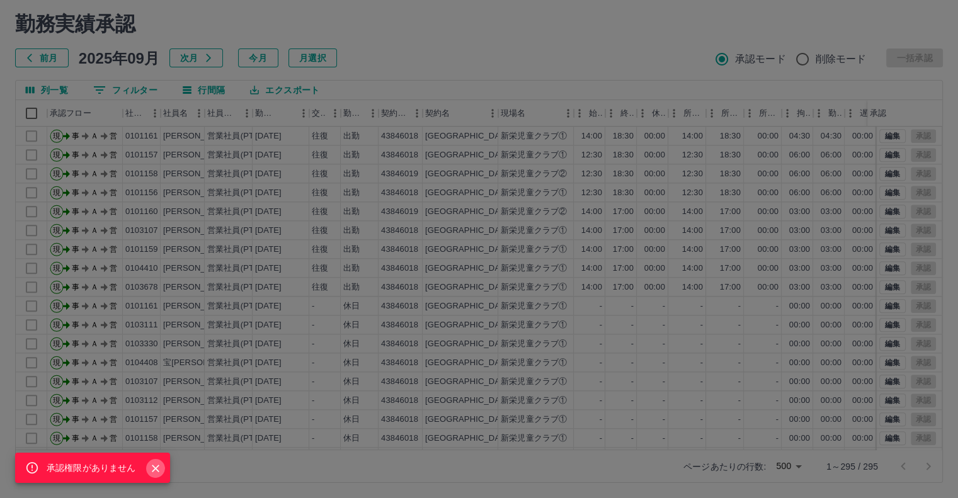
click at [154, 469] on icon "Close" at bounding box center [156, 469] width 8 height 8
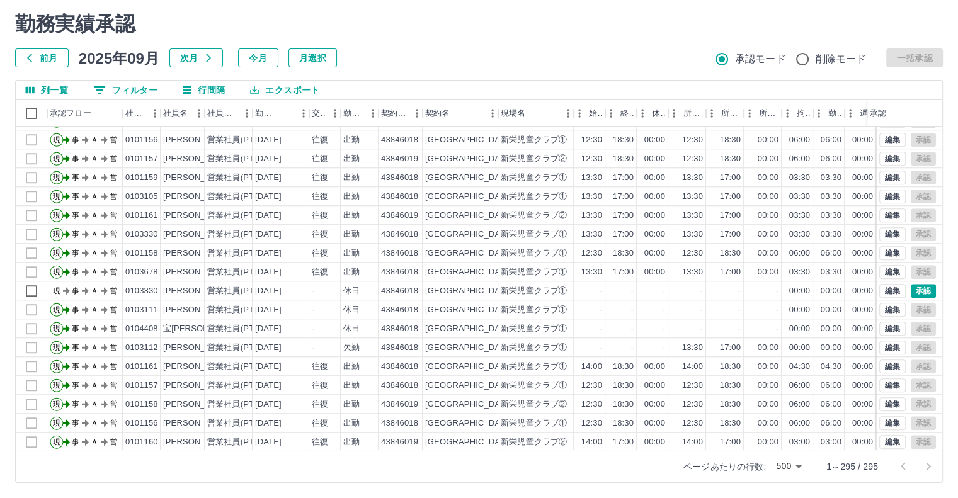
scroll to position [1221, 0]
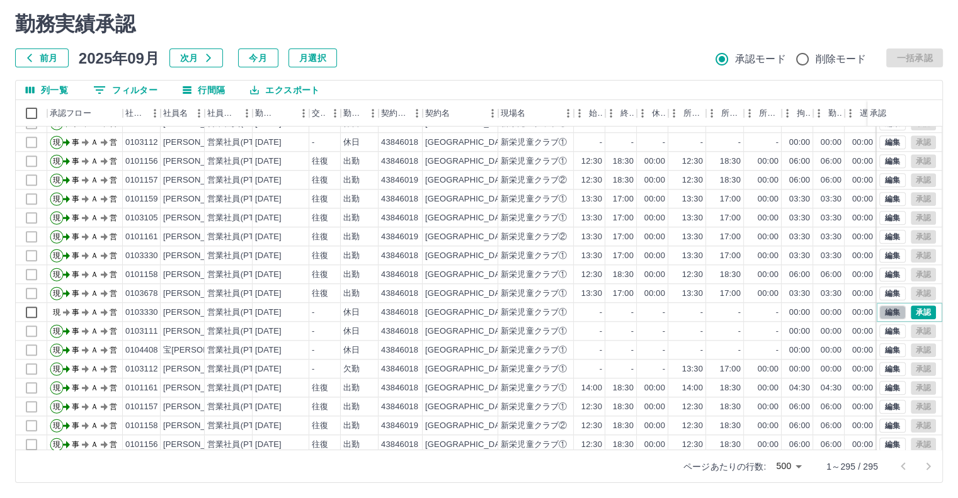
click at [880, 312] on button "編集" at bounding box center [892, 312] width 26 height 14
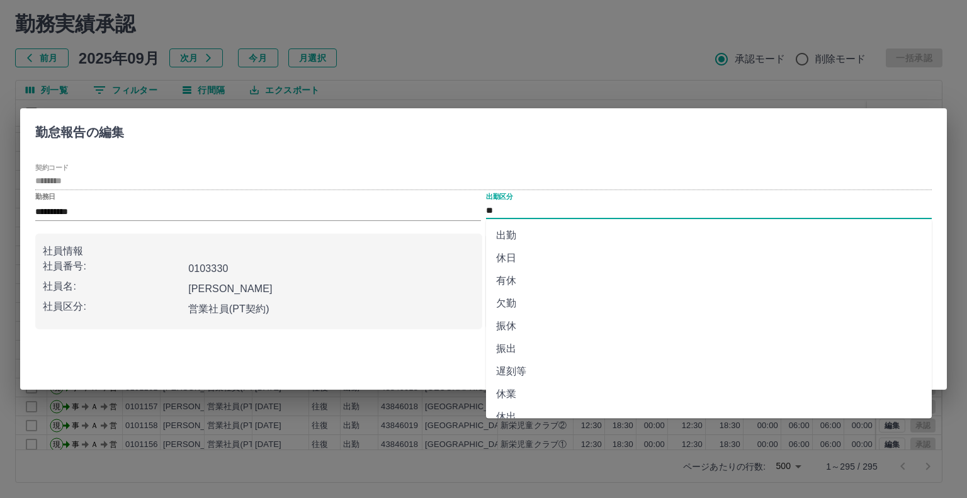
click at [503, 209] on input "**" at bounding box center [709, 211] width 446 height 16
click at [501, 234] on li "出勤" at bounding box center [709, 235] width 446 height 23
type input "**"
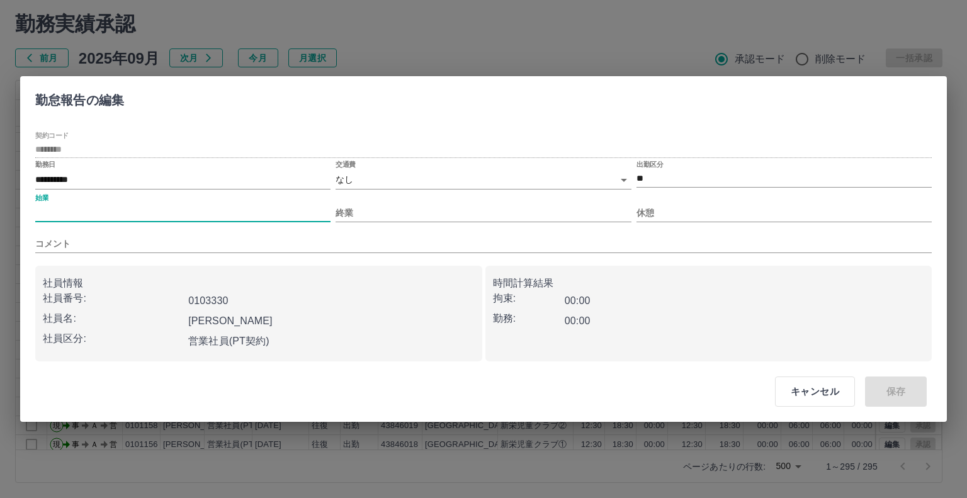
click at [131, 211] on input "始業" at bounding box center [182, 213] width 295 height 18
type input "****"
click at [380, 212] on input "終業" at bounding box center [483, 213] width 295 height 18
type input "****"
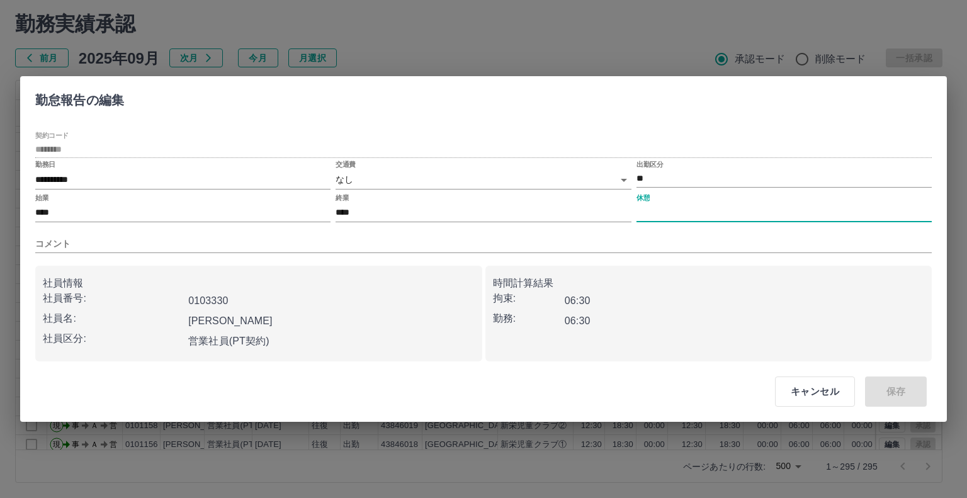
click at [663, 213] on input "休憩" at bounding box center [784, 213] width 295 height 18
type input "****"
click at [565, 246] on input "コメント" at bounding box center [483, 244] width 897 height 18
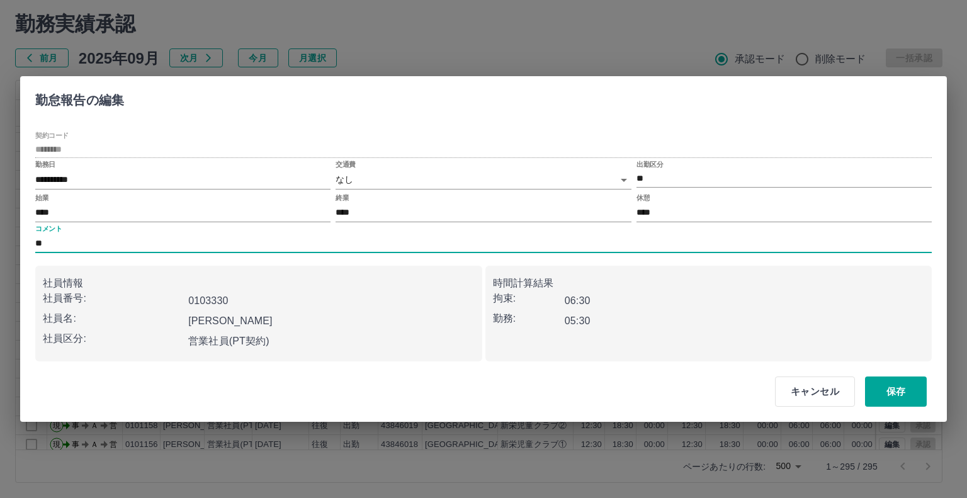
type input "*"
type input "*********"
click at [905, 394] on button "保存" at bounding box center [896, 392] width 62 height 30
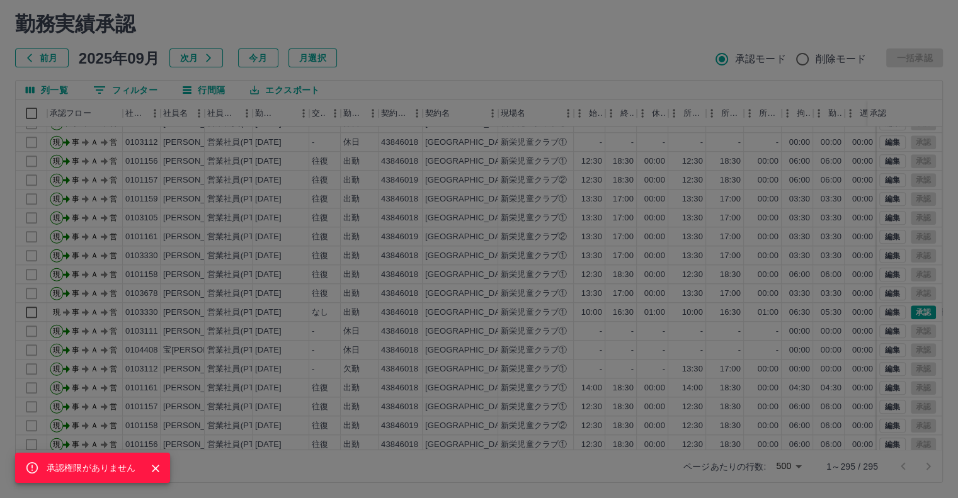
click at [884, 312] on div "承認権限がありません" at bounding box center [479, 249] width 958 height 498
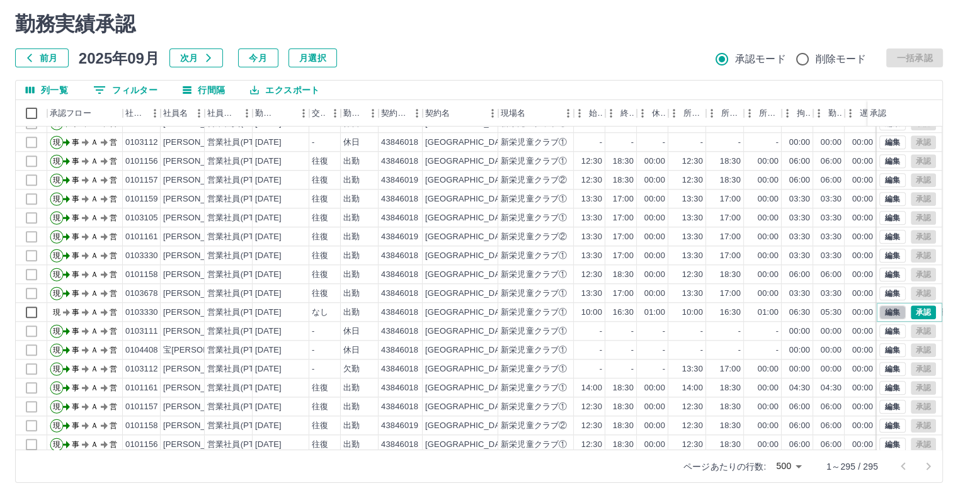
click at [884, 312] on button "編集" at bounding box center [892, 312] width 26 height 14
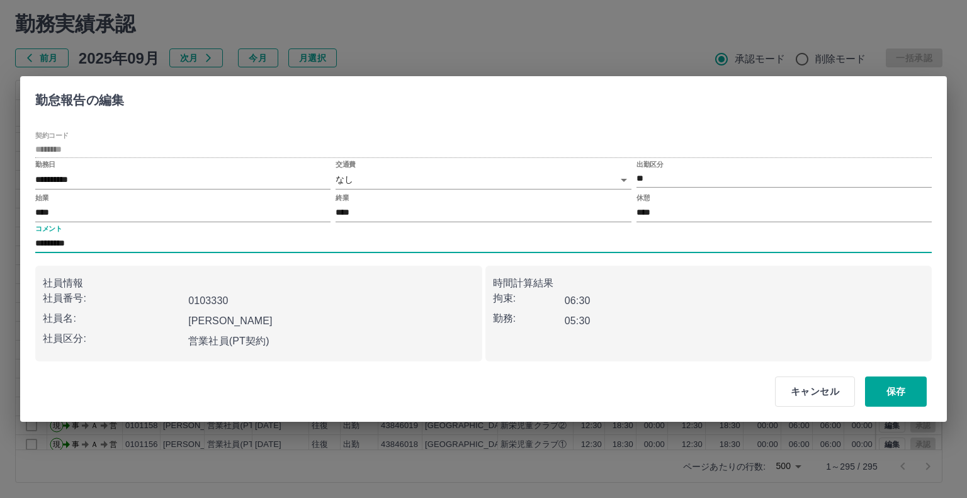
click at [144, 244] on input "*********" at bounding box center [483, 244] width 897 height 18
drag, startPoint x: 151, startPoint y: 242, endPoint x: 142, endPoint y: 251, distance: 12.5
click at [142, 251] on input "**********" at bounding box center [483, 244] width 897 height 18
type input "**********"
click at [879, 392] on button "保存" at bounding box center [896, 392] width 62 height 30
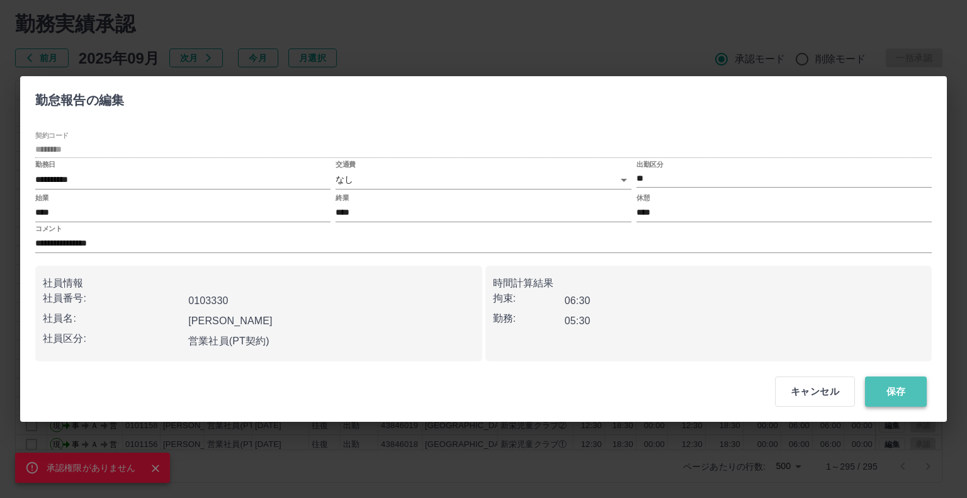
click at [880, 392] on button "保存" at bounding box center [896, 392] width 62 height 30
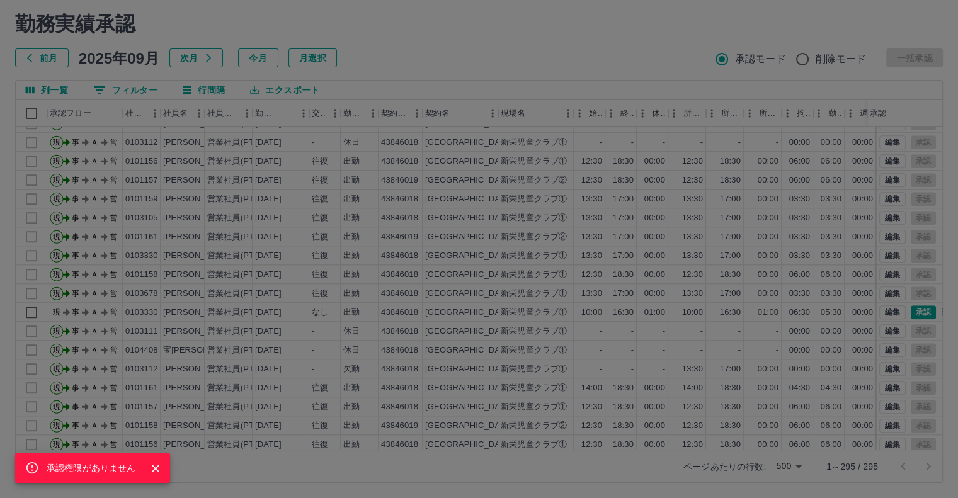
click at [917, 309] on div "承認権限がありません" at bounding box center [479, 249] width 958 height 498
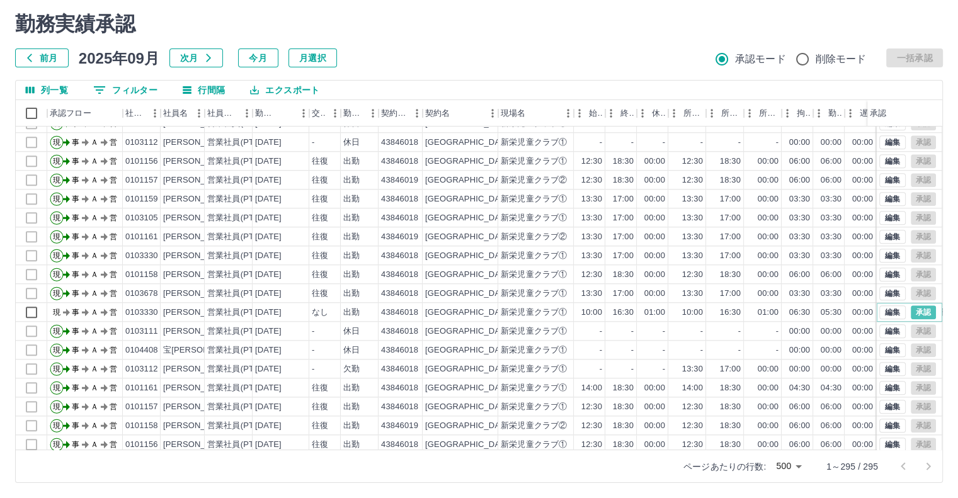
click at [917, 309] on button "承認" at bounding box center [922, 312] width 25 height 14
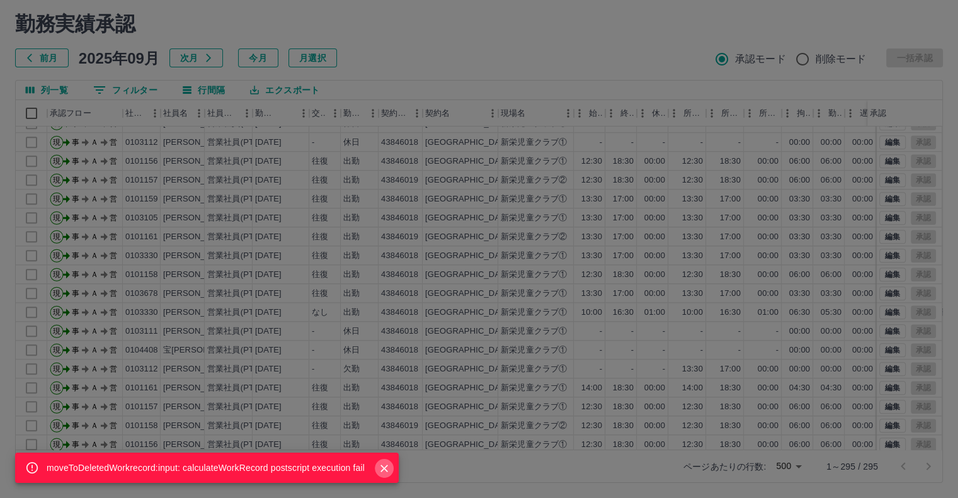
click at [381, 469] on icon "Close" at bounding box center [384, 468] width 13 height 13
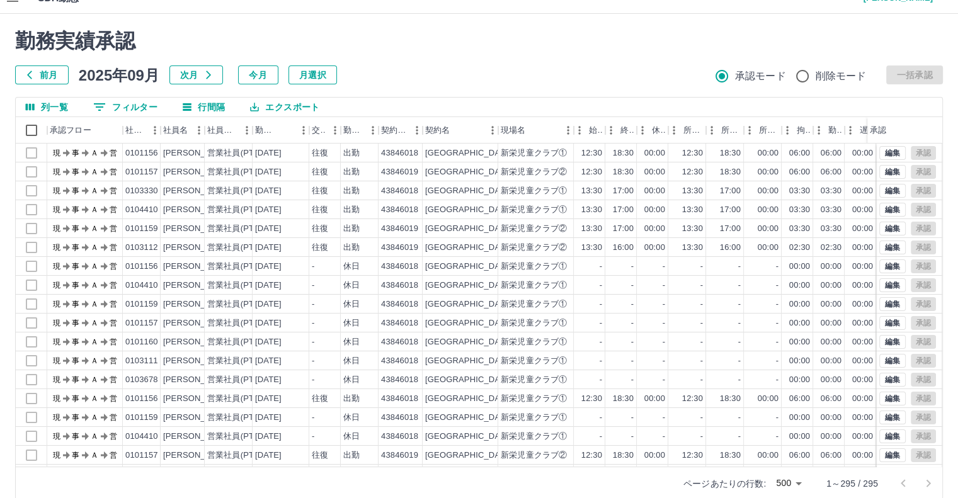
scroll to position [0, 0]
